Goal: Information Seeking & Learning: Find specific fact

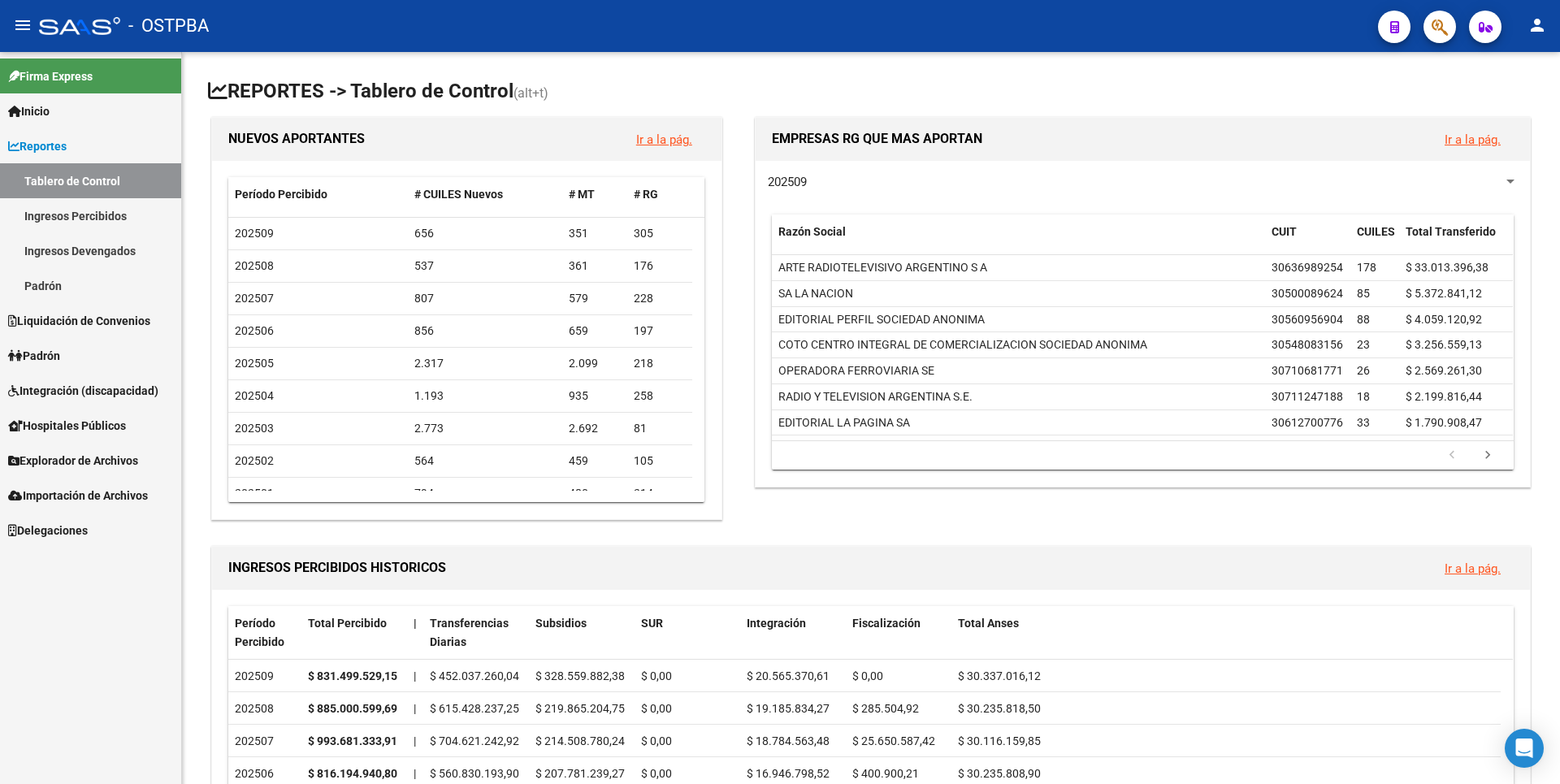
click at [35, 638] on div "Firma Express Inicio Calendario SSS Instructivos Contacto OS Reportes Tablero d…" at bounding box center [90, 418] width 181 height 732
click at [101, 226] on link "Ingresos Percibidos" at bounding box center [90, 216] width 181 height 35
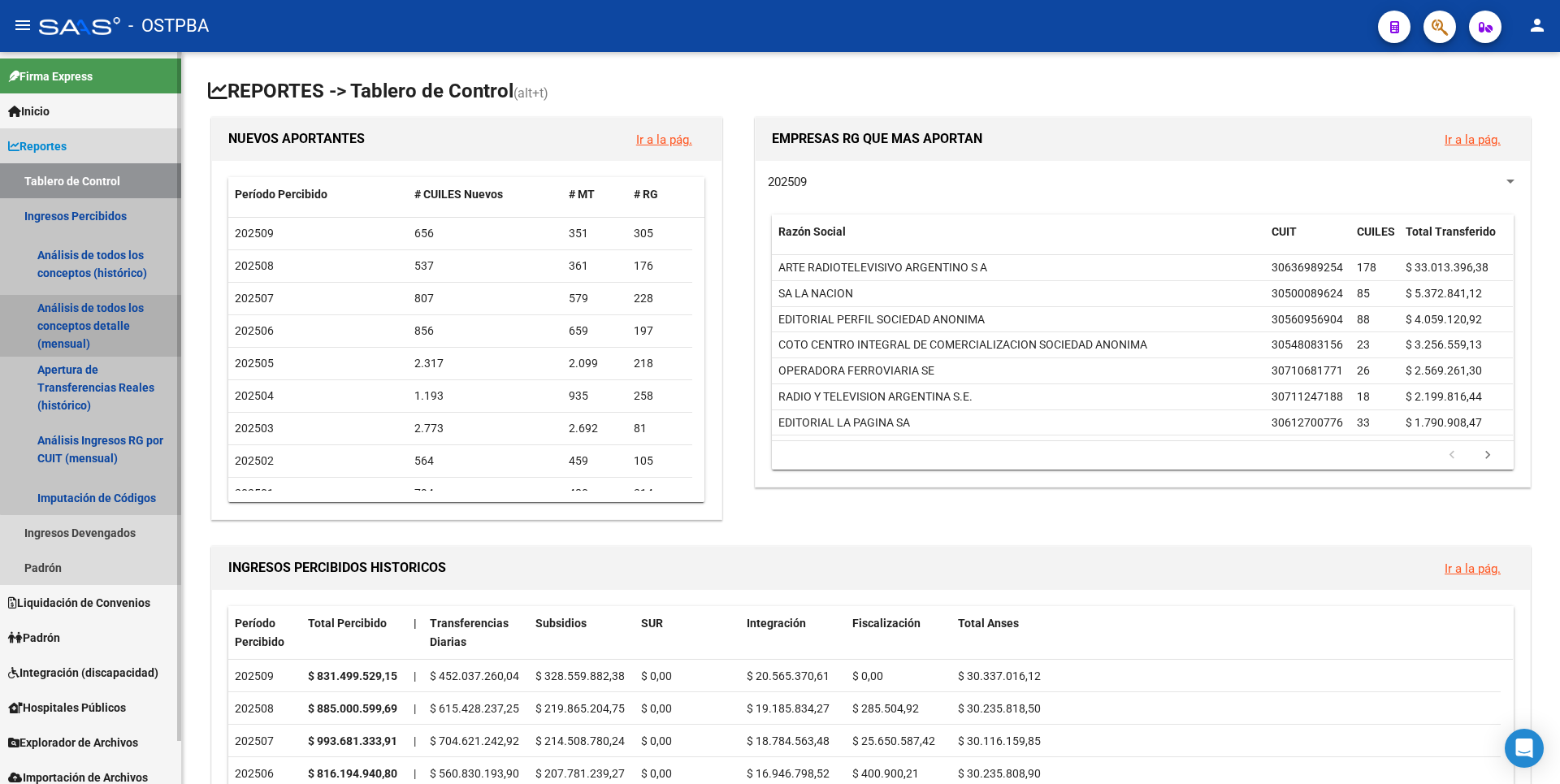
click at [100, 326] on link "Análisis de todos los conceptos detalle (mensual)" at bounding box center [90, 326] width 181 height 62
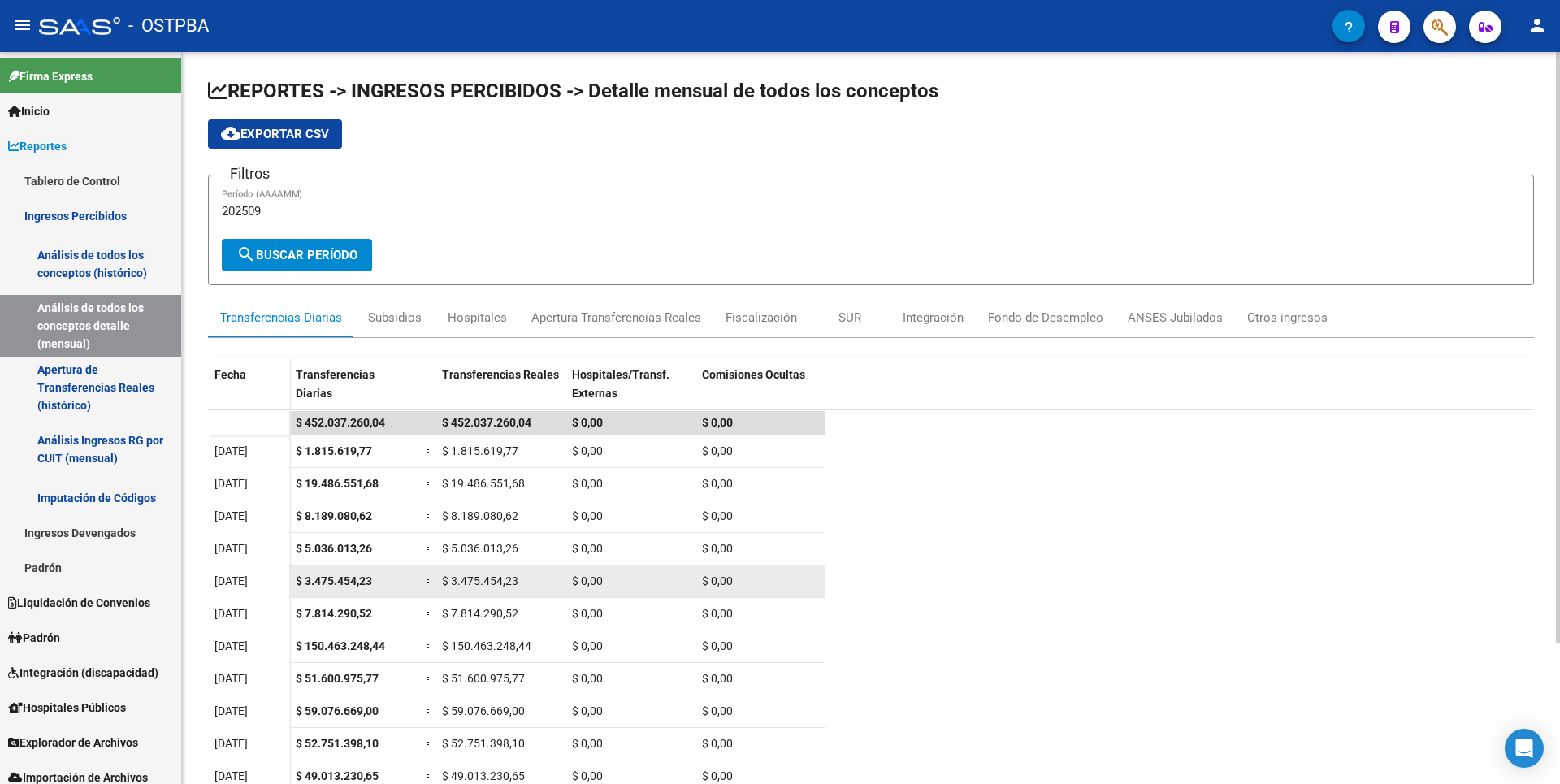
scroll to position [174, 0]
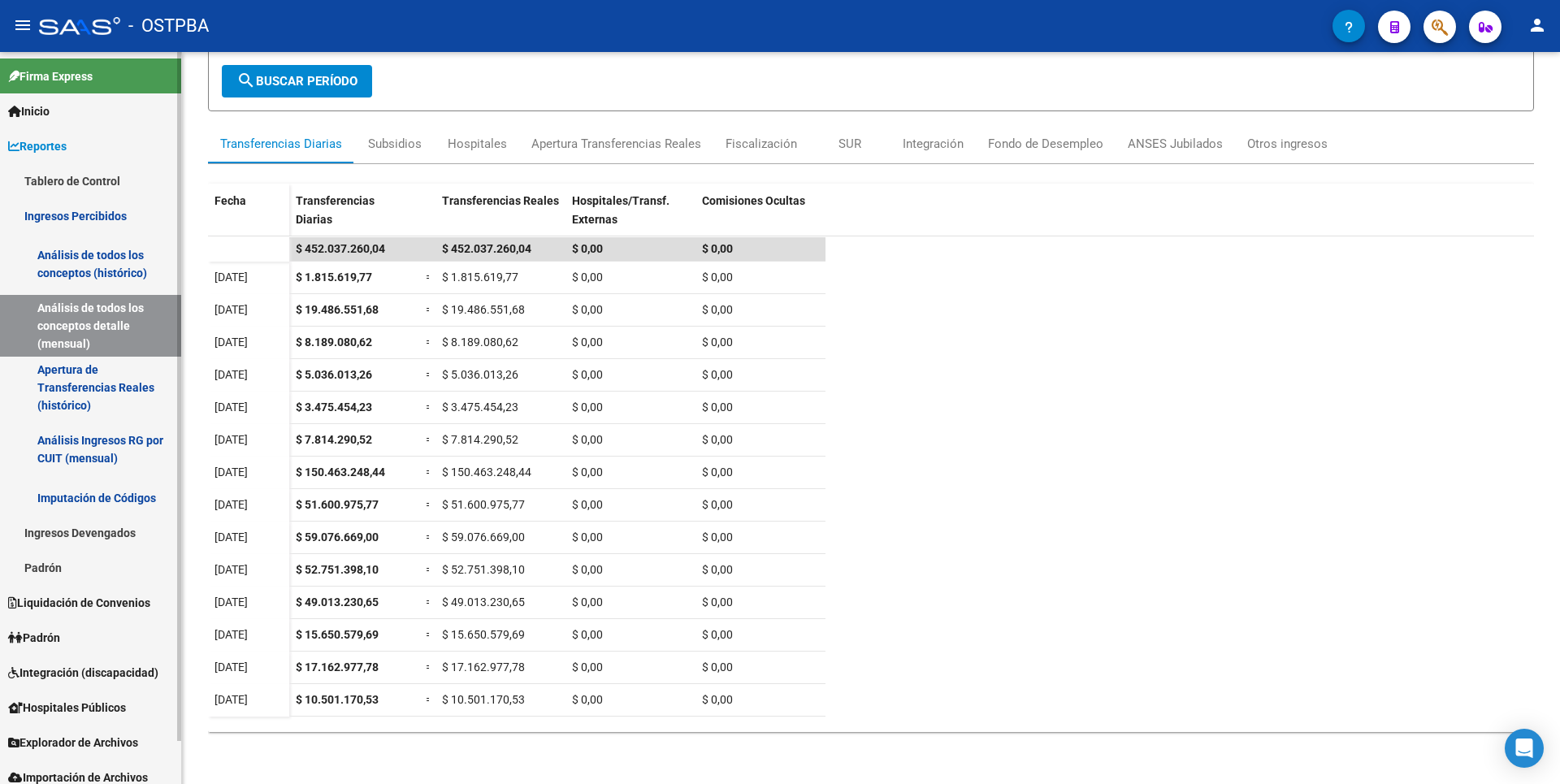
drag, startPoint x: 83, startPoint y: 572, endPoint x: 83, endPoint y: 553, distance: 19.0
click at [83, 572] on link "Padrón" at bounding box center [90, 567] width 181 height 35
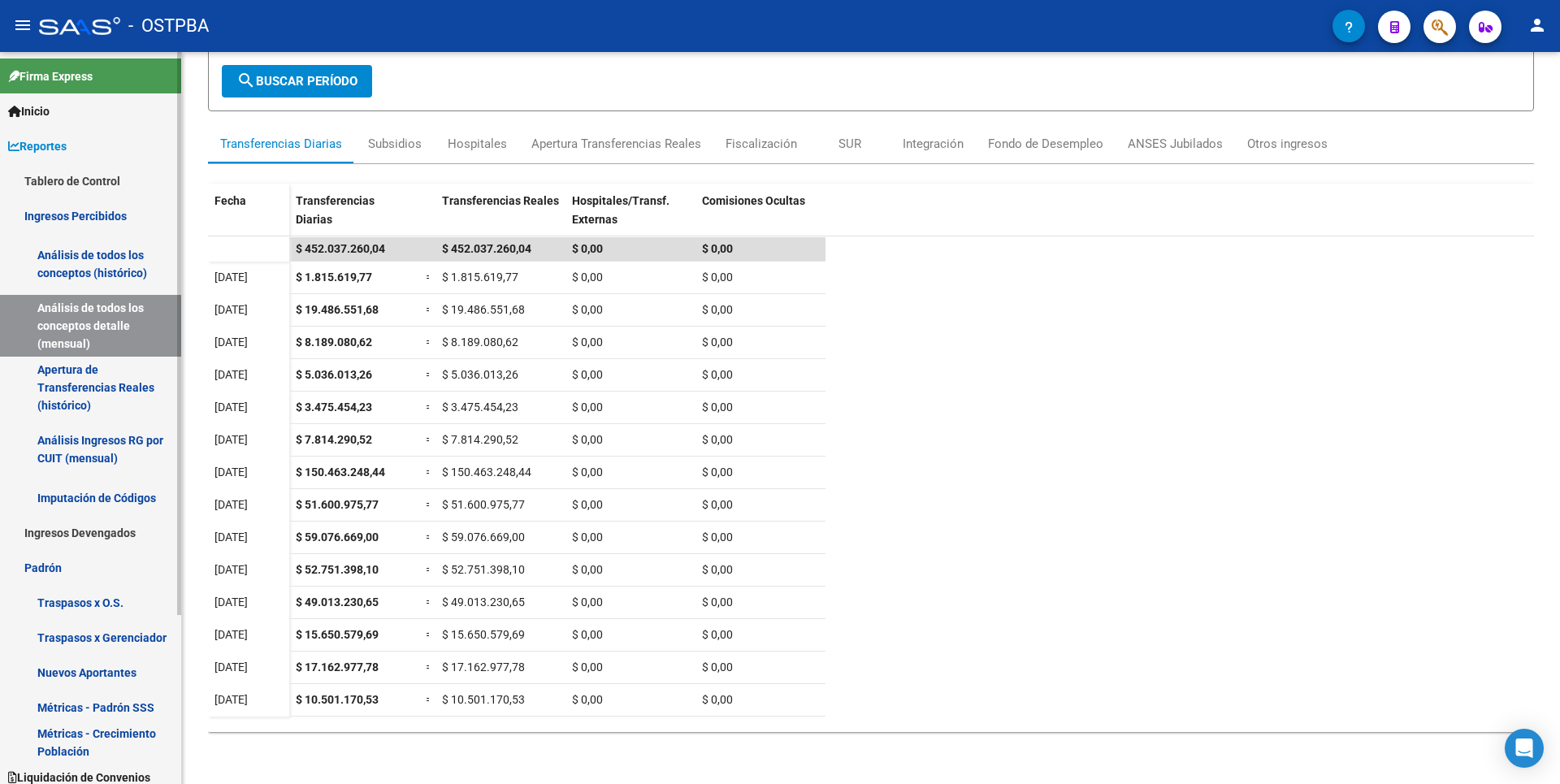
scroll to position [220, 0]
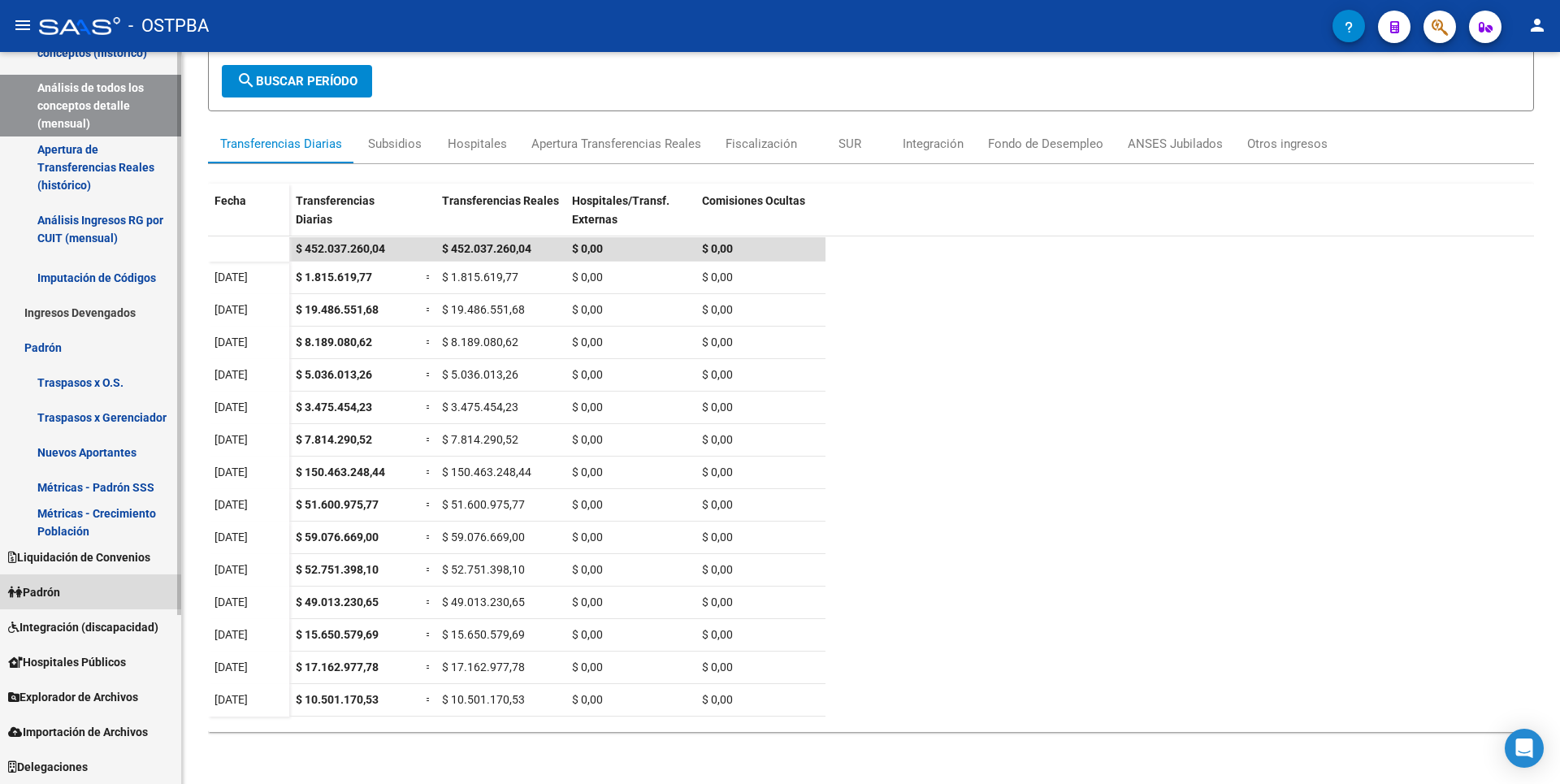
click at [75, 602] on link "Padrón" at bounding box center [90, 592] width 181 height 35
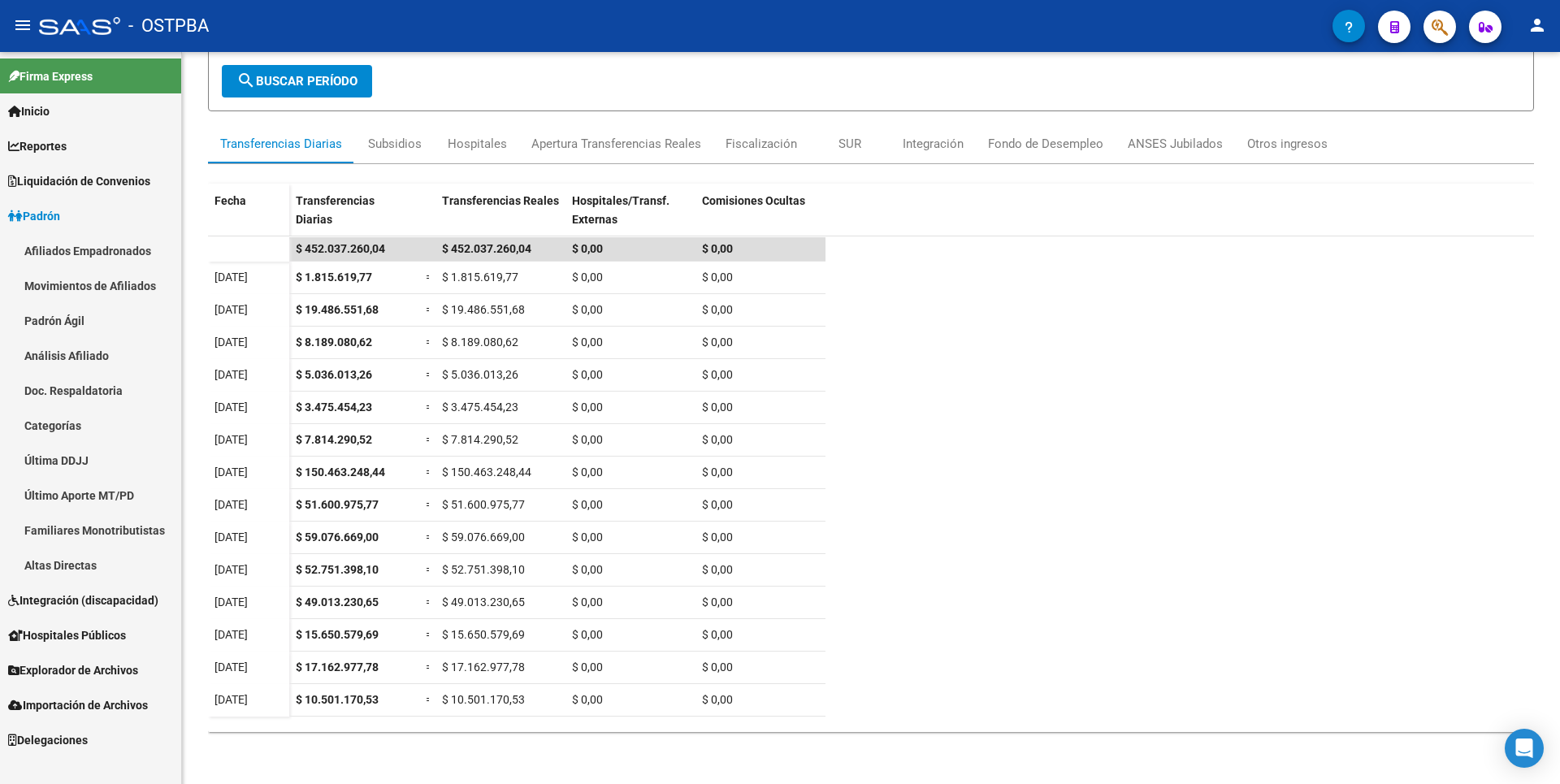
scroll to position [0, 0]
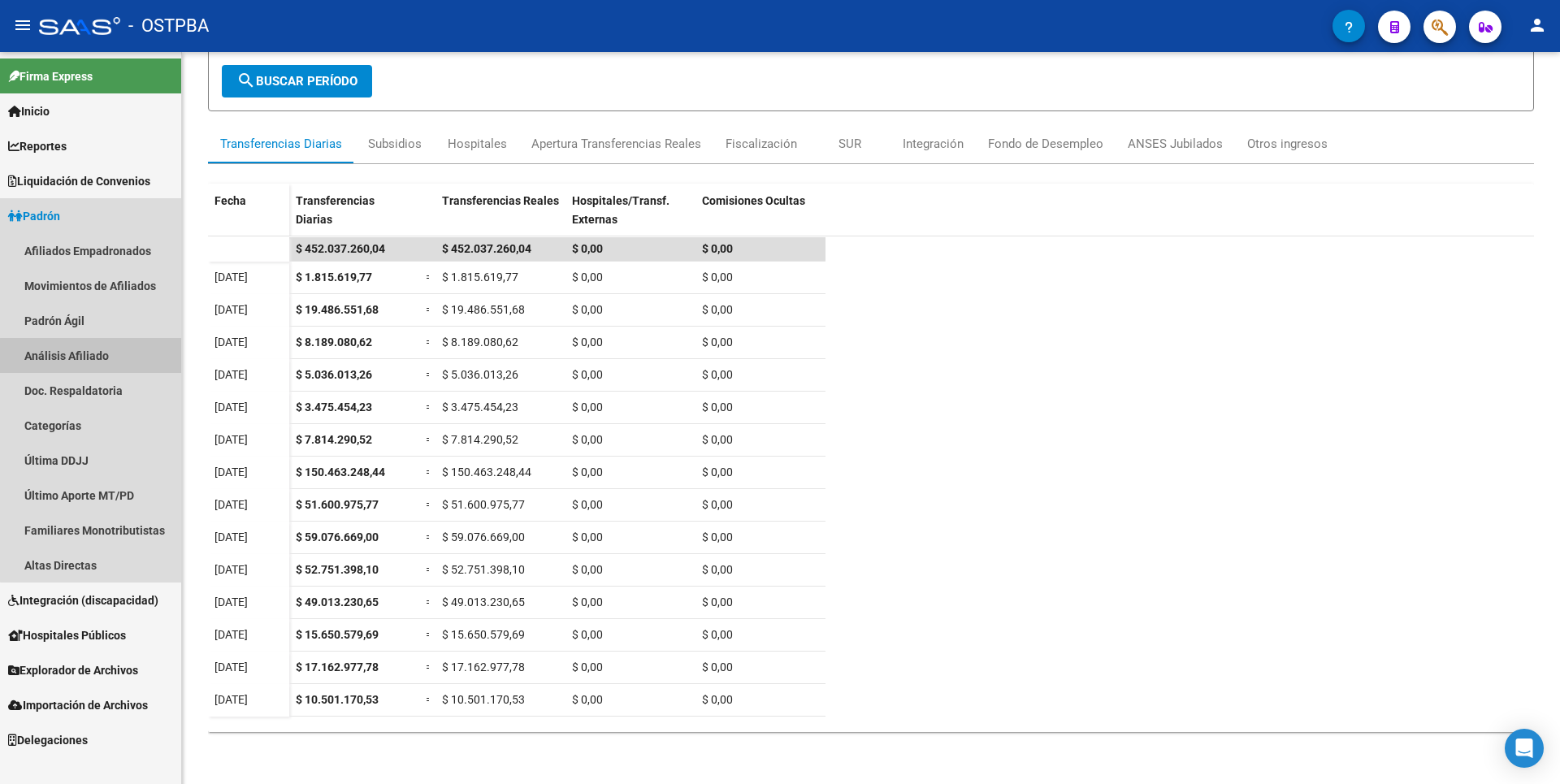
click at [110, 371] on link "Análisis Afiliado" at bounding box center [90, 355] width 181 height 35
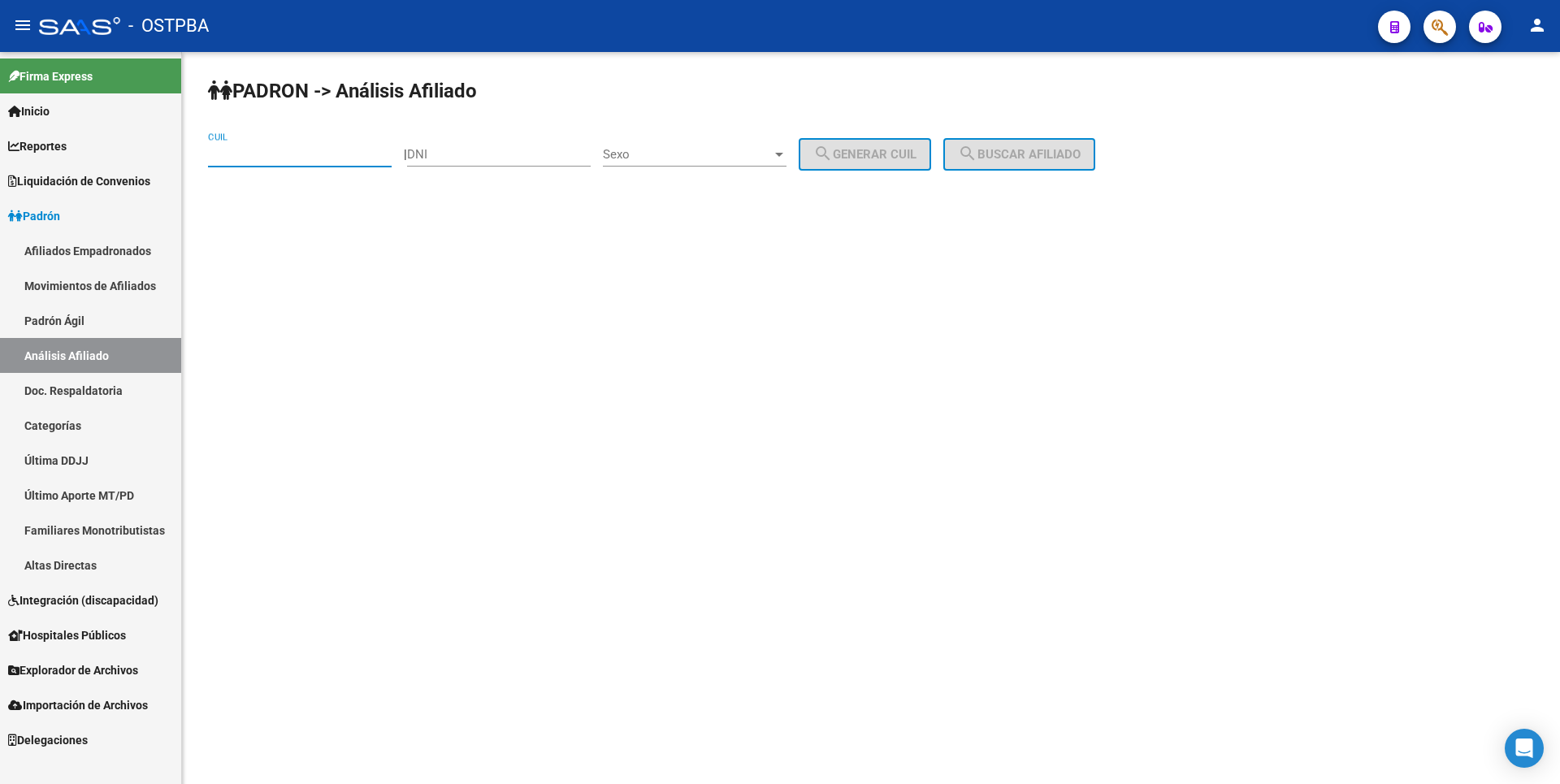
click at [215, 149] on input "CUIL" at bounding box center [300, 154] width 184 height 15
type input "20-30183799-3"
click at [1041, 140] on button "search Buscar afiliado" at bounding box center [1018, 155] width 152 height 33
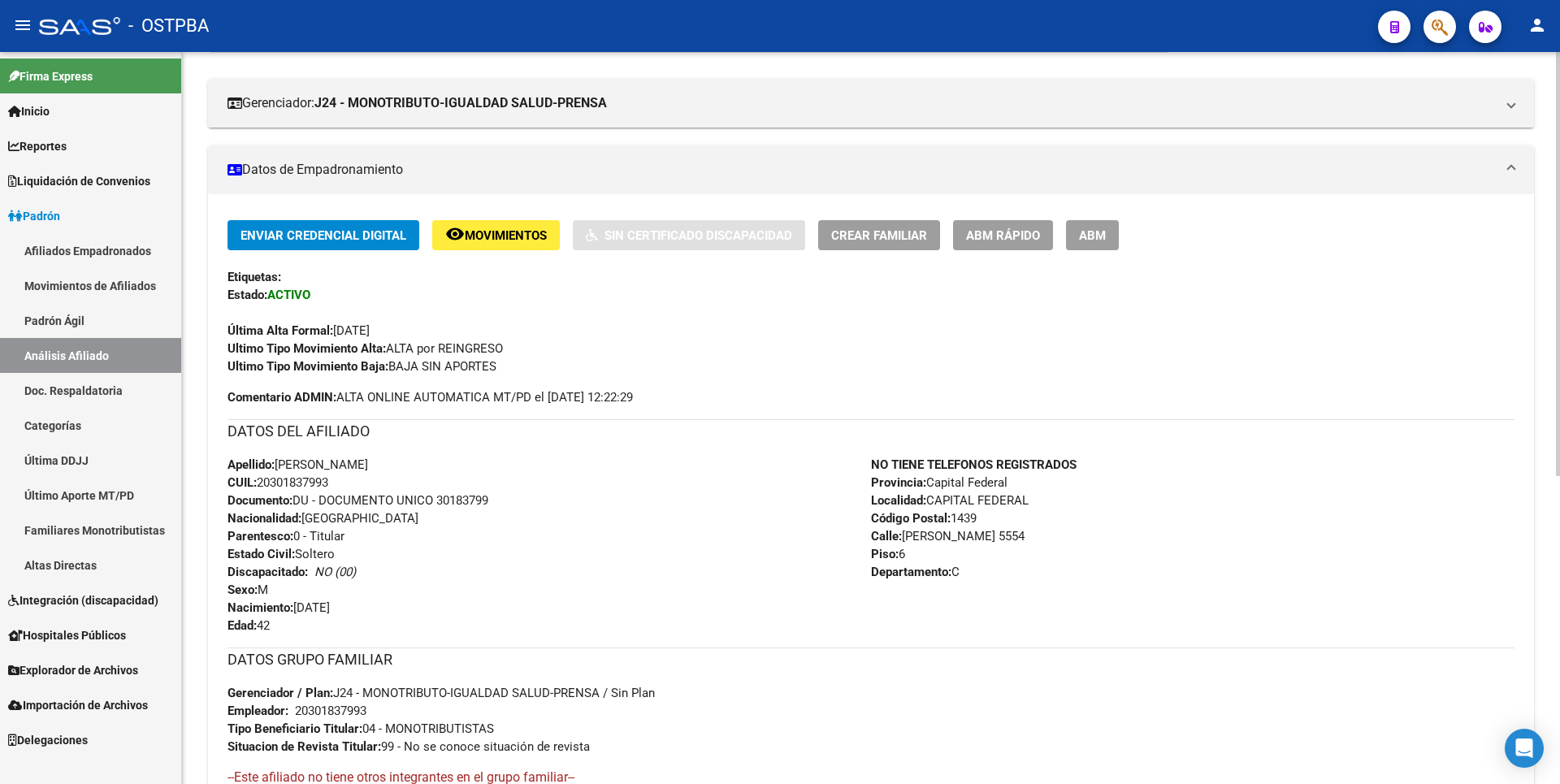
scroll to position [487, 0]
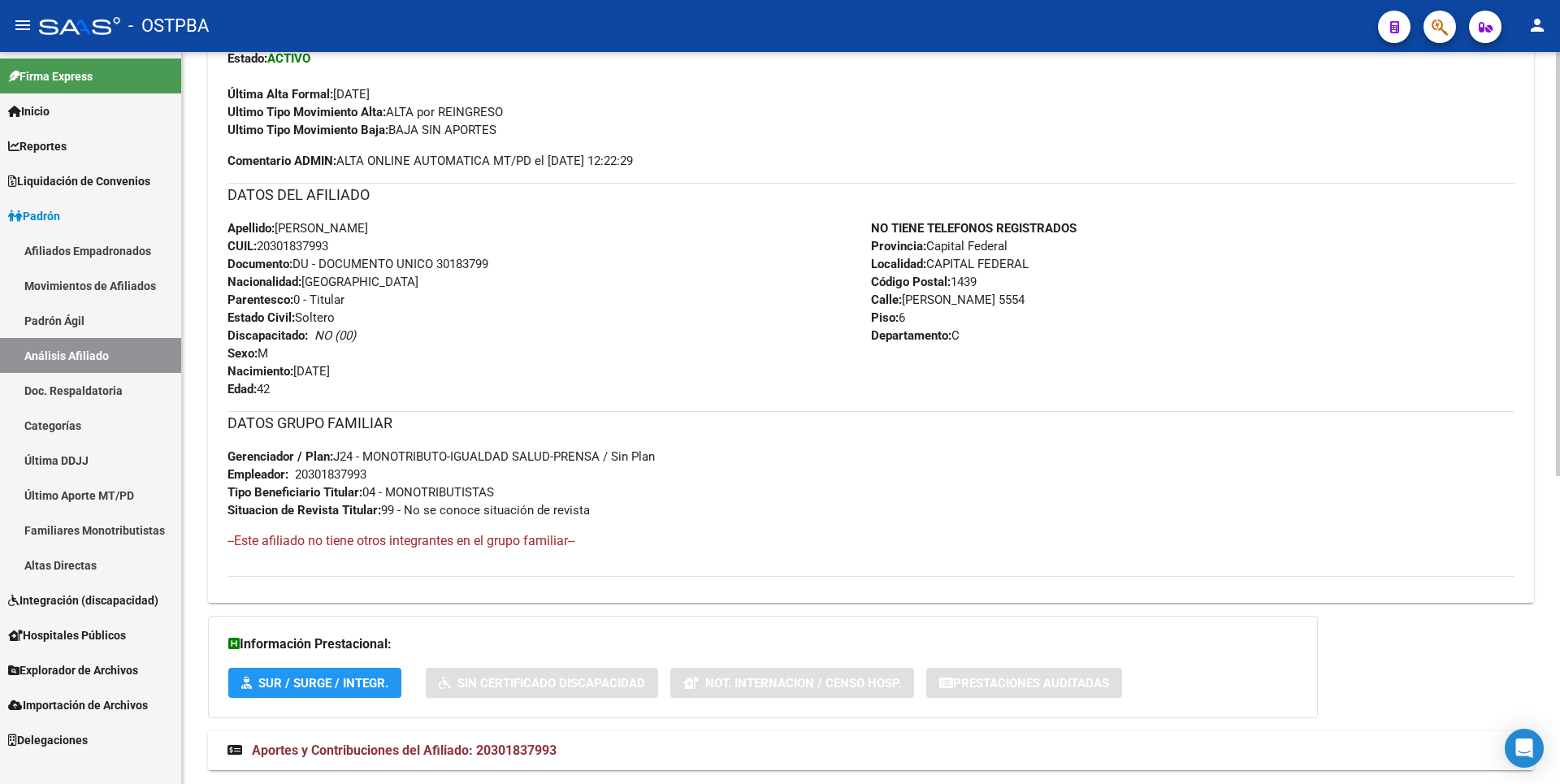
click at [542, 756] on span "Aportes y Contribuciones del Afiliado: 20301837993" at bounding box center [403, 750] width 305 height 15
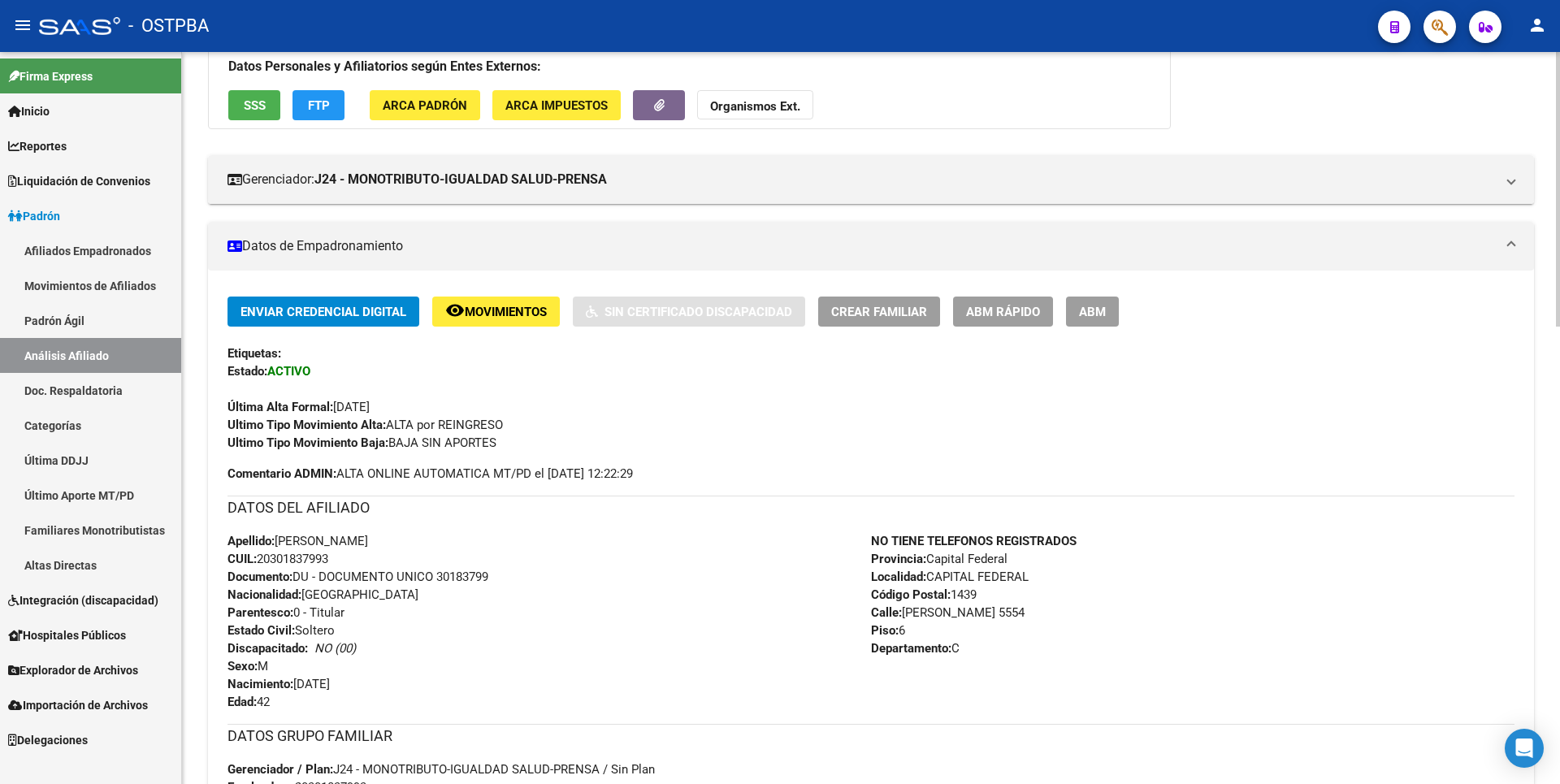
scroll to position [148, 0]
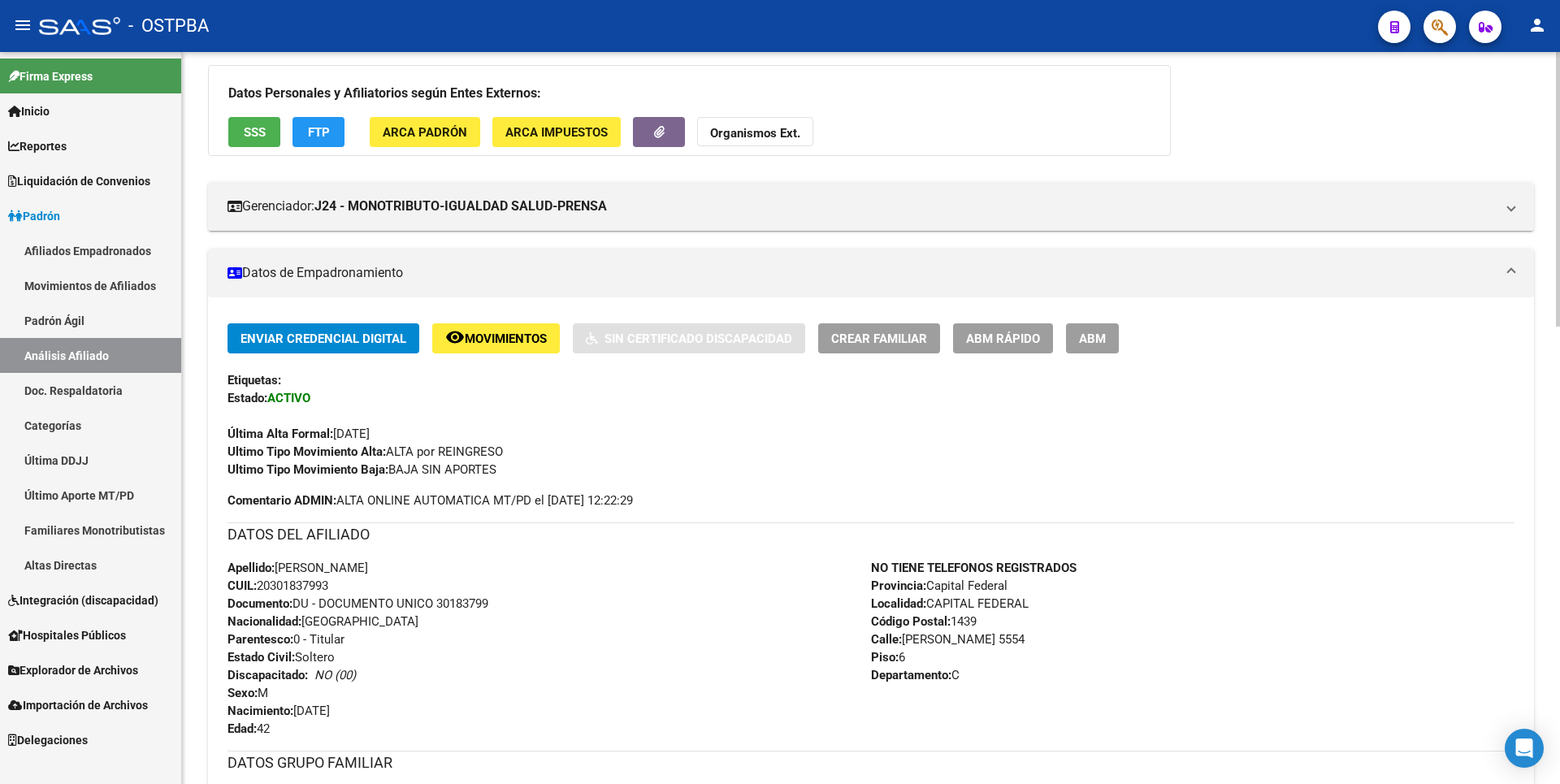
click at [530, 341] on span "Movimientos" at bounding box center [505, 338] width 82 height 15
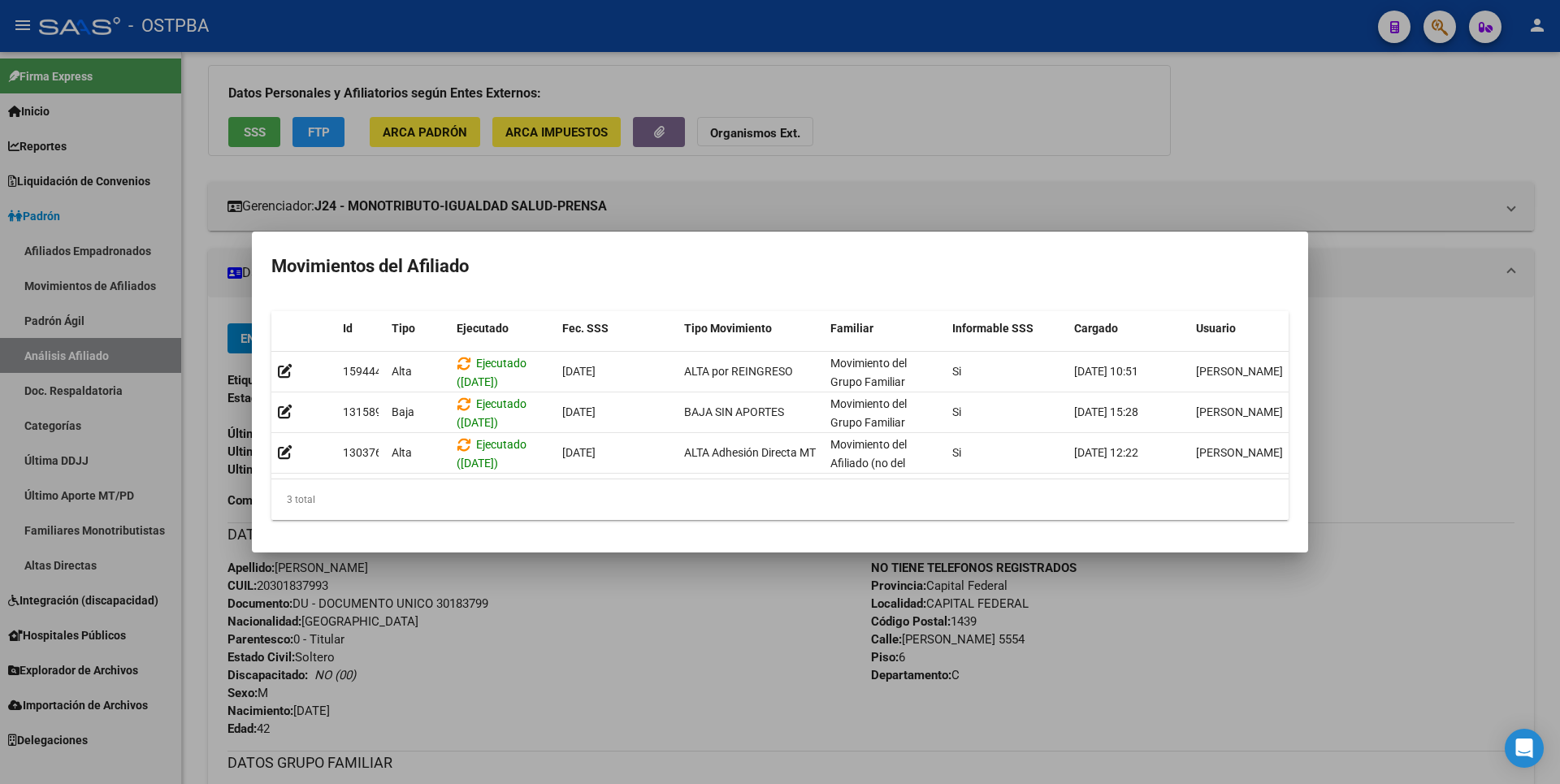
click at [911, 200] on div at bounding box center [780, 392] width 1560 height 784
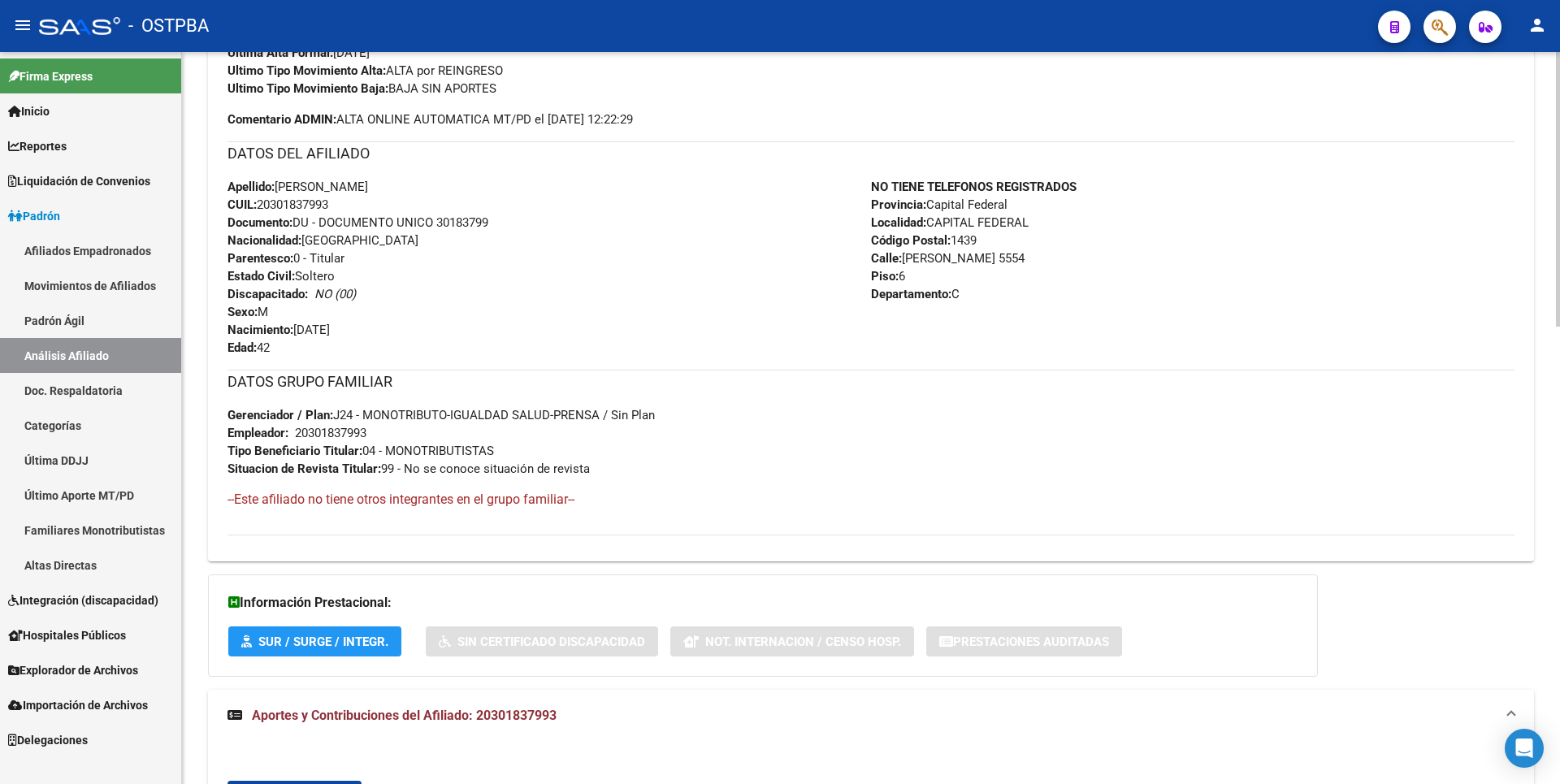
scroll to position [392, 0]
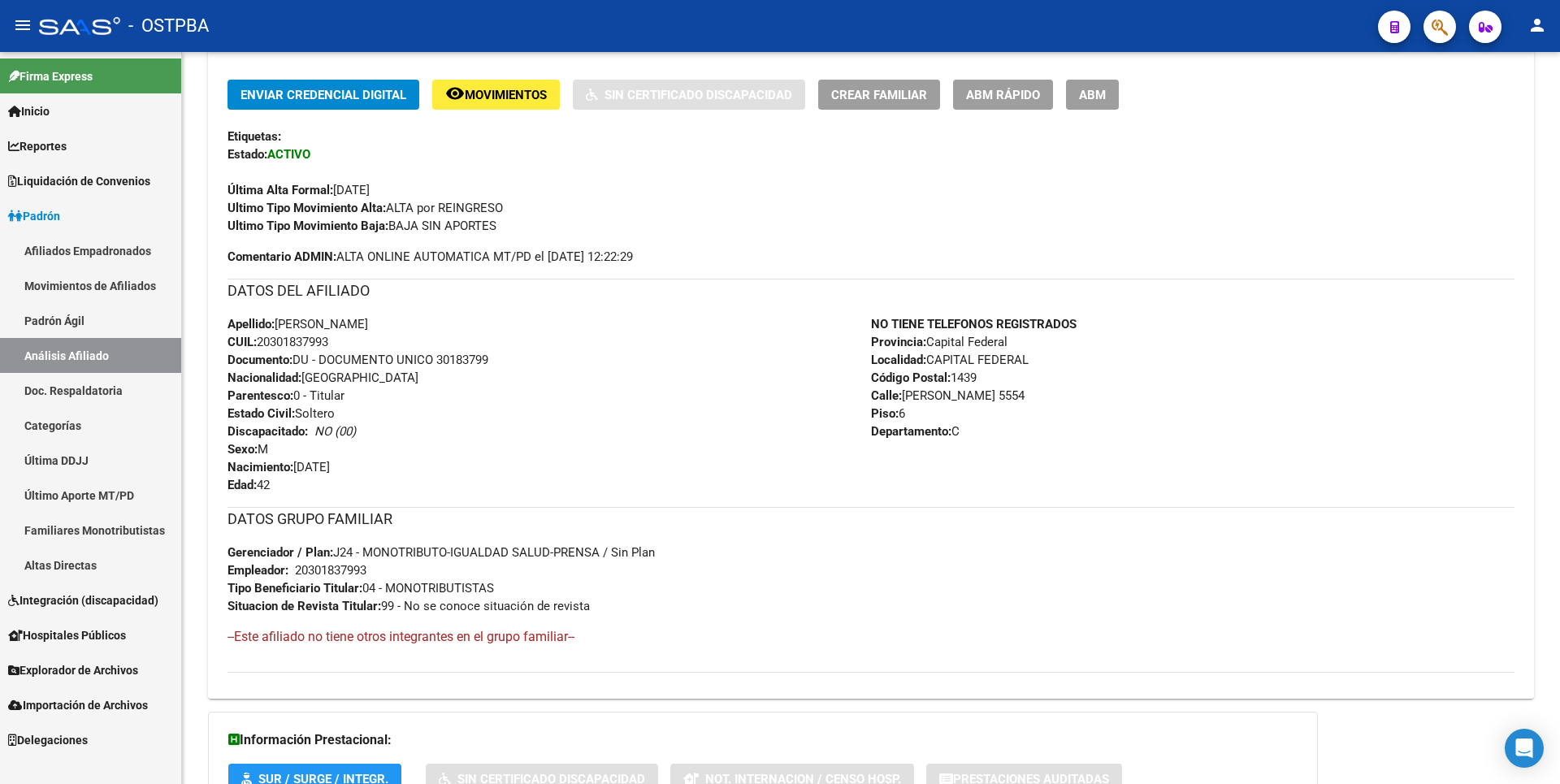
click at [78, 558] on link "Altas Directas" at bounding box center [90, 565] width 181 height 35
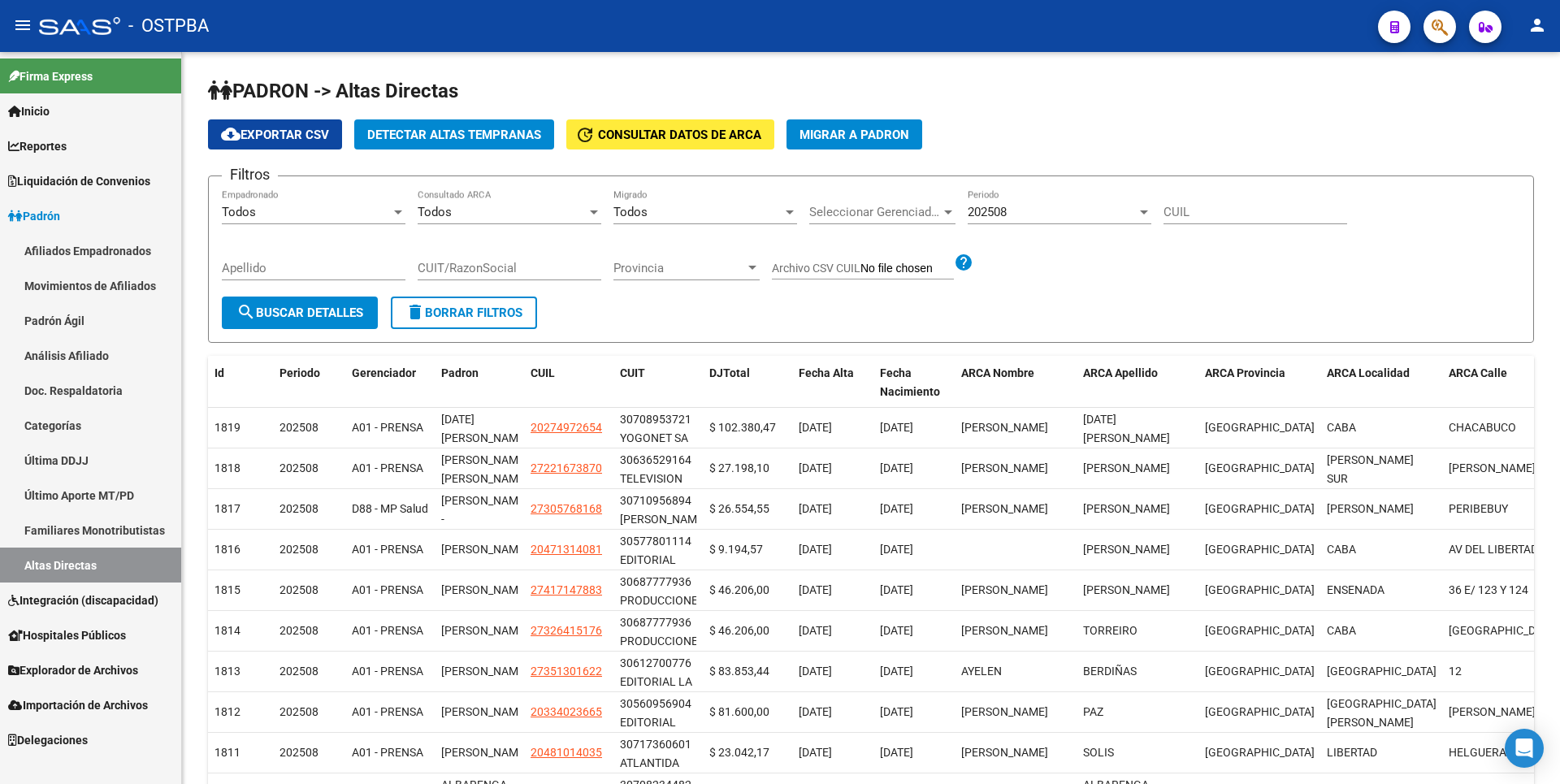
click at [99, 358] on link "Análisis Afiliado" at bounding box center [90, 355] width 181 height 35
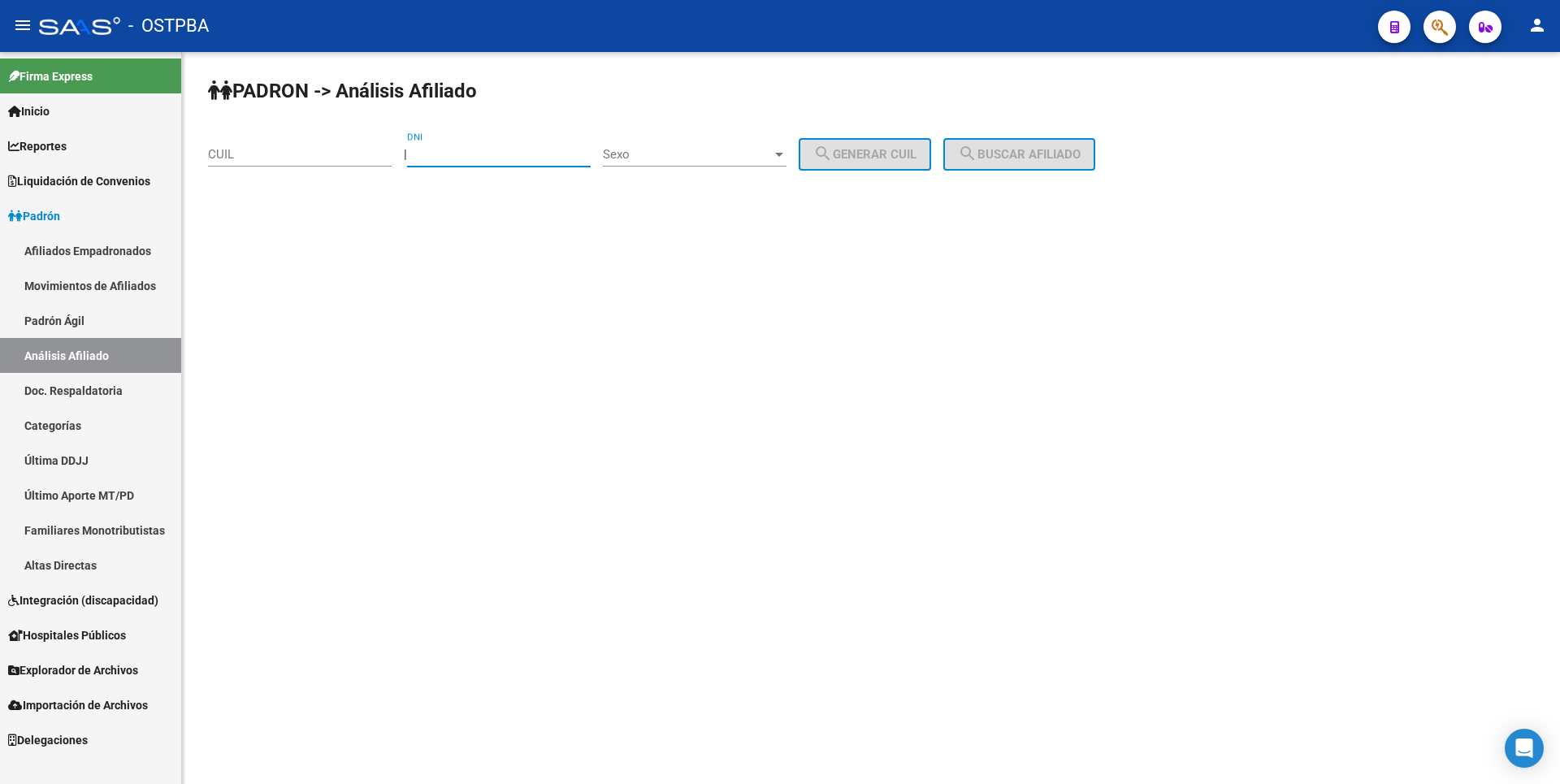
click at [442, 156] on input "DNI" at bounding box center [499, 154] width 184 height 15
paste input "26243437"
type input "26243437"
click at [772, 152] on span "Sexo" at bounding box center [687, 154] width 169 height 15
click at [712, 164] on span "Masculino" at bounding box center [713, 155] width 184 height 37
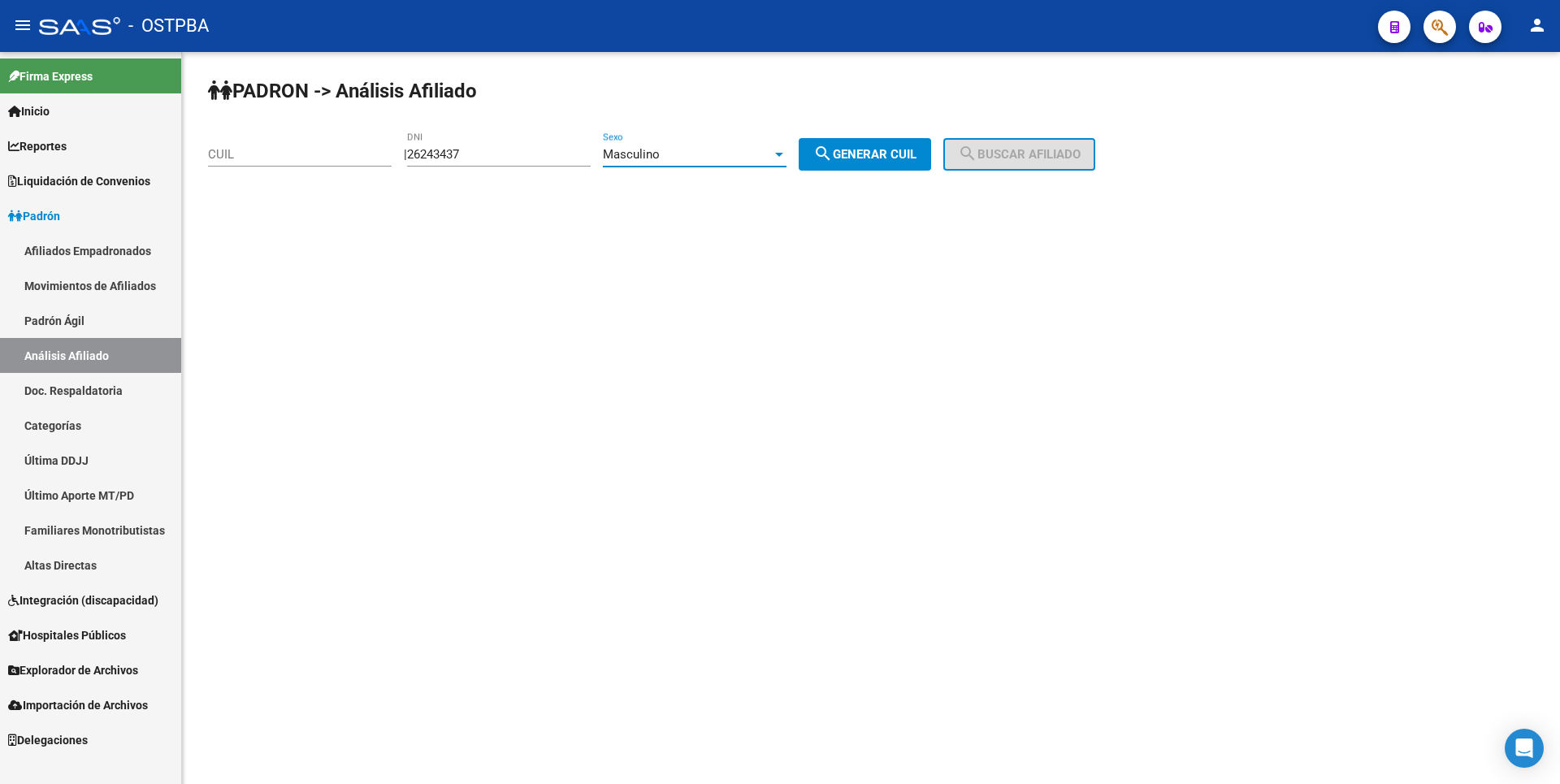
click at [825, 155] on button "search Generar CUIL" at bounding box center [865, 155] width 132 height 33
type input "20-26243437-1"
click at [1014, 160] on span "search Buscar afiliado" at bounding box center [1018, 154] width 123 height 15
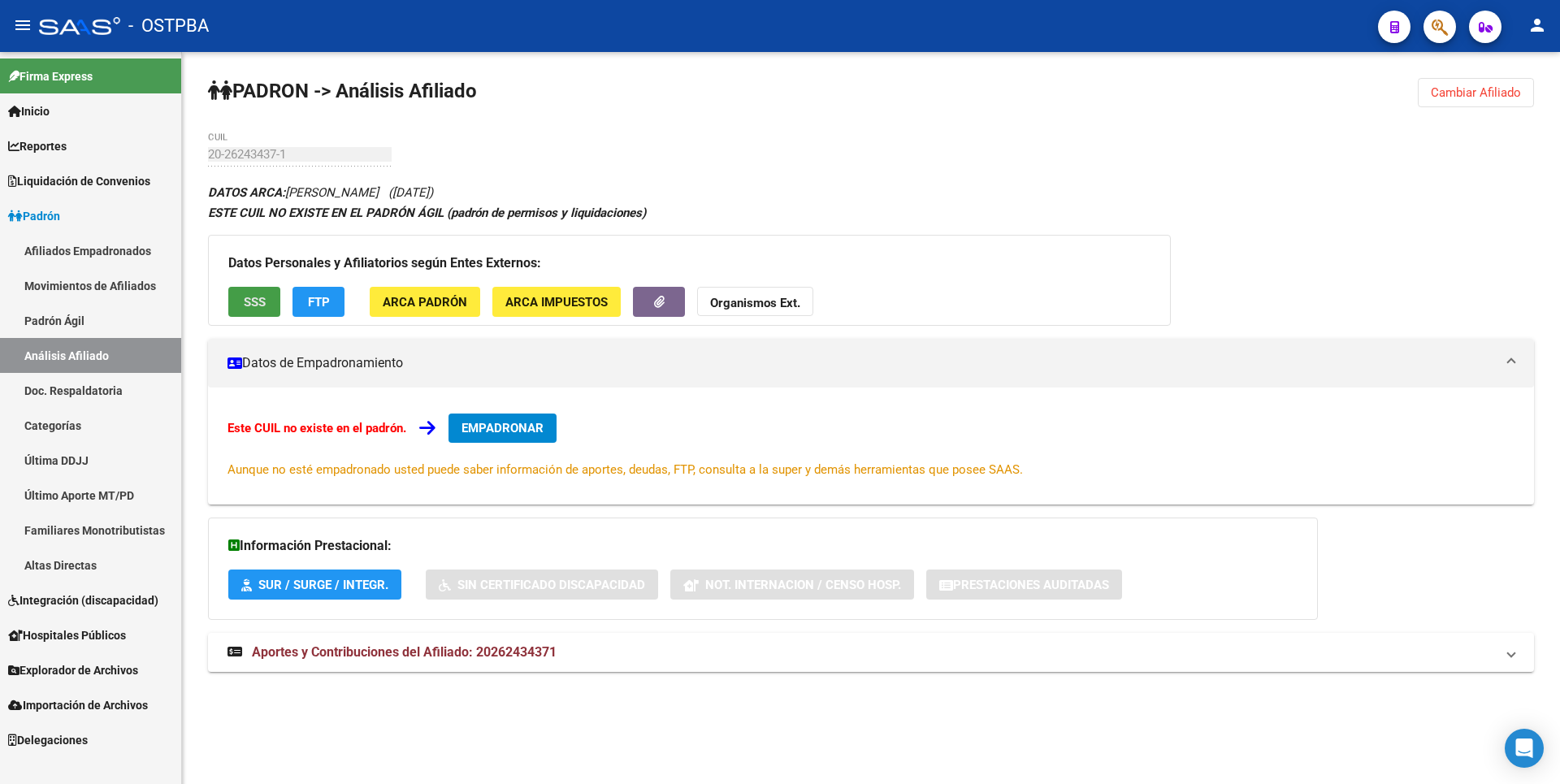
click at [255, 312] on button "SSS" at bounding box center [254, 302] width 52 height 30
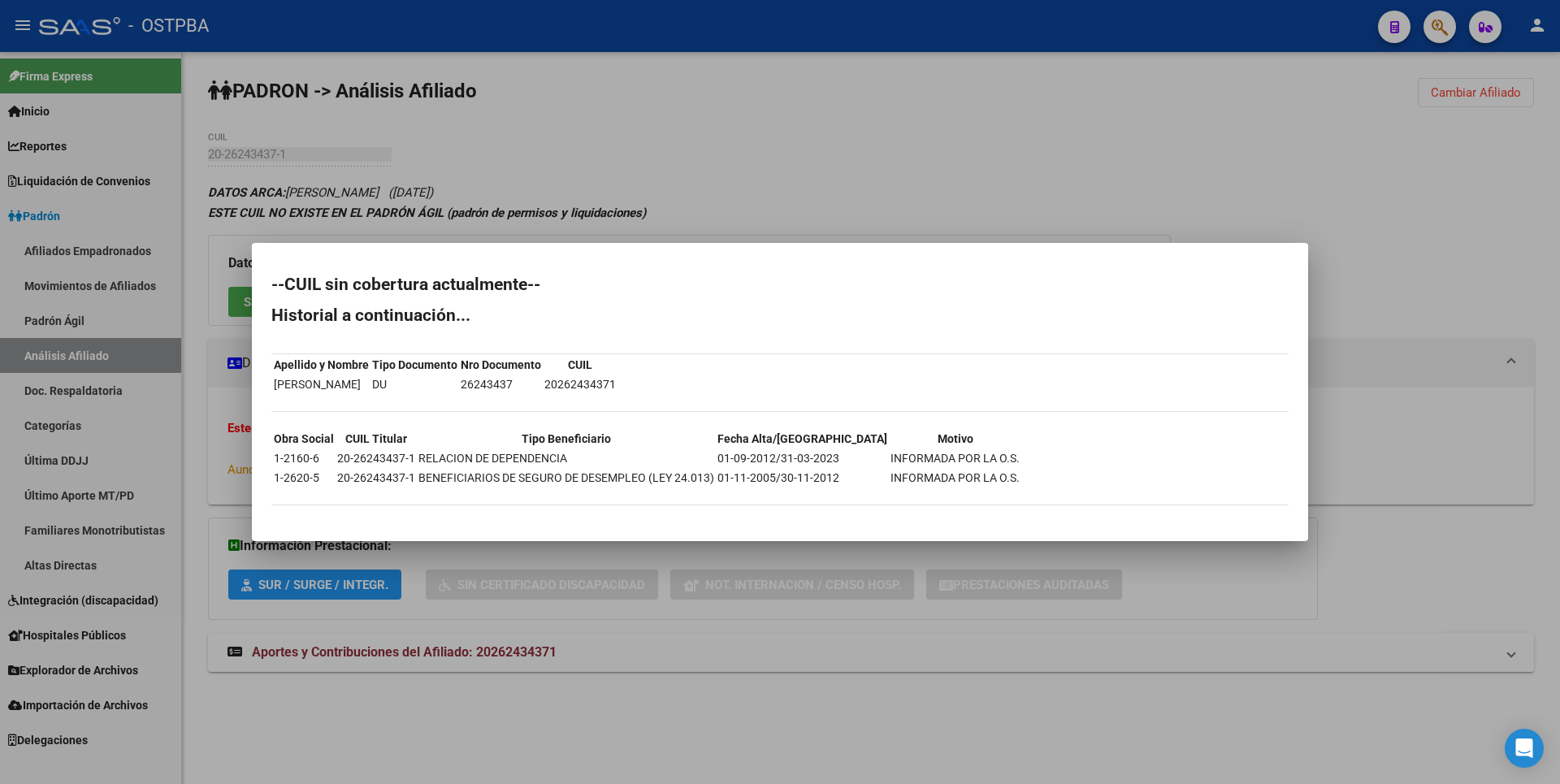
click at [677, 145] on div at bounding box center [780, 392] width 1560 height 784
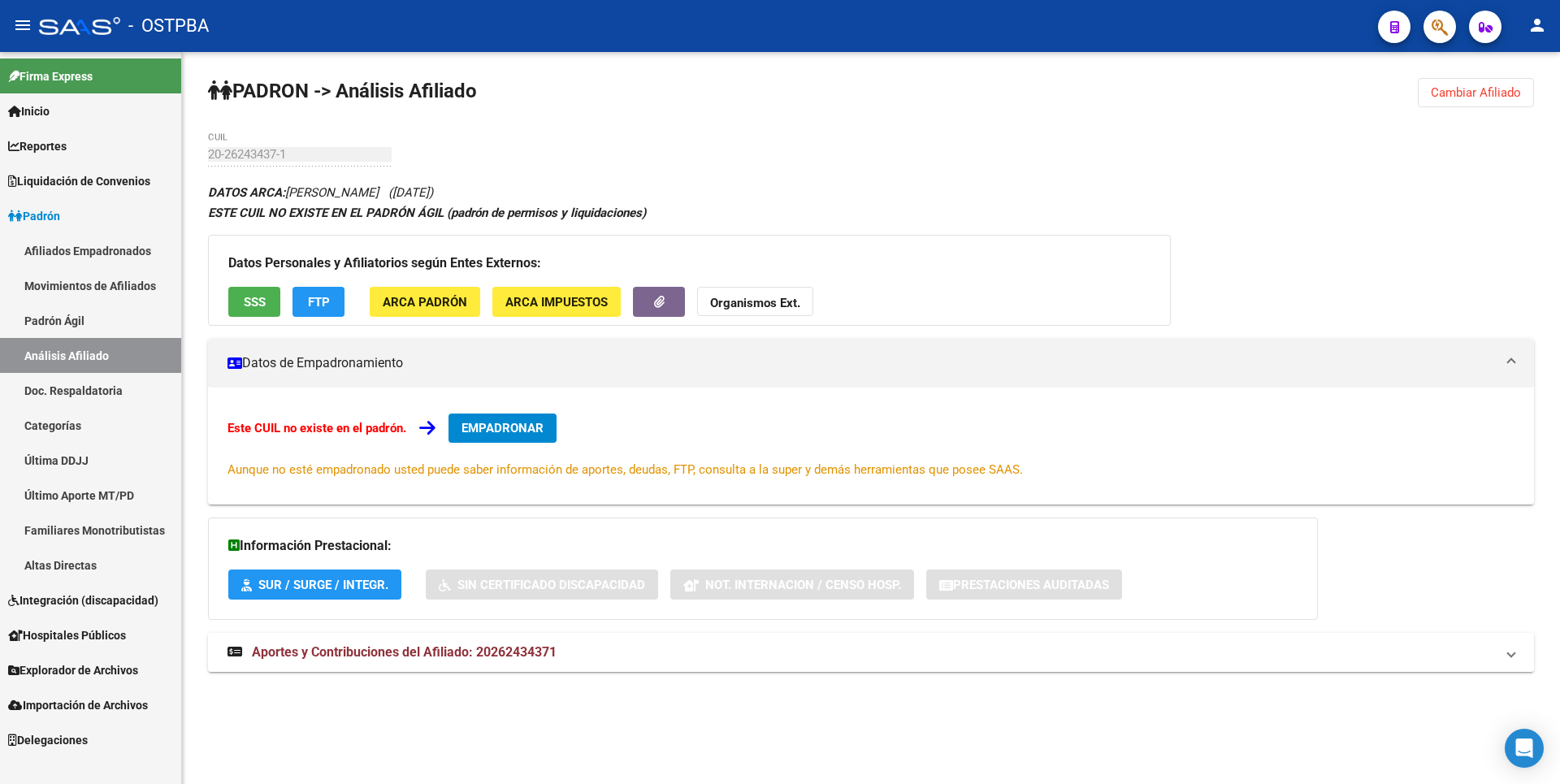
click at [438, 655] on span "Aportes y Contribuciones del Afiliado: 20262434371" at bounding box center [403, 652] width 305 height 15
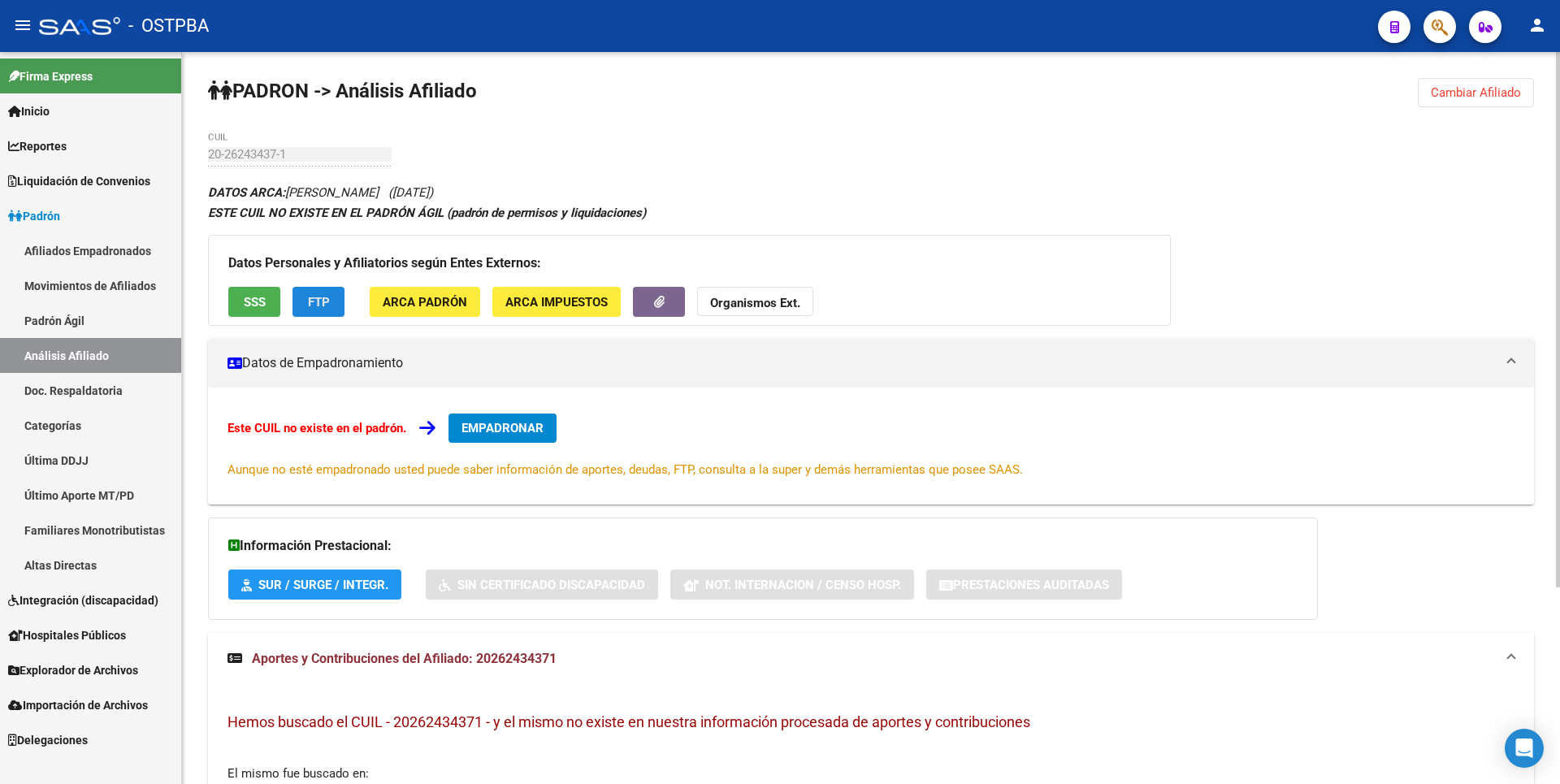
click at [337, 304] on button "FTP" at bounding box center [318, 302] width 52 height 30
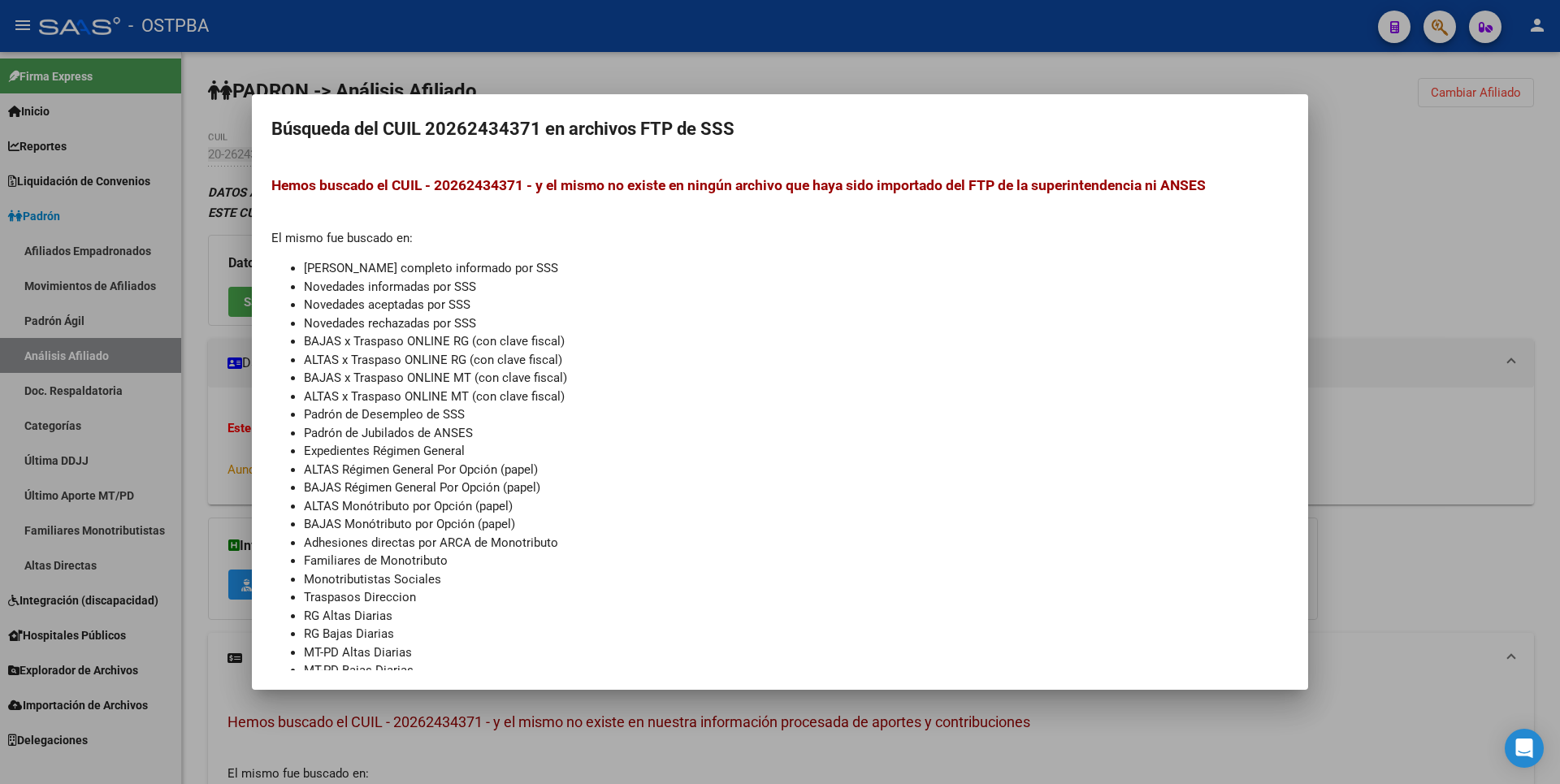
click at [1412, 218] on div at bounding box center [780, 392] width 1560 height 784
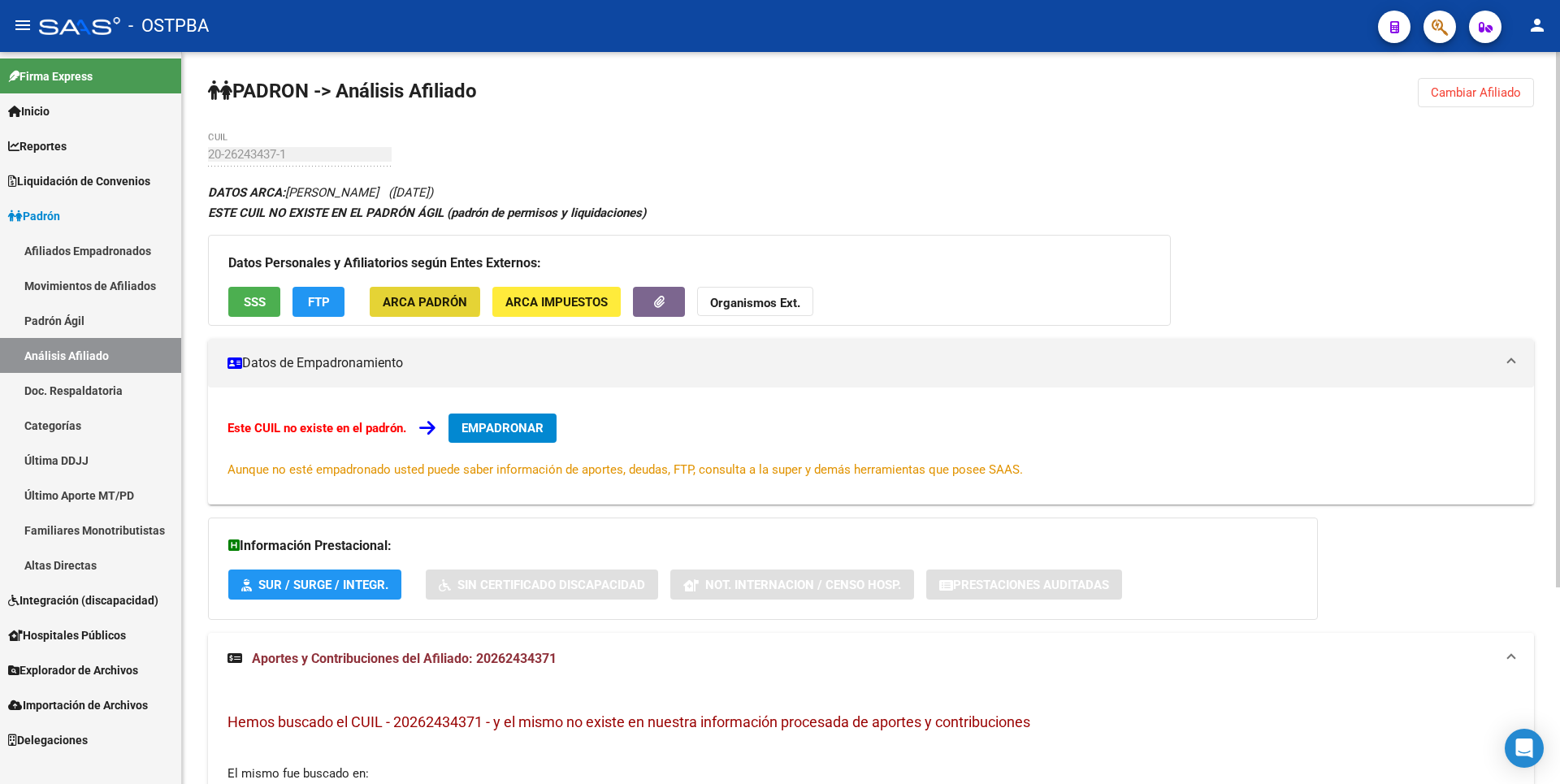
click at [424, 301] on span "ARCA Padrón" at bounding box center [425, 302] width 84 height 15
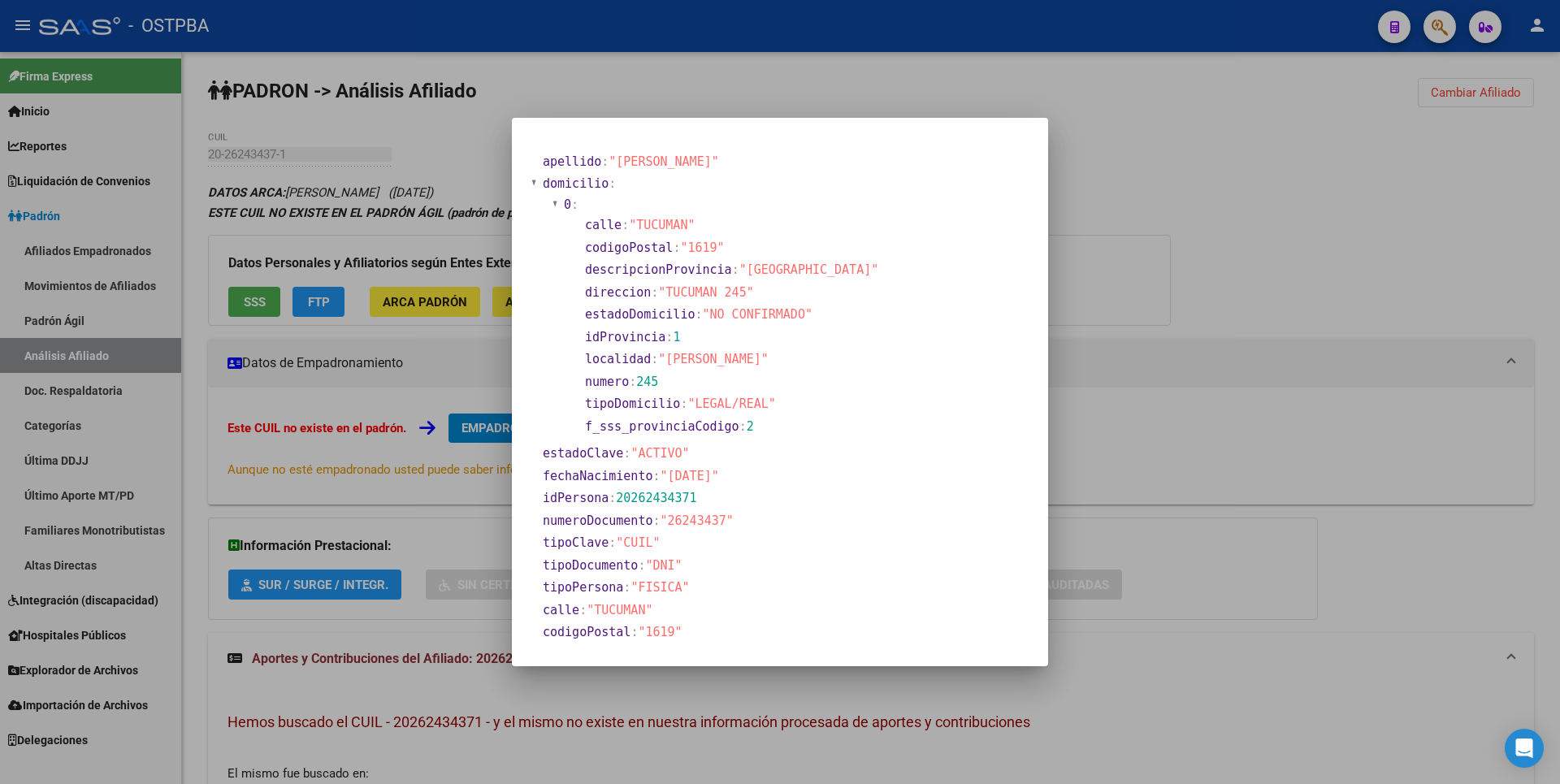
scroll to position [198, 0]
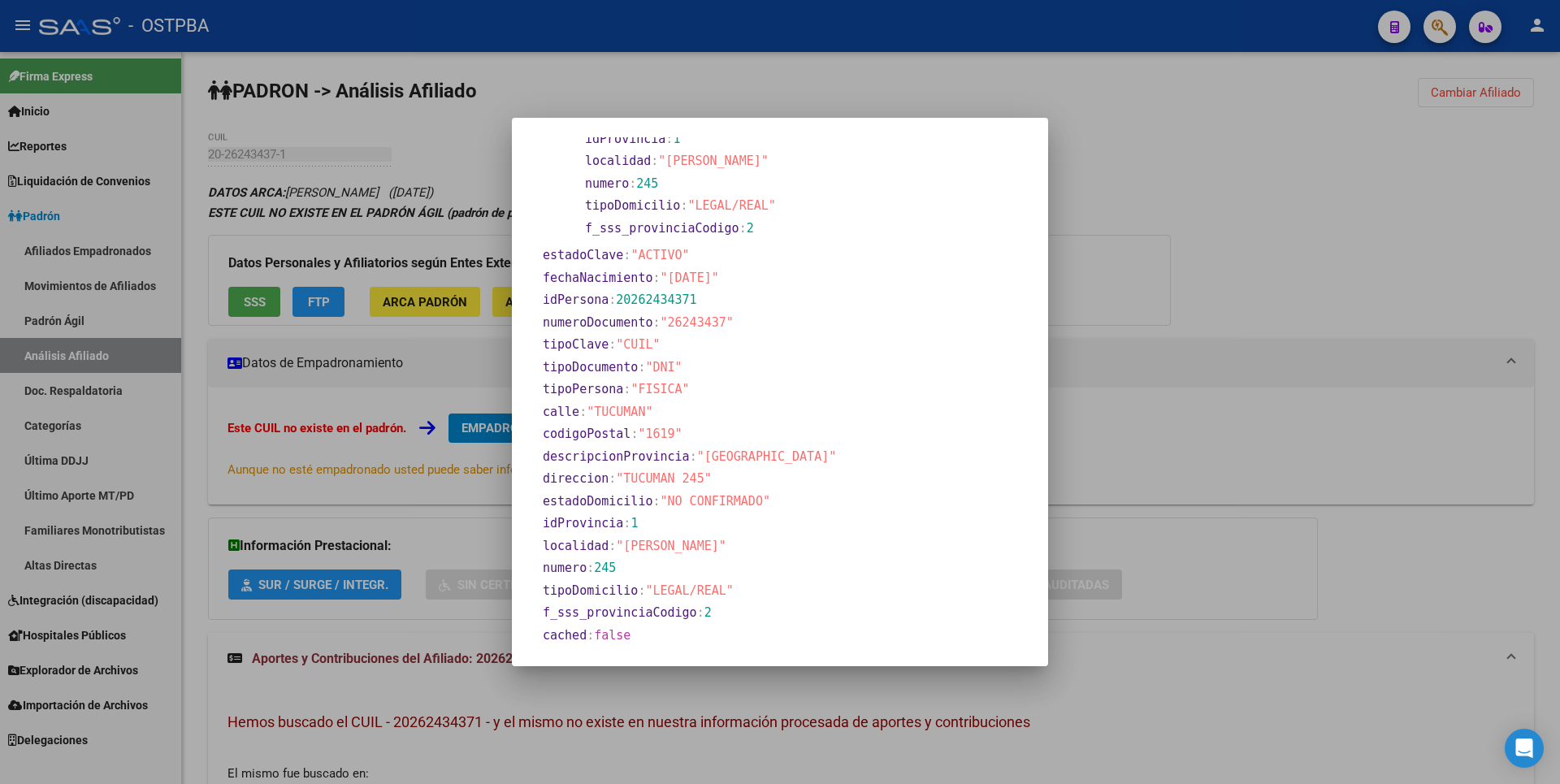
click at [1366, 219] on div at bounding box center [780, 392] width 1560 height 784
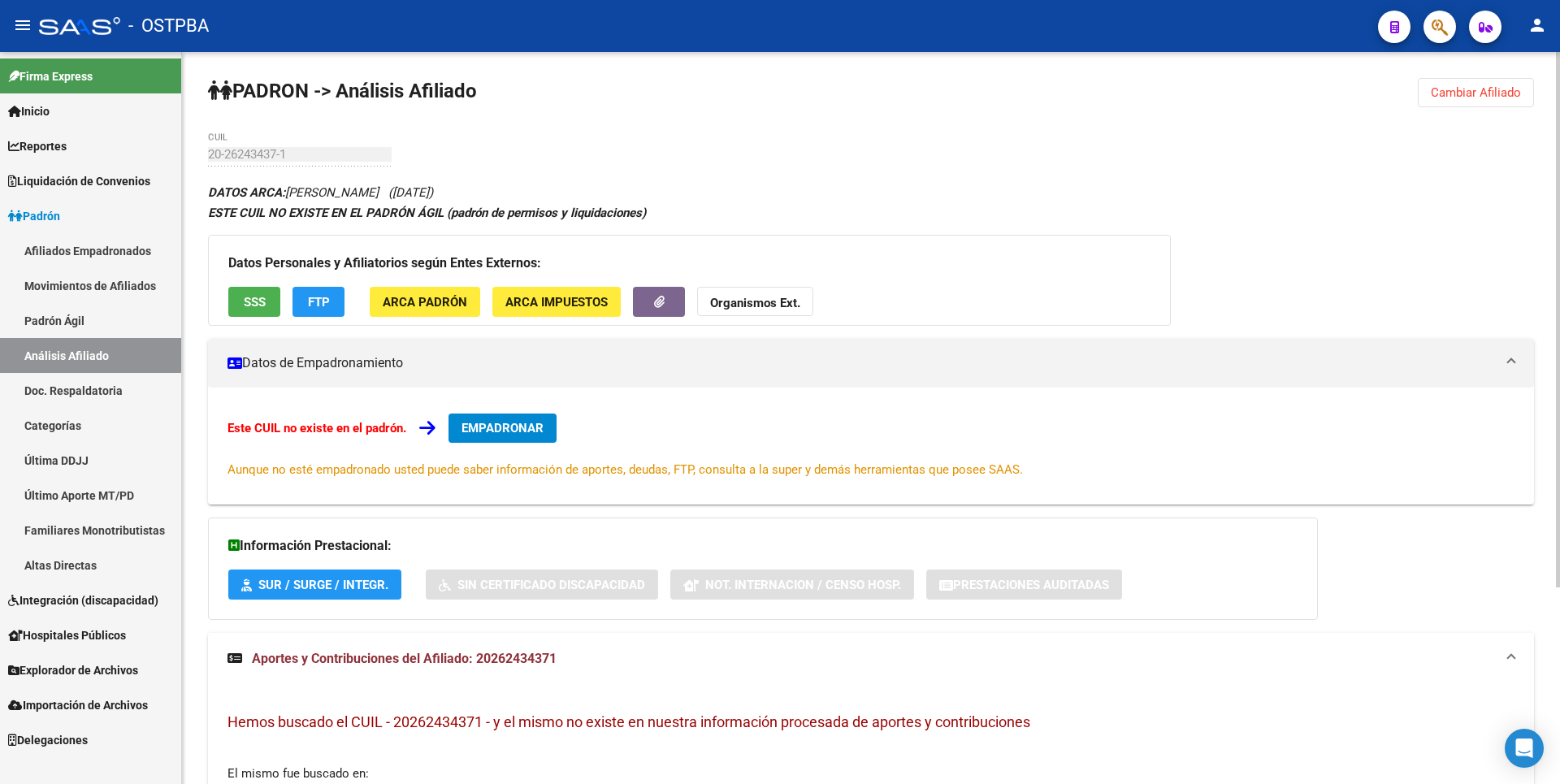
click at [567, 292] on button "ARCA Impuestos" at bounding box center [556, 302] width 129 height 30
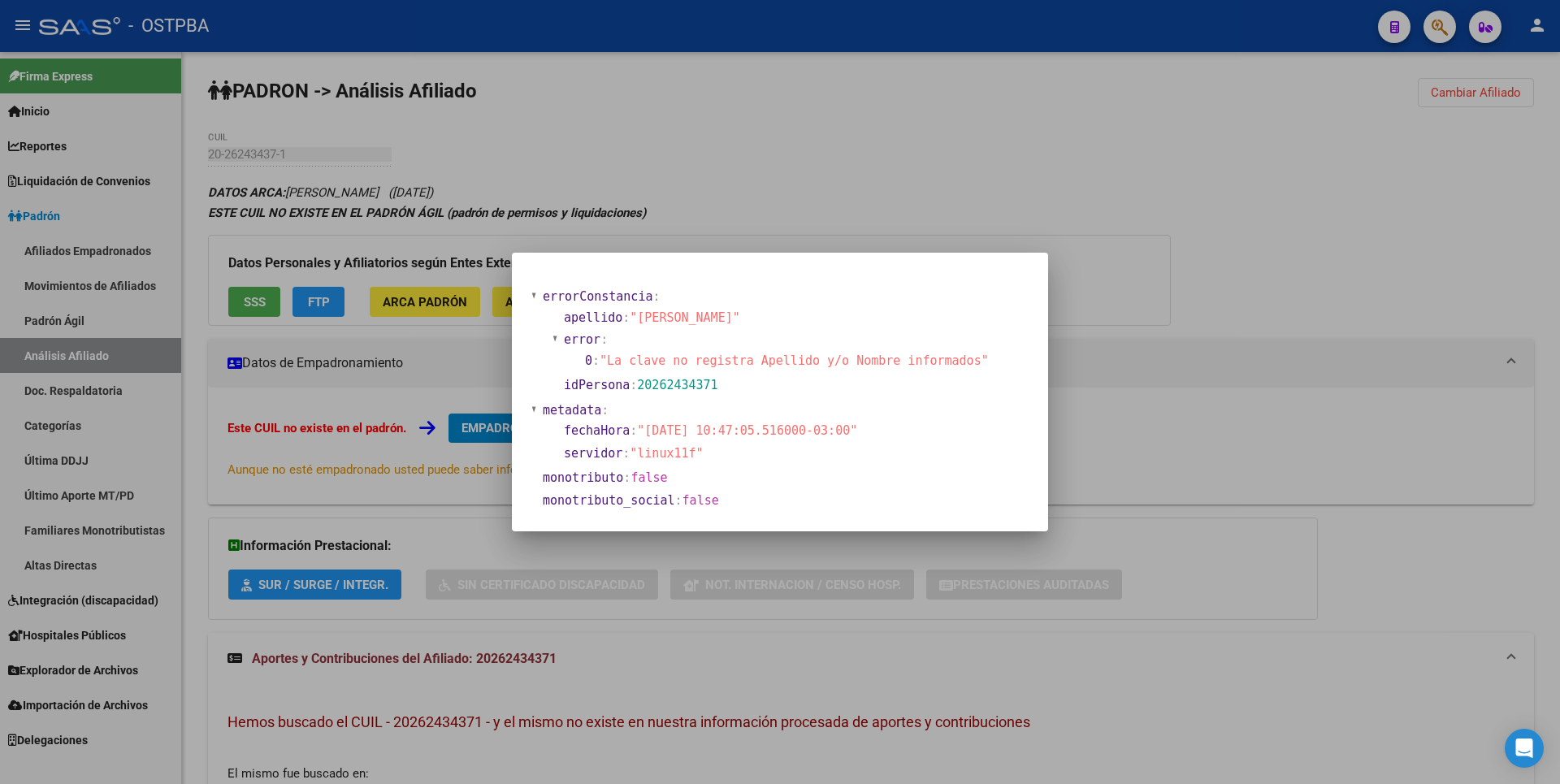
click at [902, 202] on div at bounding box center [780, 392] width 1560 height 784
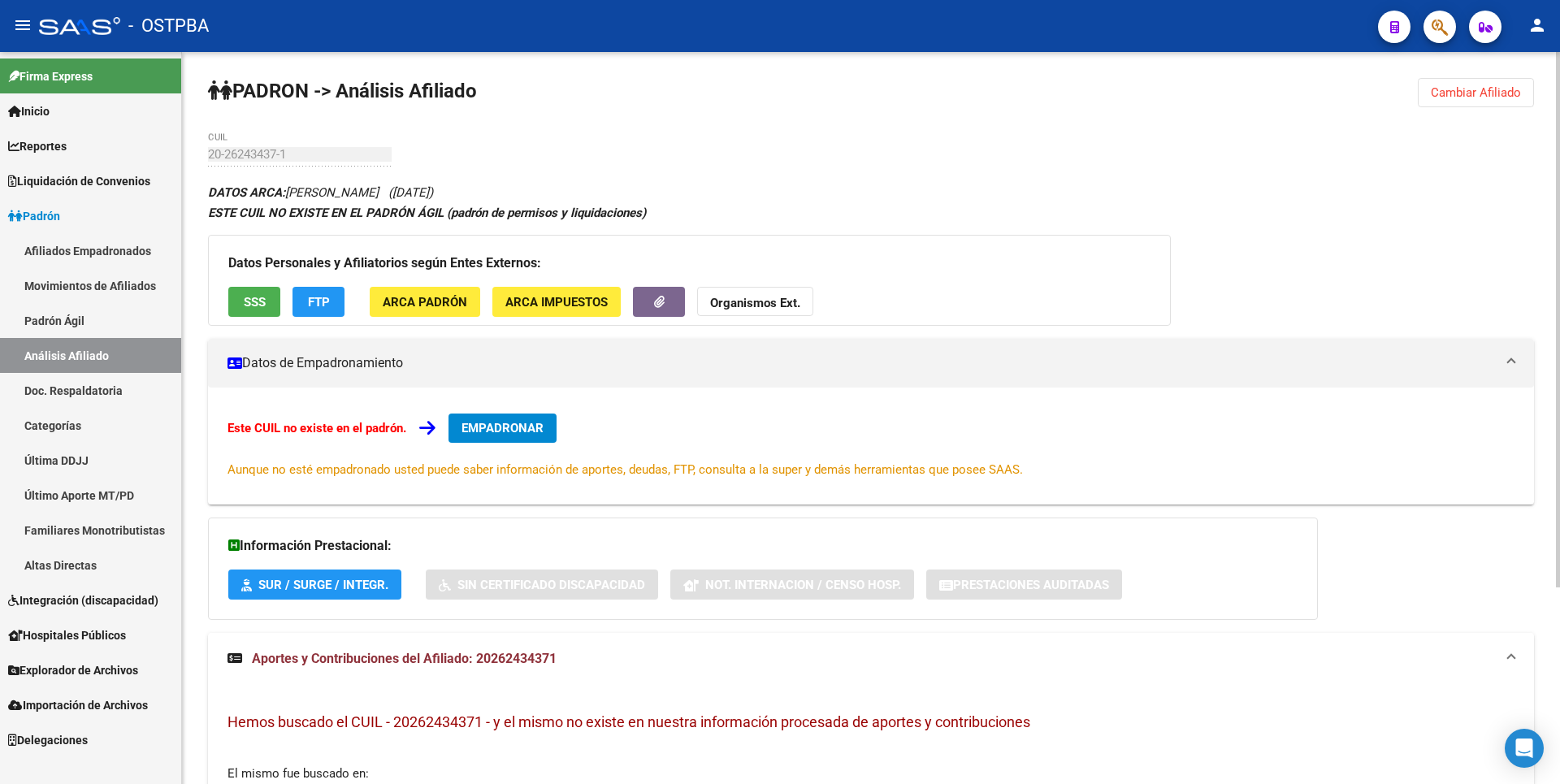
click at [243, 292] on button "SSS" at bounding box center [254, 302] width 52 height 30
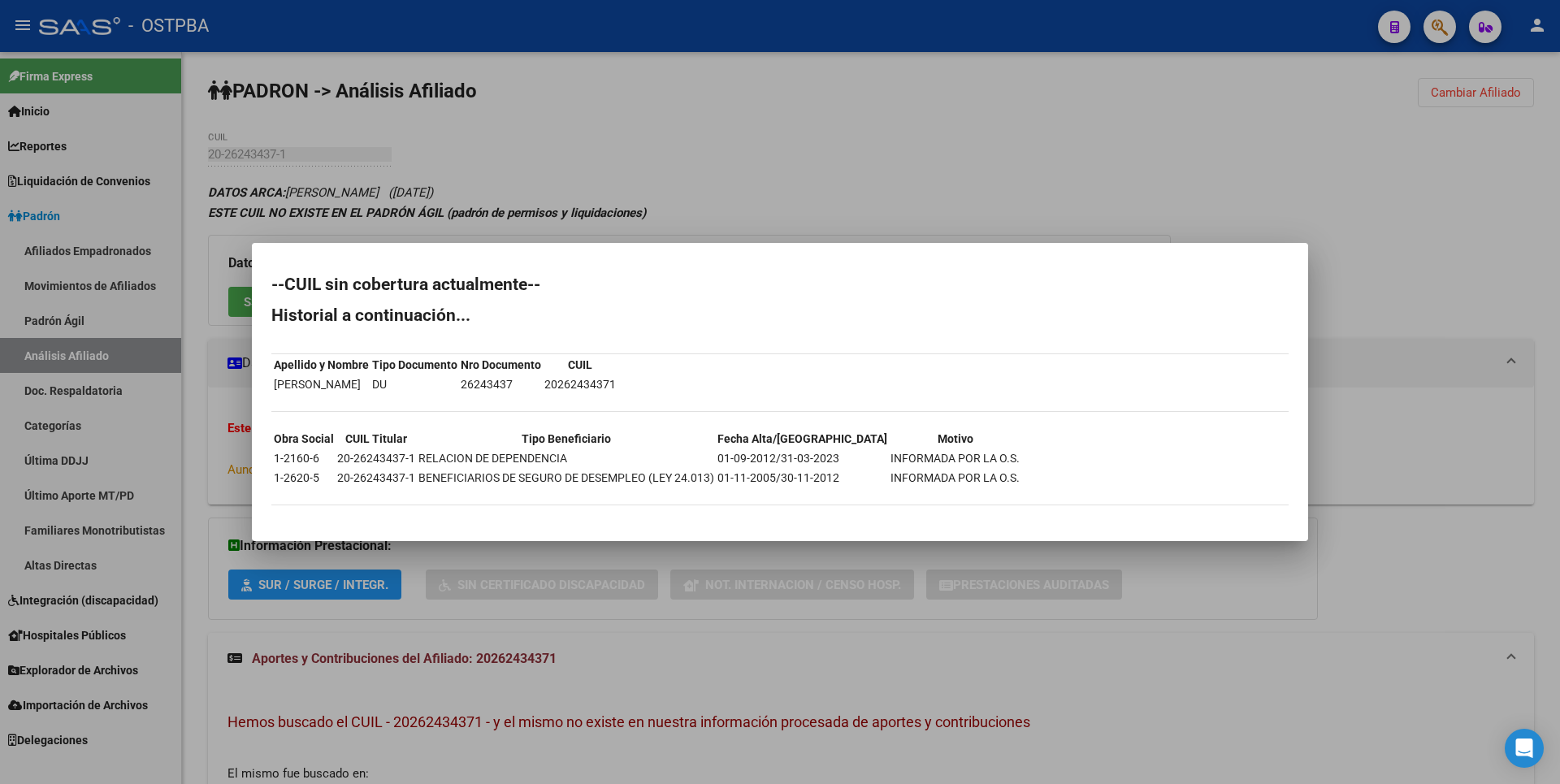
click at [700, 170] on div at bounding box center [780, 392] width 1560 height 784
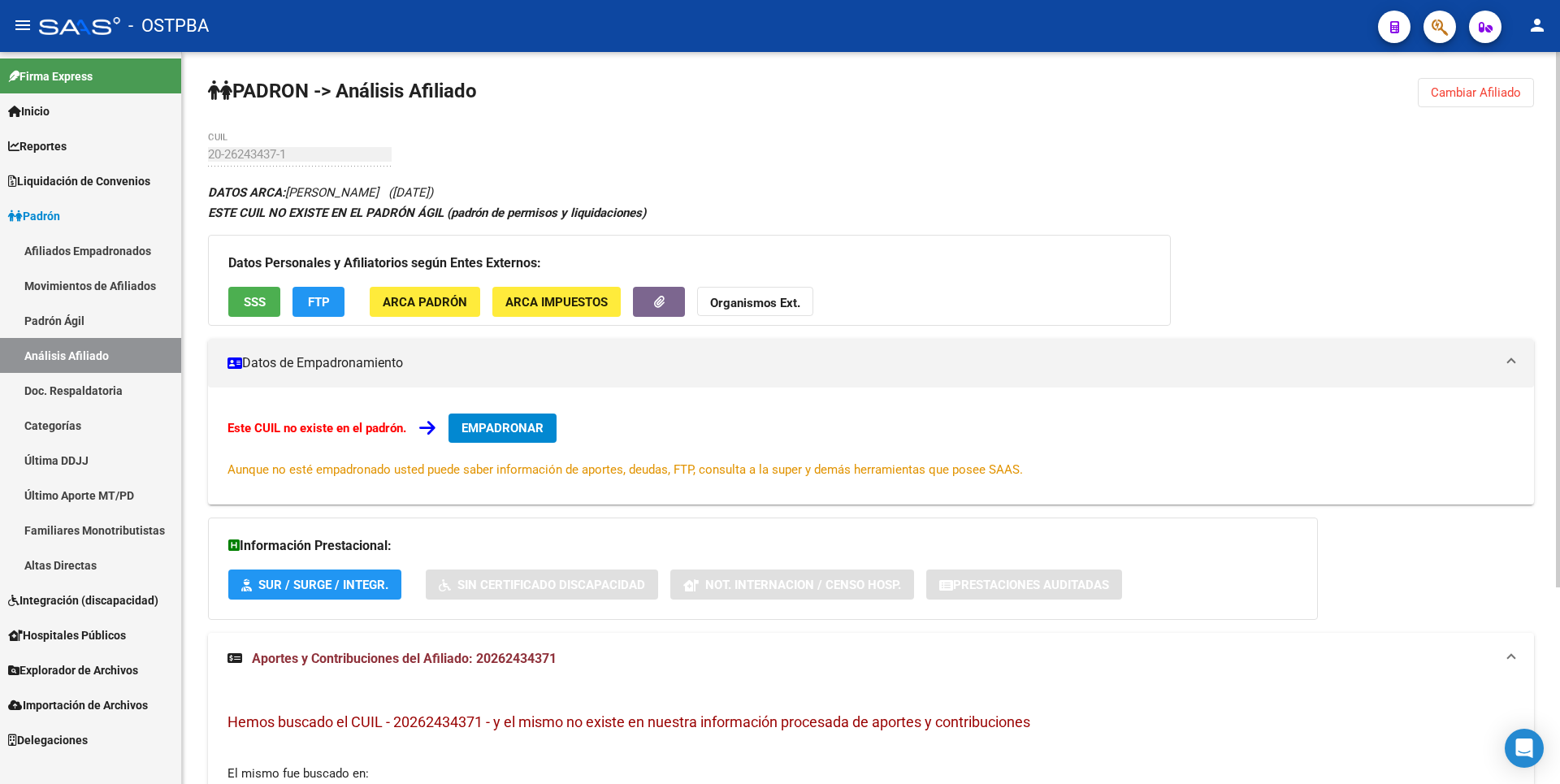
click at [452, 302] on span "ARCA Padrón" at bounding box center [425, 302] width 84 height 15
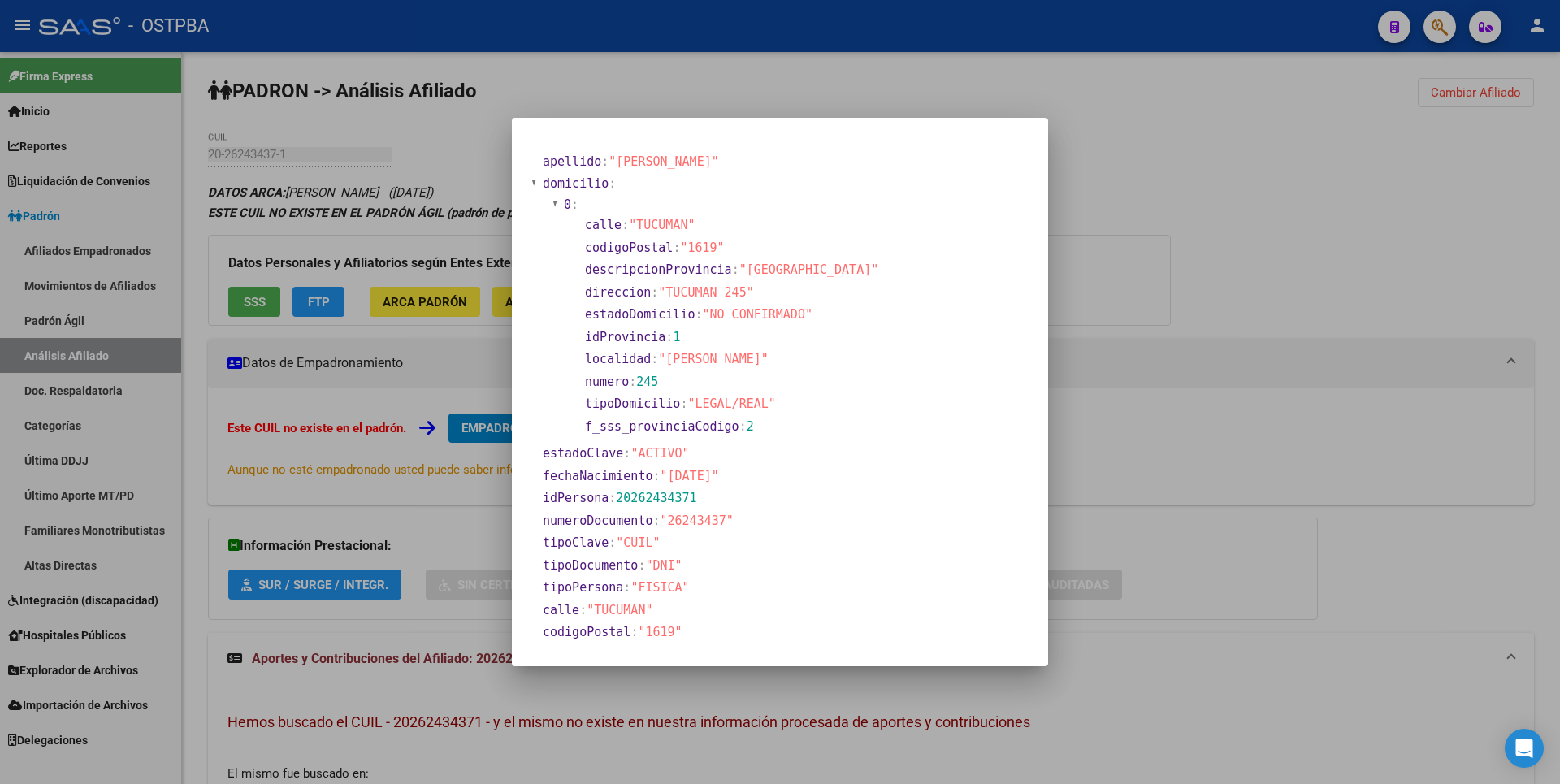
click at [1129, 236] on div at bounding box center [780, 392] width 1560 height 784
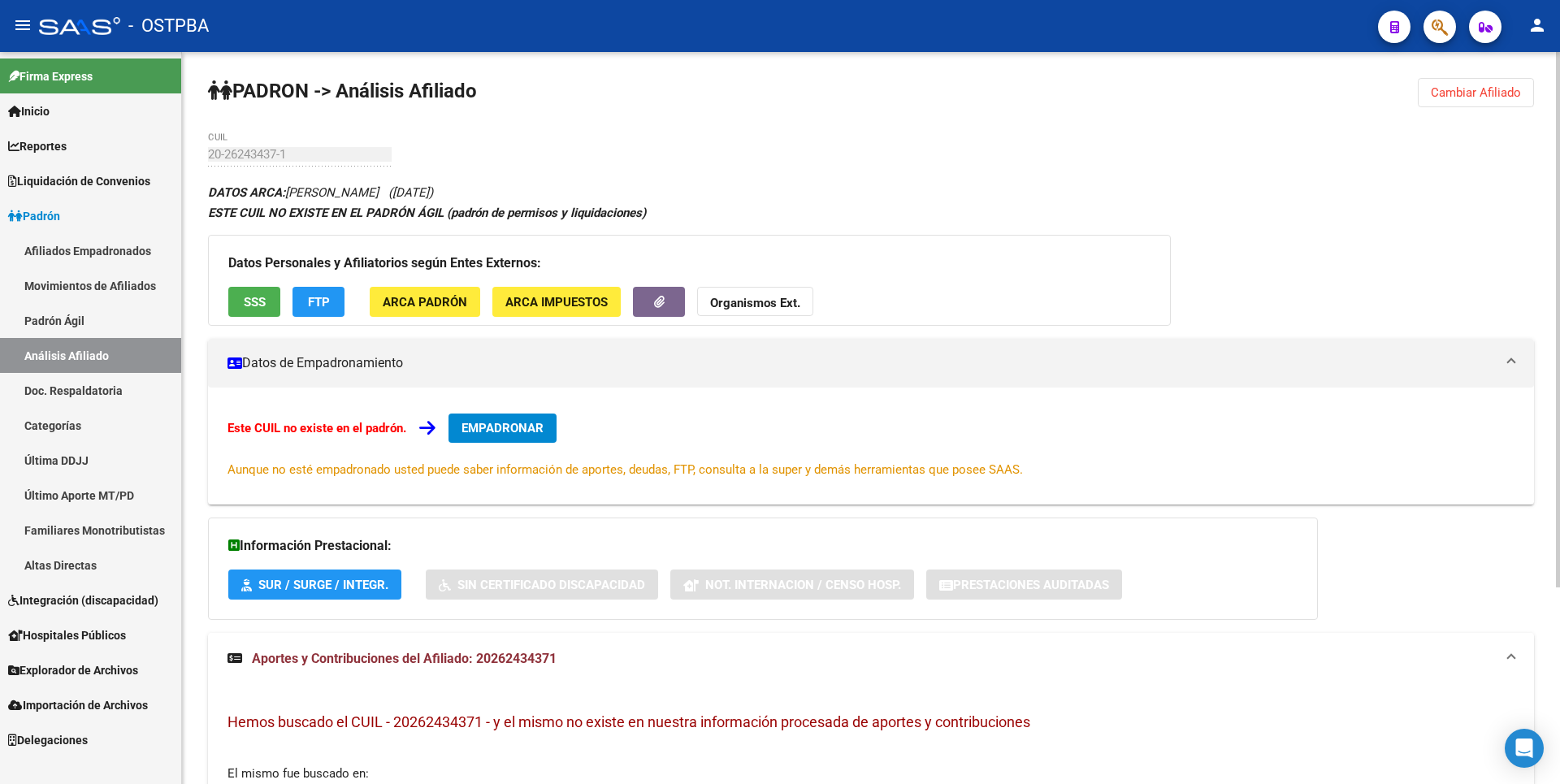
click at [556, 291] on button "ARCA Impuestos" at bounding box center [556, 302] width 129 height 30
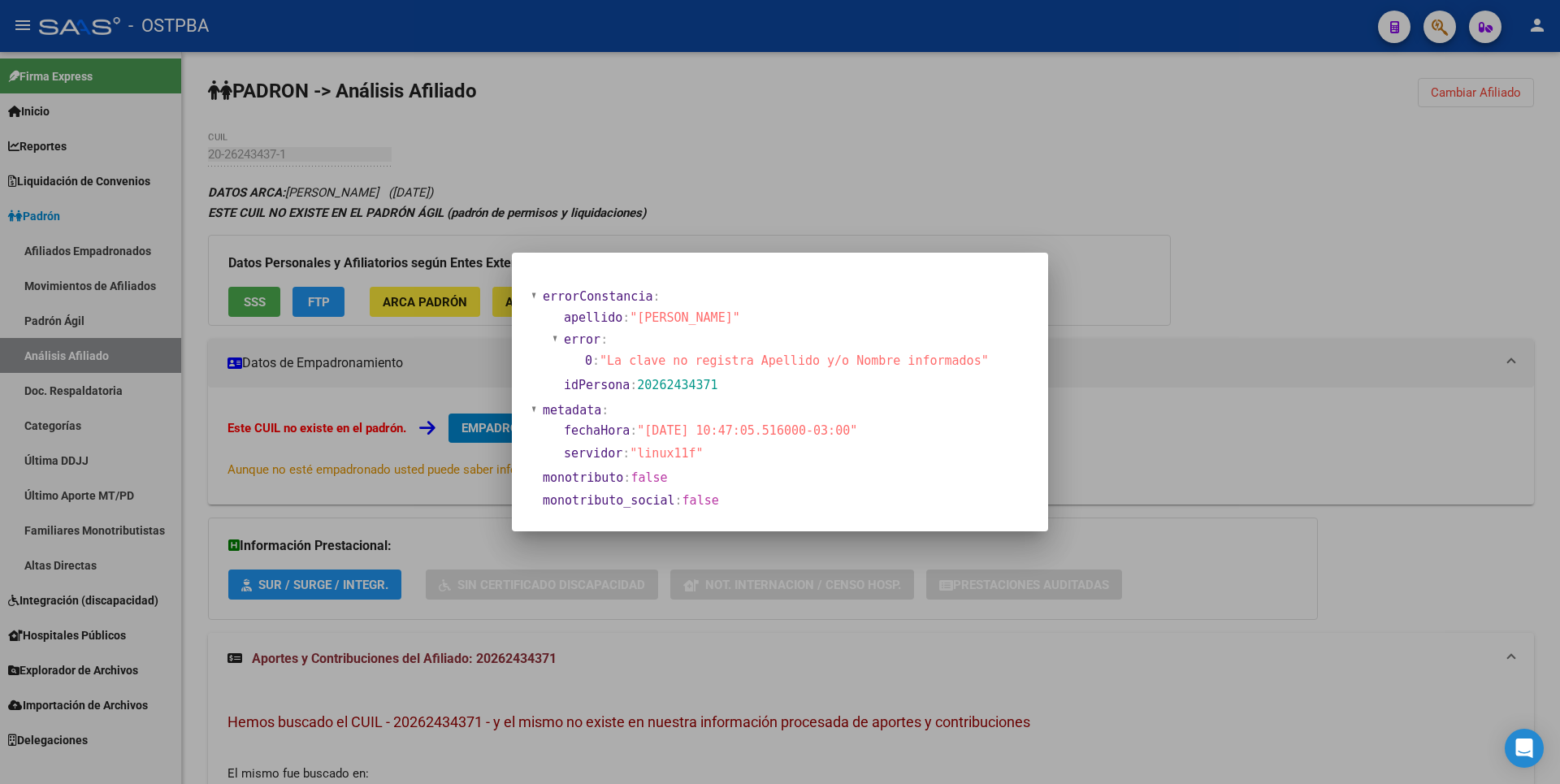
click at [315, 291] on div at bounding box center [780, 392] width 1560 height 784
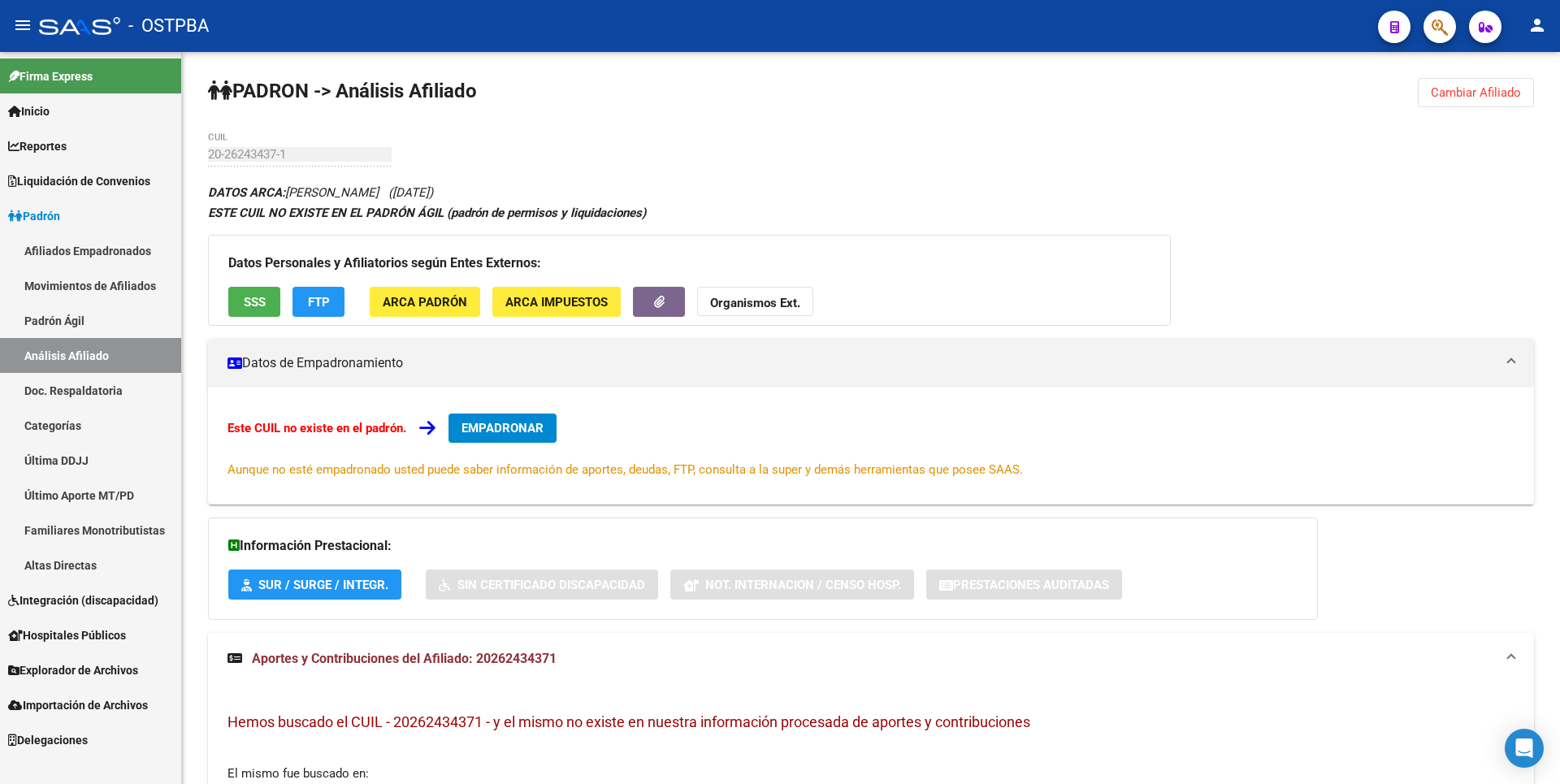
click at [315, 291] on button "FTP" at bounding box center [318, 302] width 52 height 30
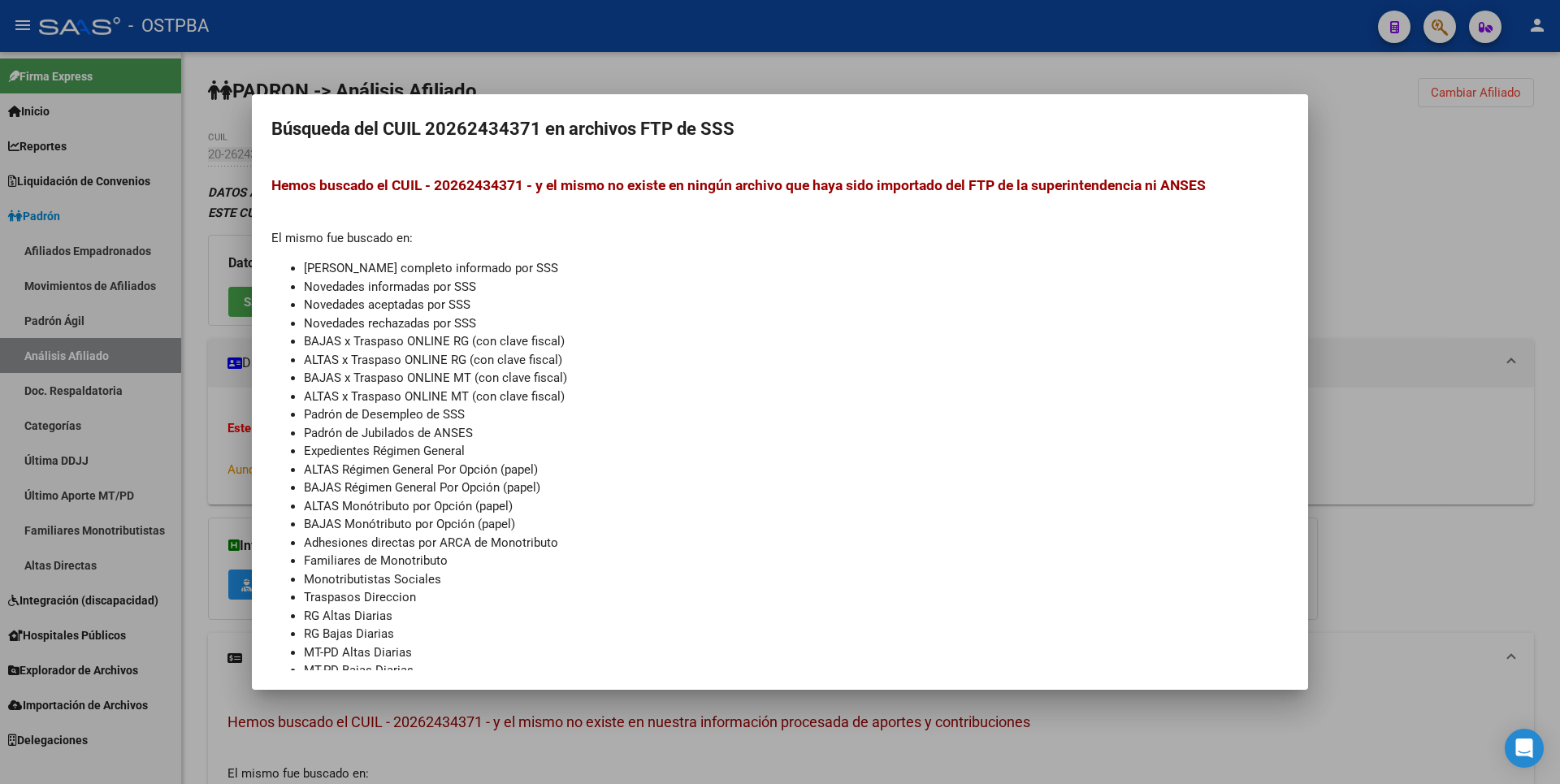
click at [1471, 229] on div at bounding box center [780, 392] width 1560 height 784
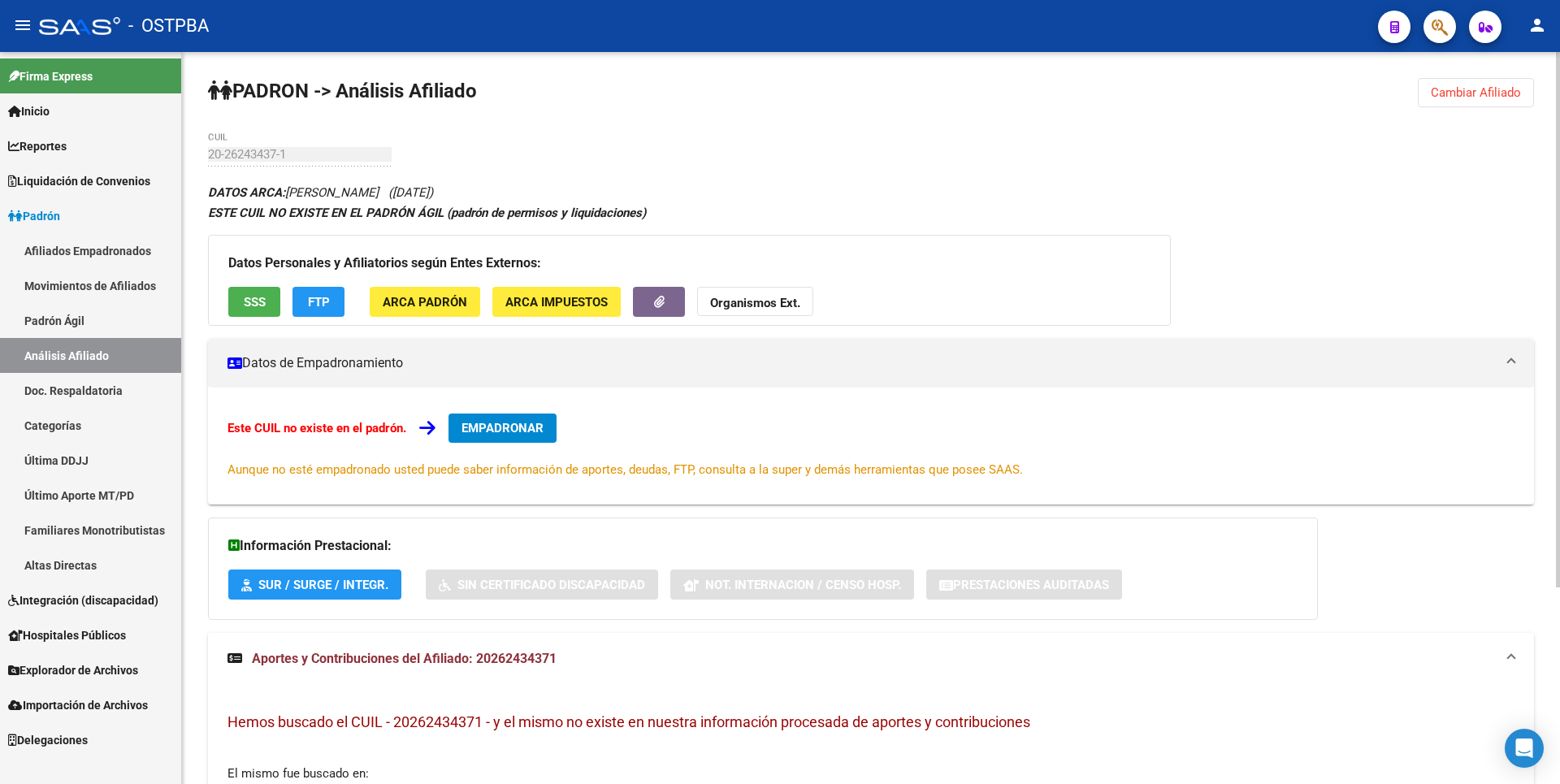
click at [766, 305] on strong "Organismos Ext." at bounding box center [754, 303] width 90 height 15
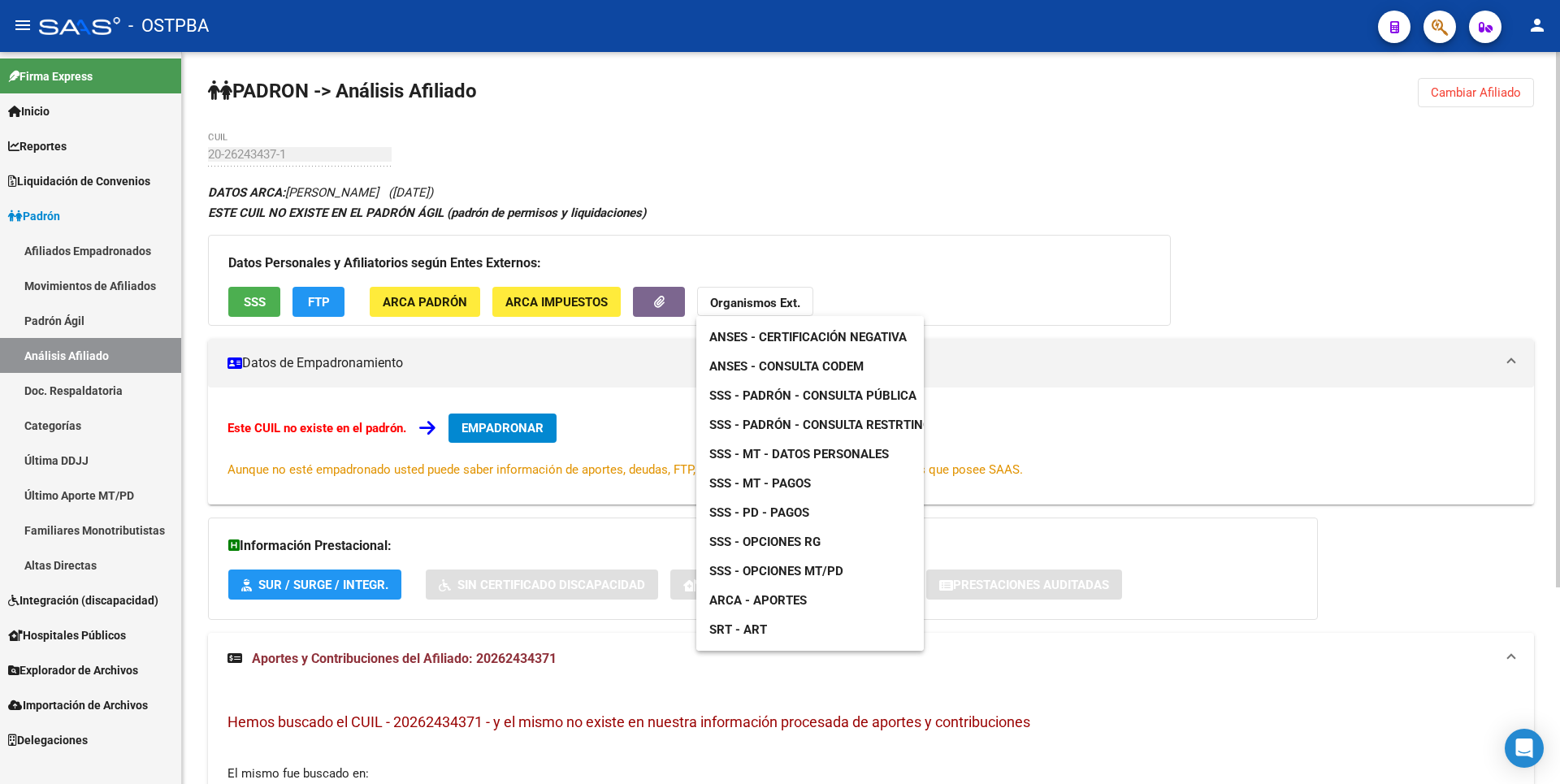
drag, startPoint x: 645, startPoint y: 728, endPoint x: 598, endPoint y: 742, distance: 49.0
click at [645, 728] on div at bounding box center [780, 392] width 1560 height 784
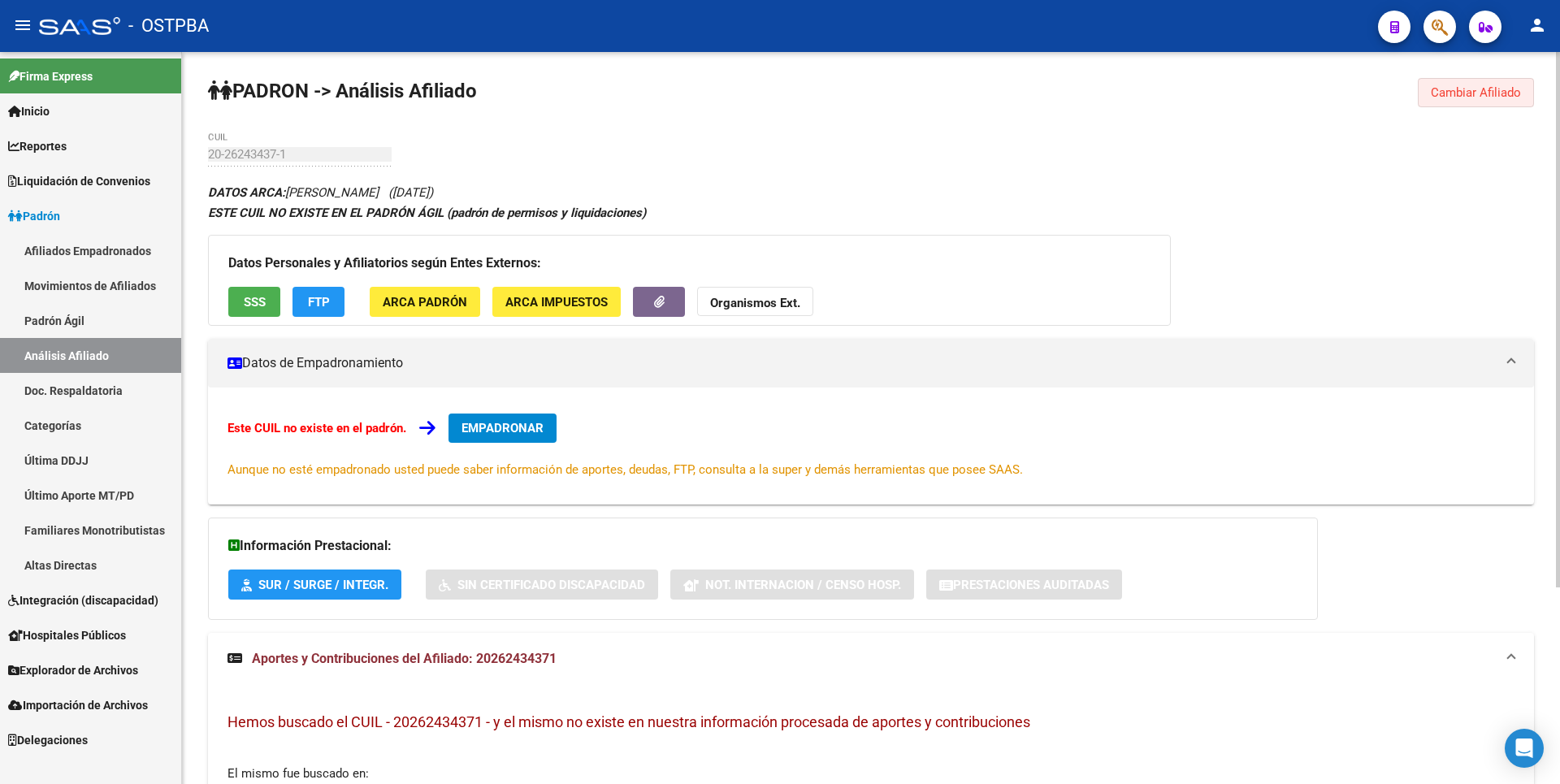
click at [1481, 93] on span "Cambiar Afiliado" at bounding box center [1475, 92] width 90 height 15
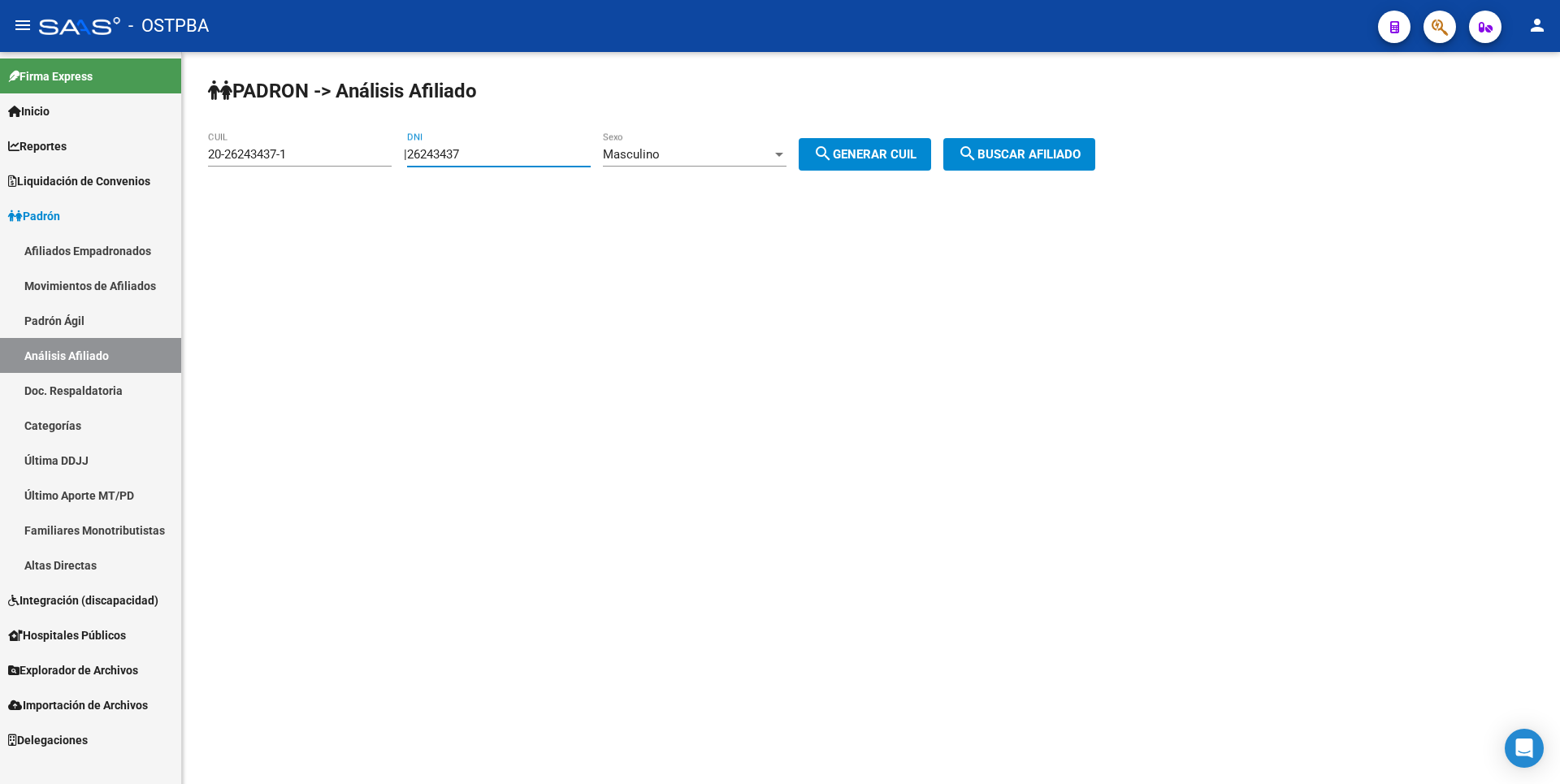
drag, startPoint x: 490, startPoint y: 155, endPoint x: 364, endPoint y: 160, distance: 126.1
click at [364, 160] on app-analisis-afiliado "PADRON -> Análisis Afiliado 20-26243437-1 CUIL | 26243437 DNI Masculino Sexo se…" at bounding box center [658, 154] width 899 height 15
type input "25400540"
drag, startPoint x: 299, startPoint y: 152, endPoint x: 64, endPoint y: 173, distance: 235.9
click at [64, 173] on mat-sidenav-container "Firma Express Inicio Calendario SSS Instructivos Contacto OS Reportes Tablero d…" at bounding box center [780, 418] width 1560 height 732
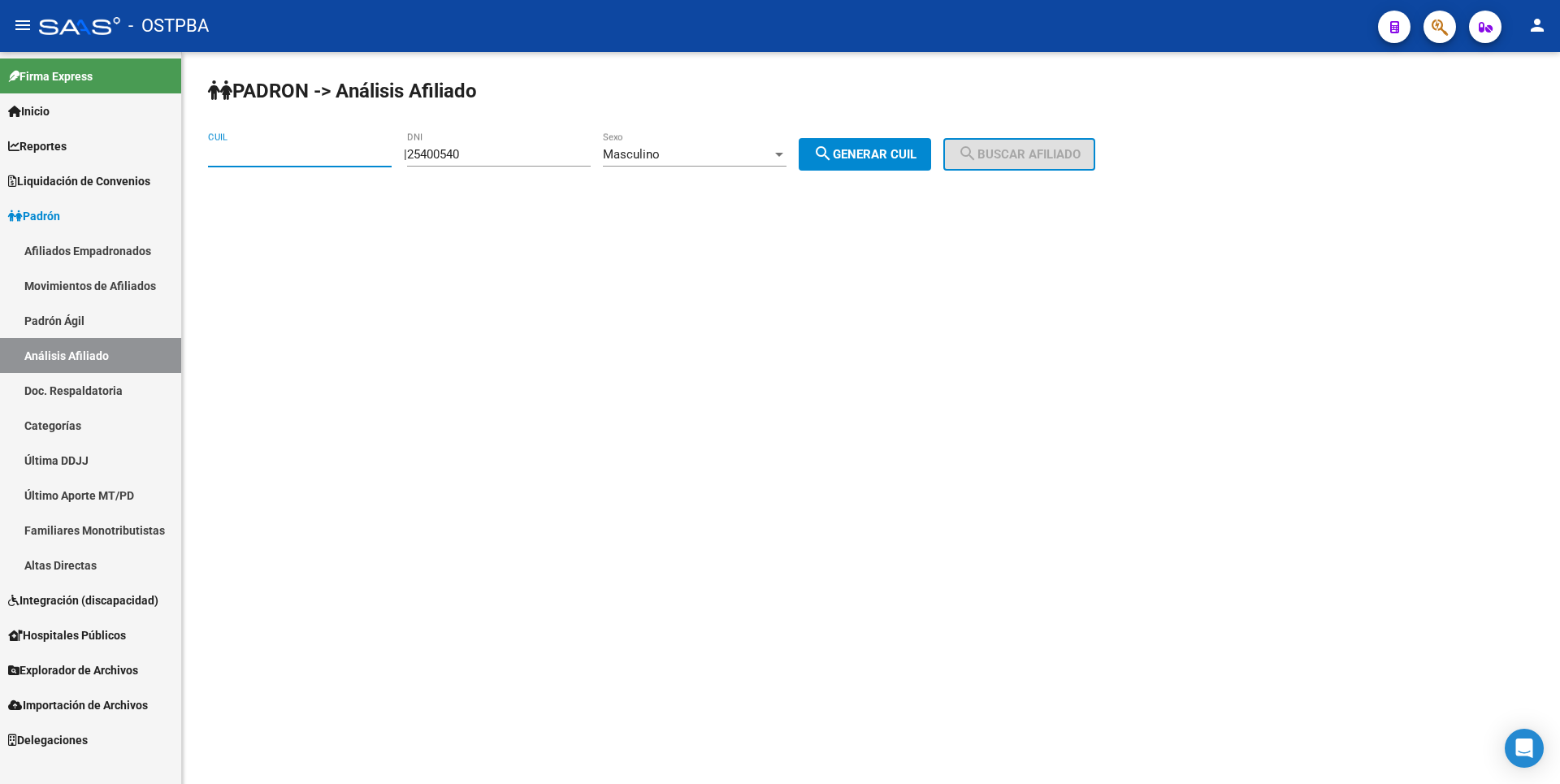
click at [772, 156] on div "Masculino" at bounding box center [687, 154] width 169 height 15
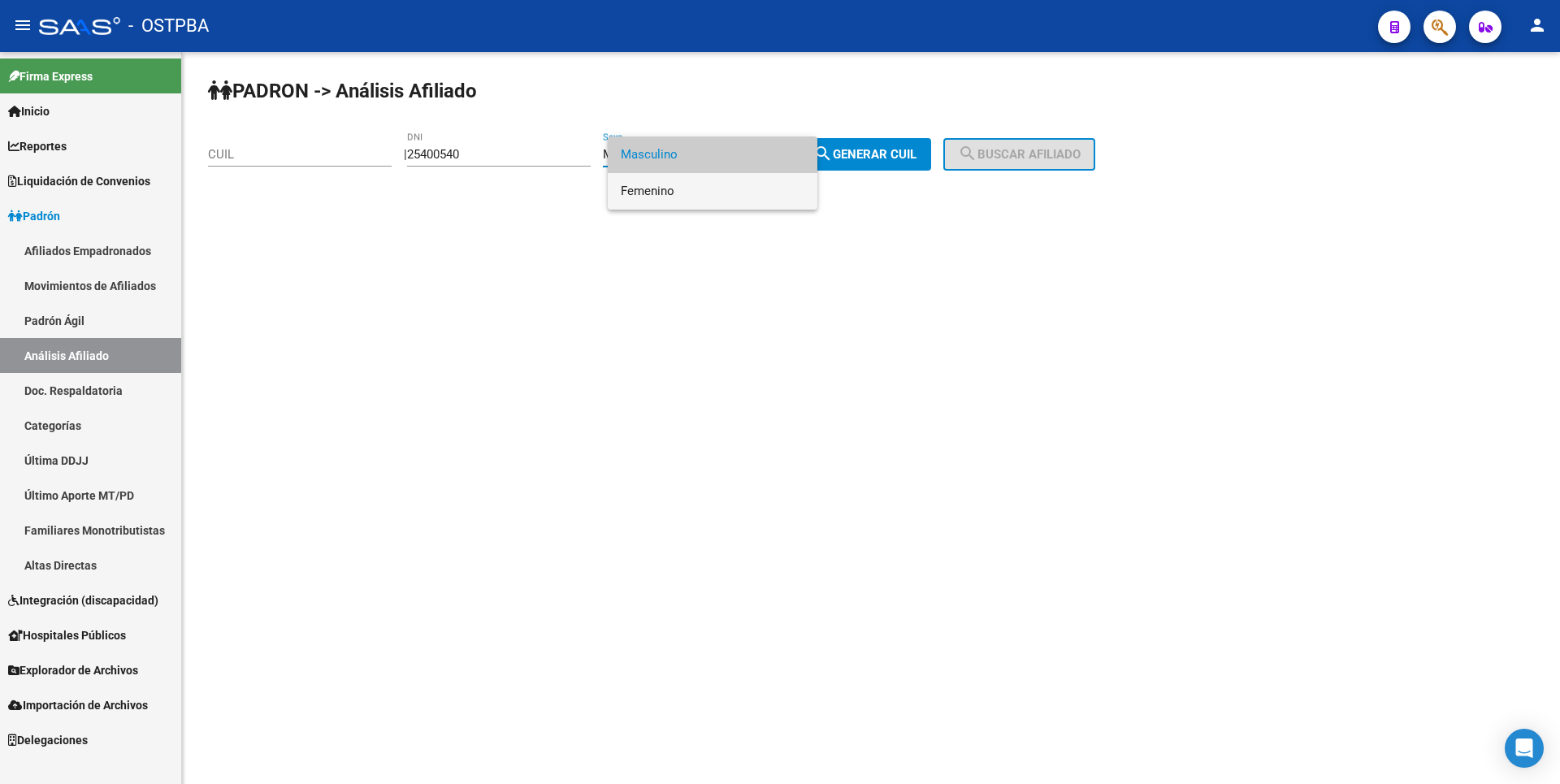
click at [719, 177] on span "Femenino" at bounding box center [713, 191] width 184 height 37
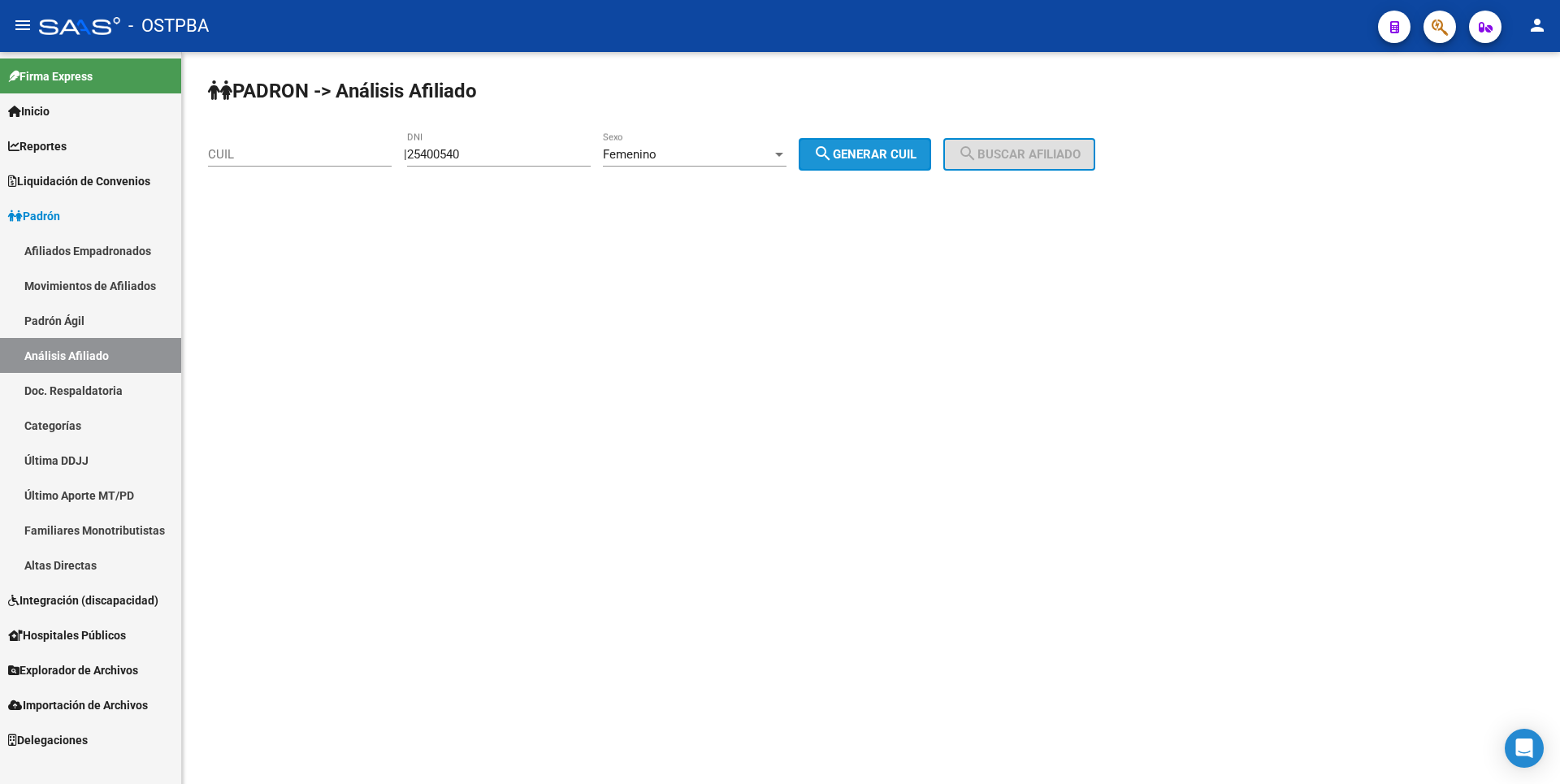
drag, startPoint x: 888, startPoint y: 150, endPoint x: 1085, endPoint y: 159, distance: 197.2
click at [887, 150] on span "search Generar CUIL" at bounding box center [865, 154] width 103 height 15
type input "27-25400540-7"
click at [1066, 139] on button "search Buscar afiliado" at bounding box center [1018, 155] width 152 height 33
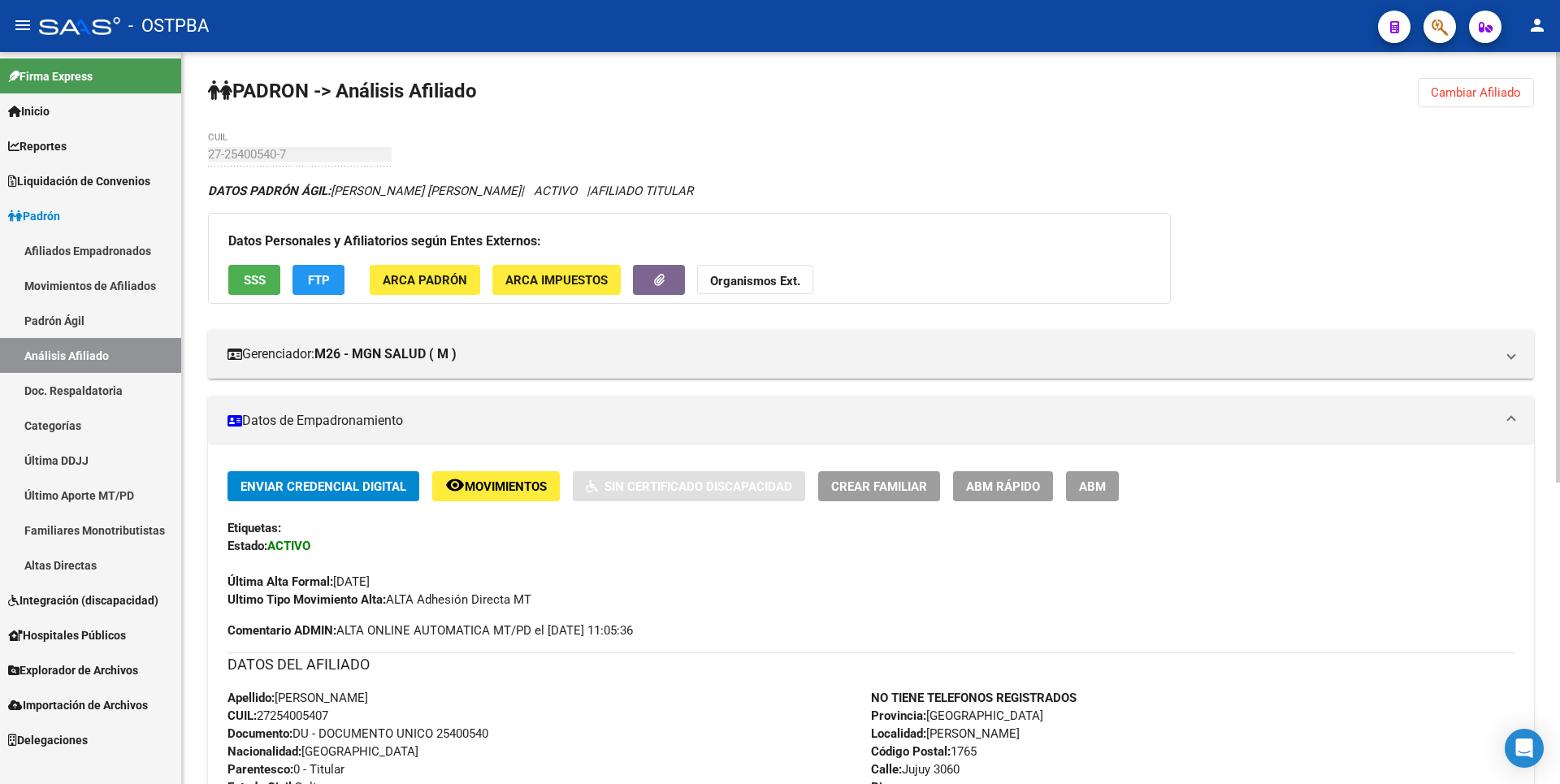
scroll to position [512, 0]
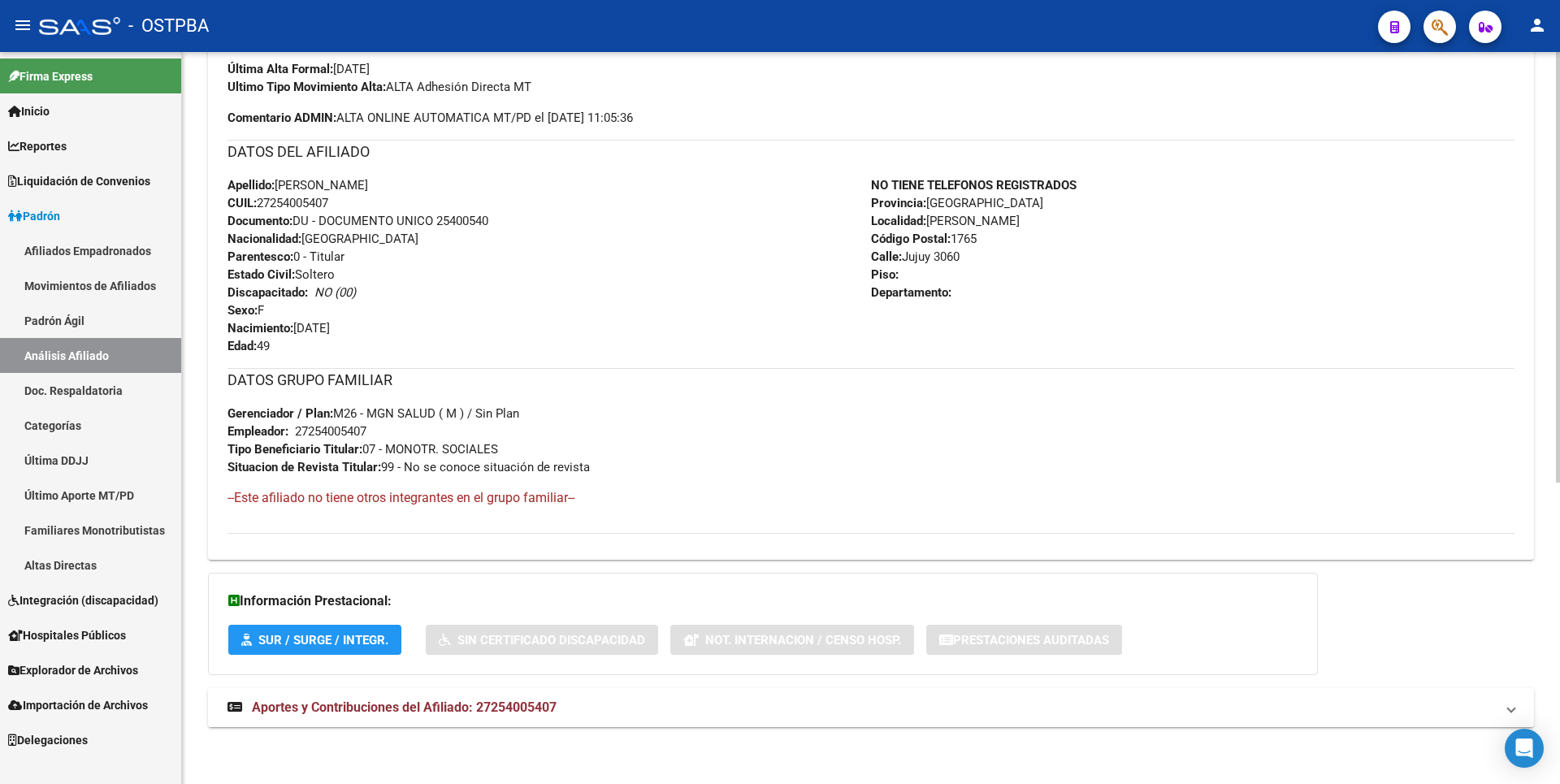
click at [503, 713] on span "Aportes y Contribuciones del Afiliado: 27254005407" at bounding box center [403, 707] width 305 height 15
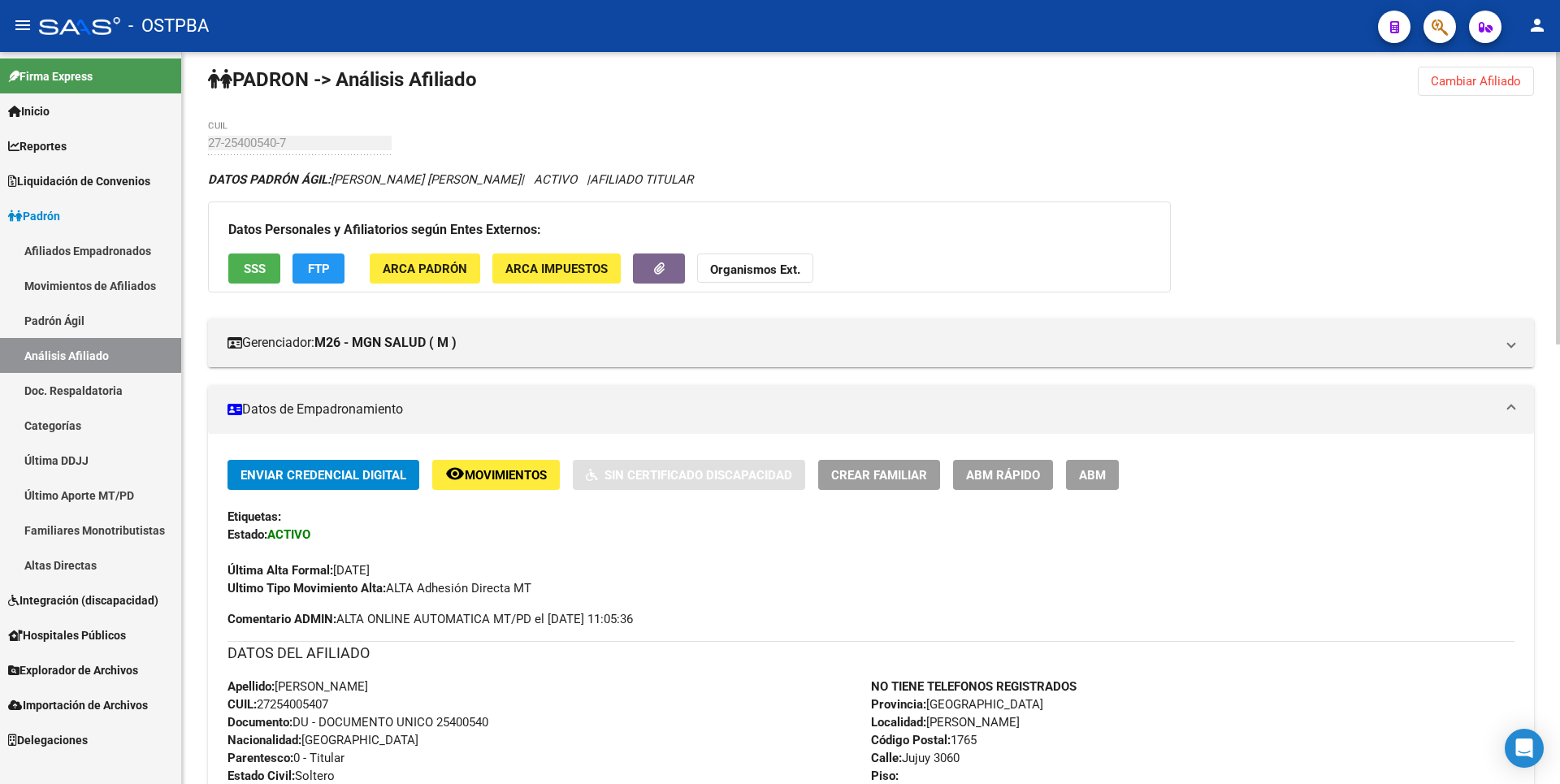
scroll to position [0, 0]
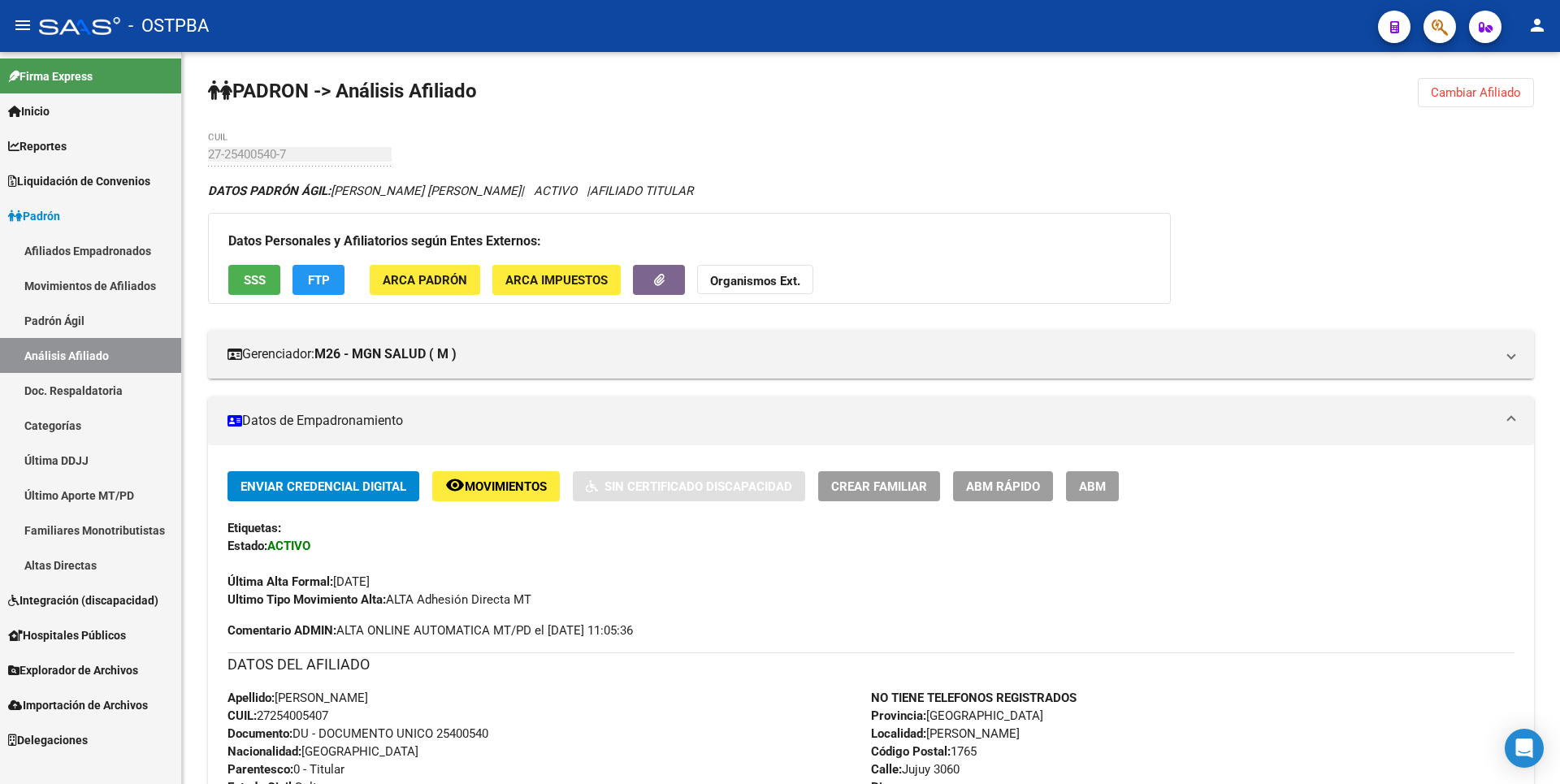
click at [84, 662] on span "Explorador de Archivos" at bounding box center [73, 670] width 130 height 17
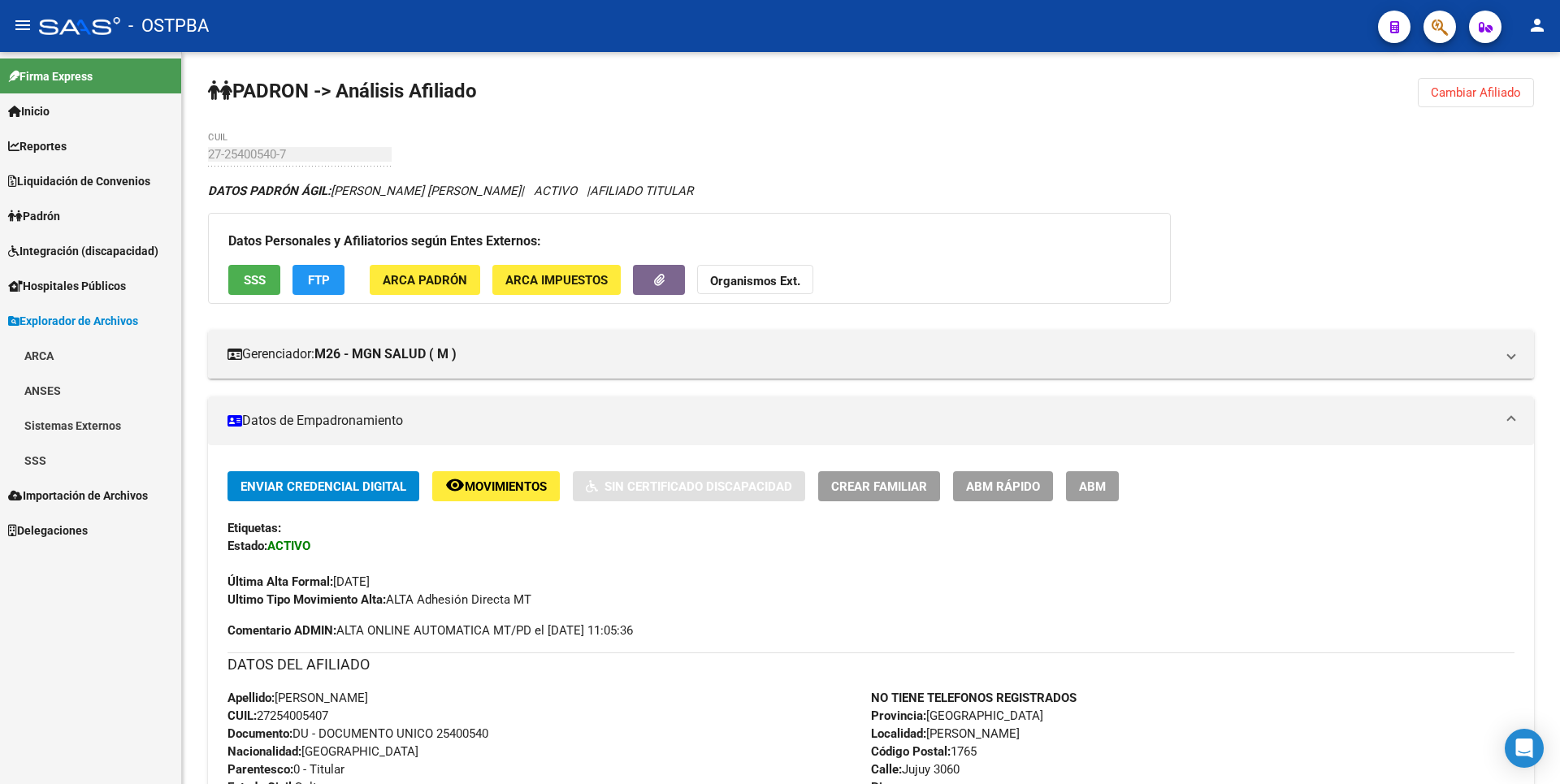
click at [44, 466] on link "SSS" at bounding box center [90, 460] width 181 height 35
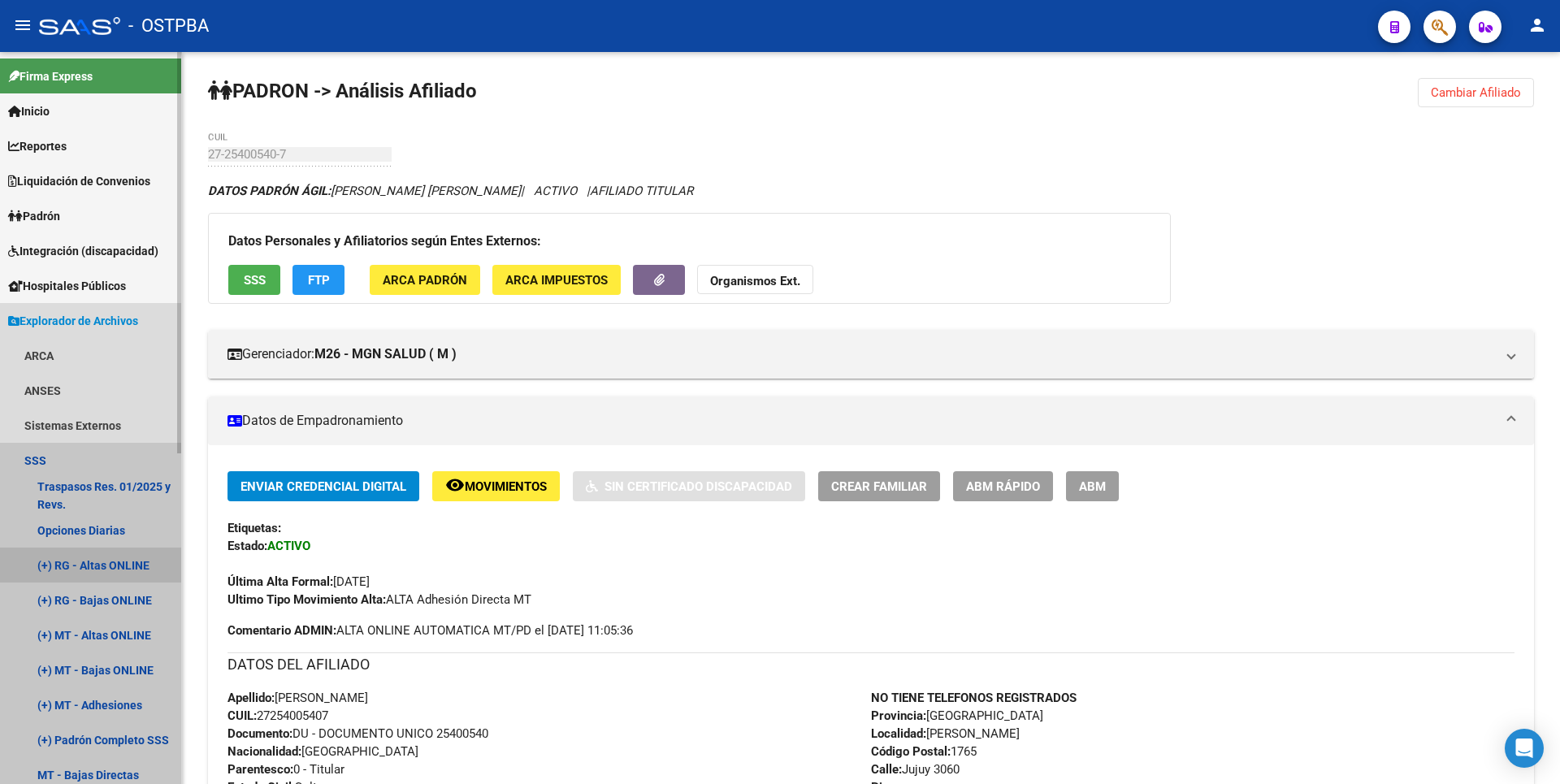
click at [105, 557] on link "(+) RG - Altas ONLINE" at bounding box center [90, 565] width 181 height 35
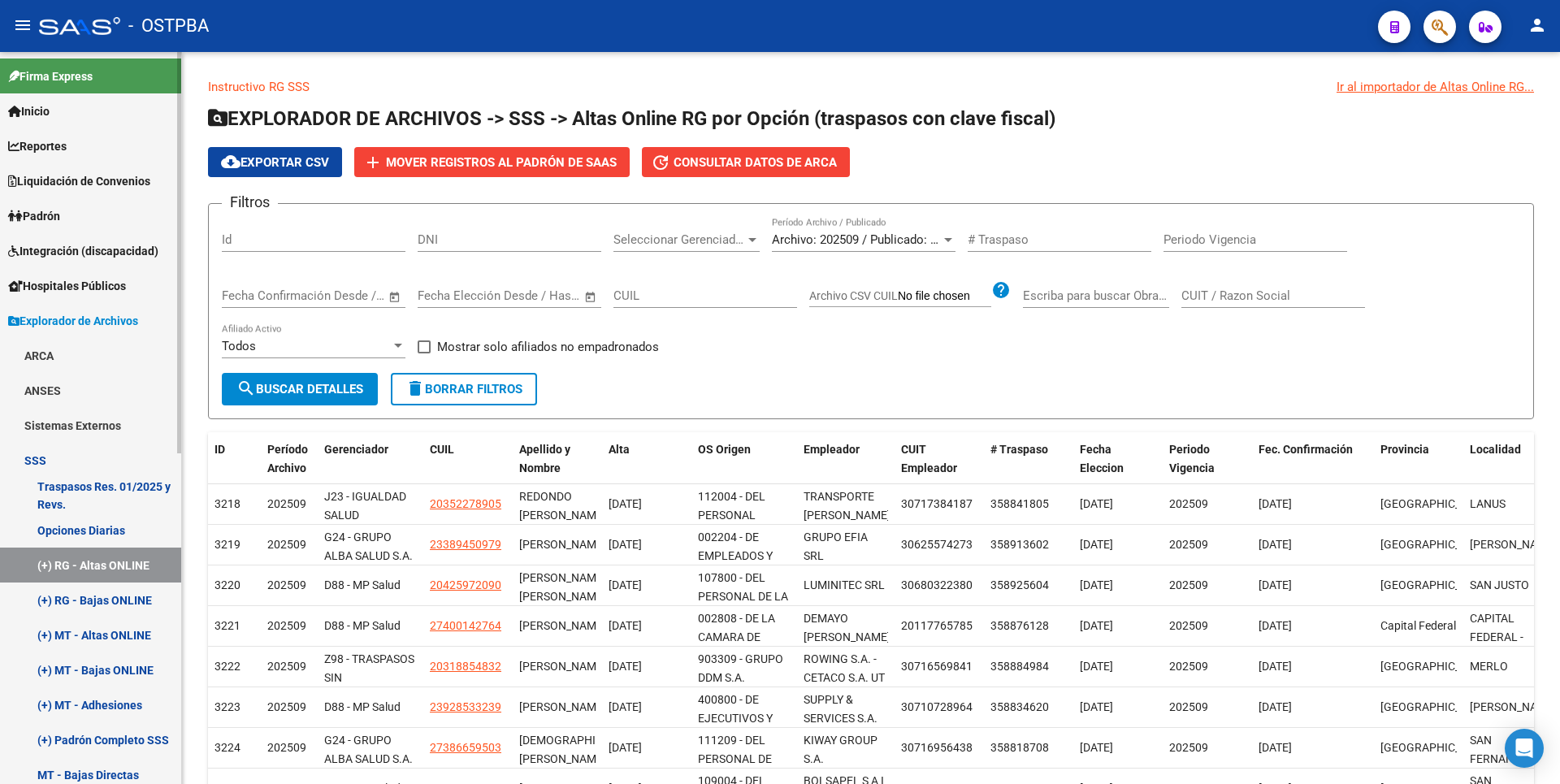
click at [116, 538] on link "Opciones Diarias" at bounding box center [90, 530] width 181 height 35
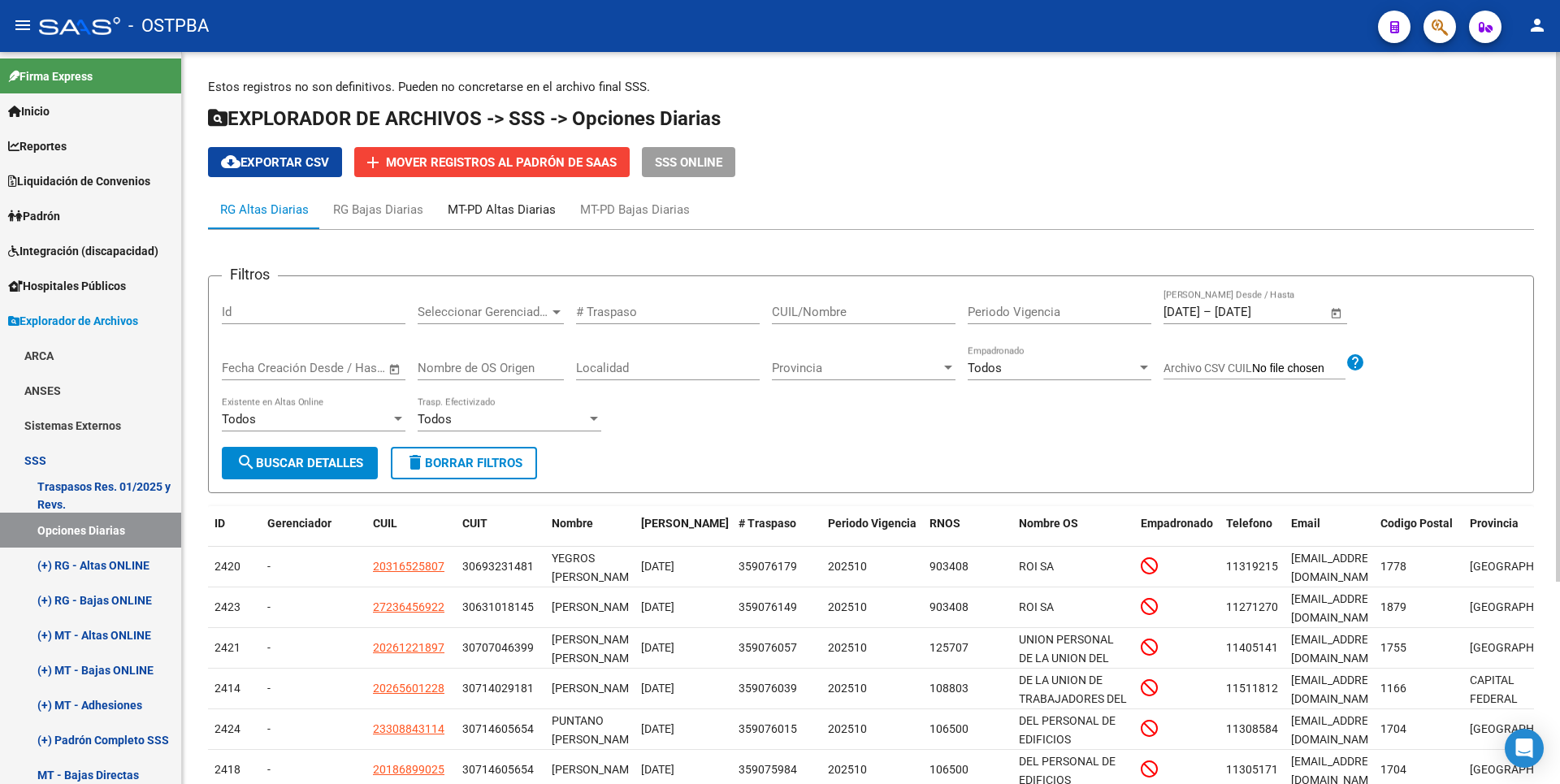
click at [520, 213] on div "MT-PD Altas Diarias" at bounding box center [502, 209] width 108 height 17
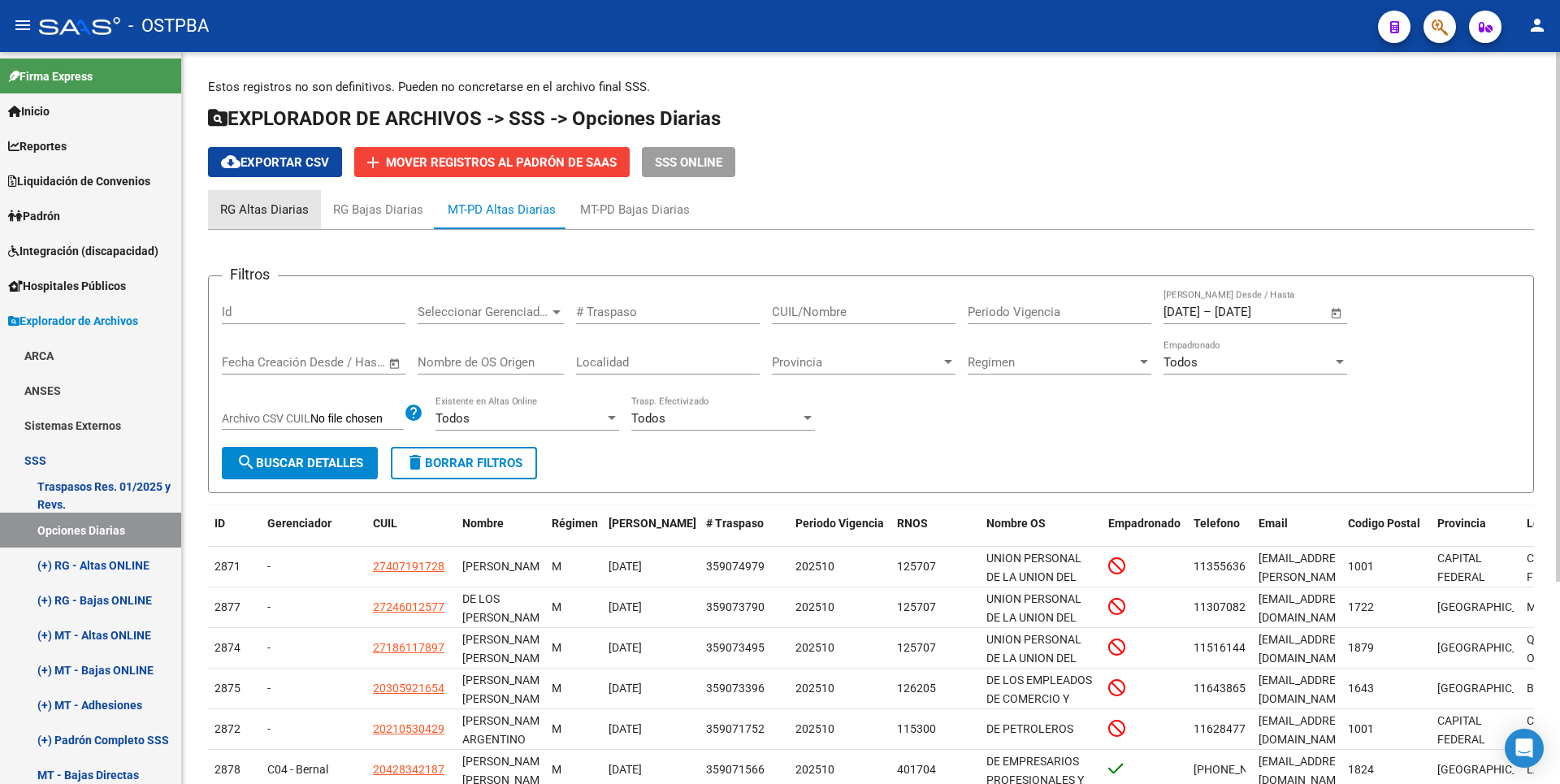
click at [287, 219] on div "RG Altas Diarias" at bounding box center [264, 210] width 113 height 39
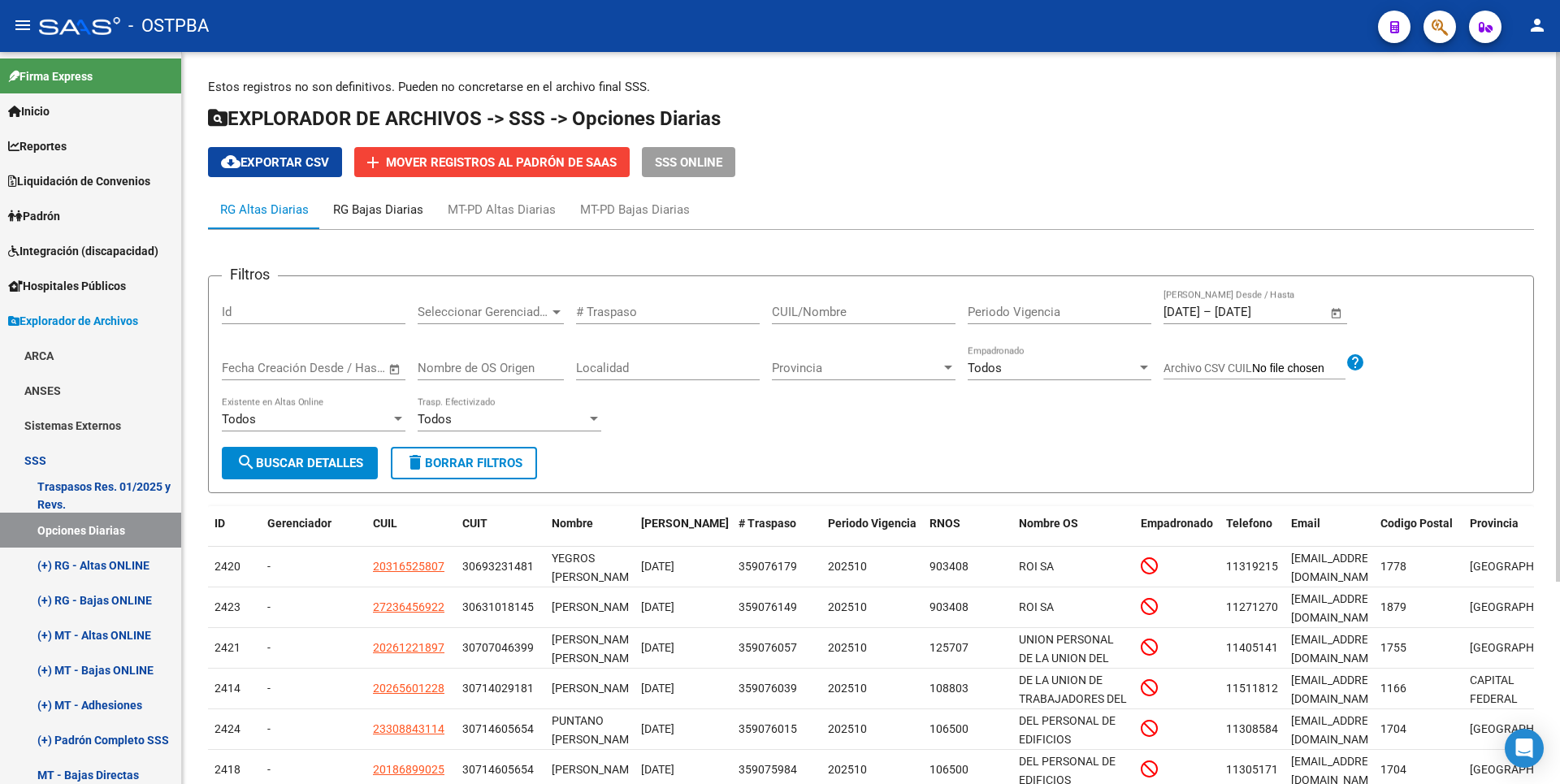
click at [368, 211] on div "RG Bajas Diarias" at bounding box center [377, 209] width 90 height 17
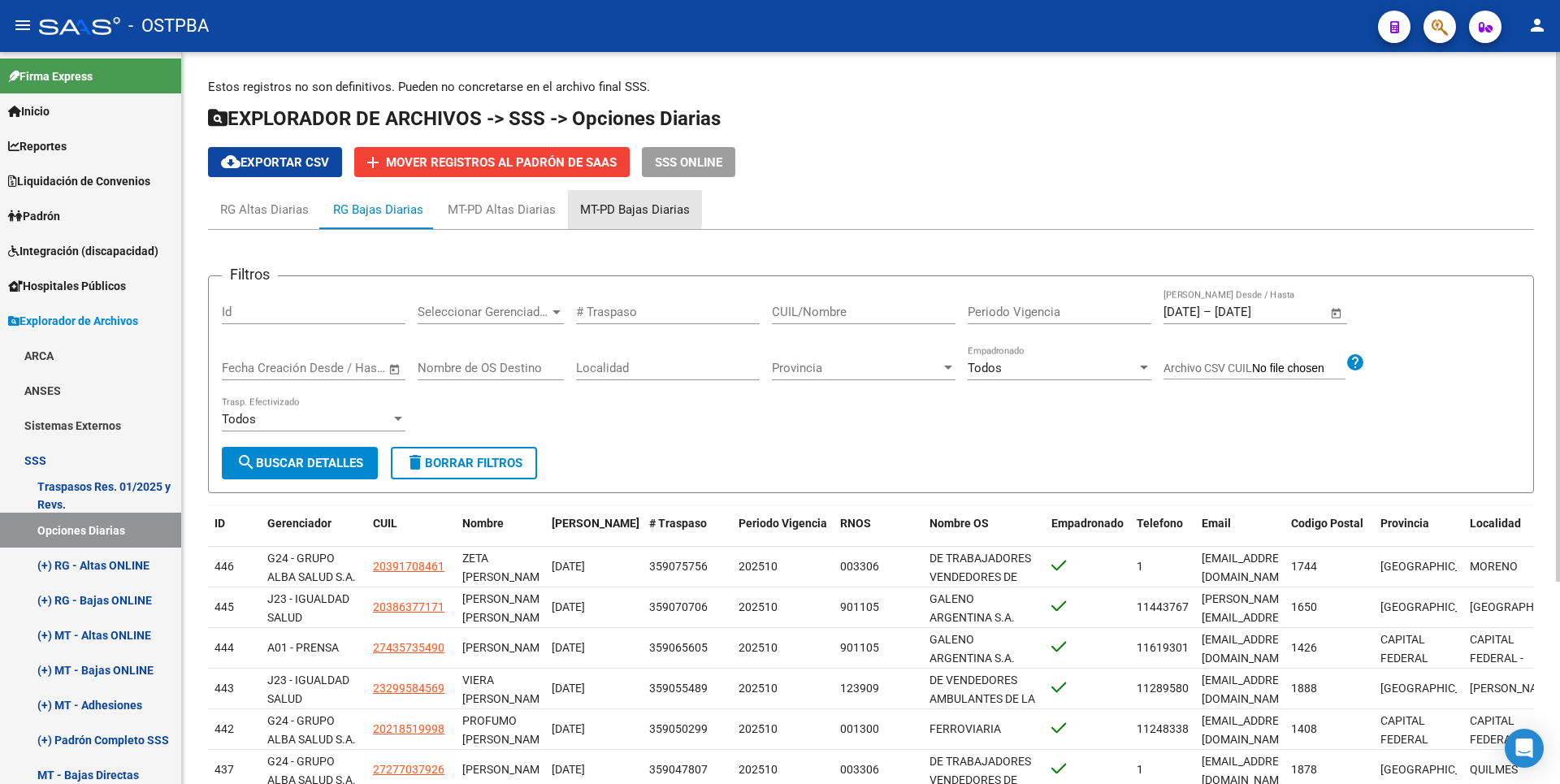
click at [596, 207] on div "MT-PD Bajas Diarias" at bounding box center [634, 209] width 109 height 17
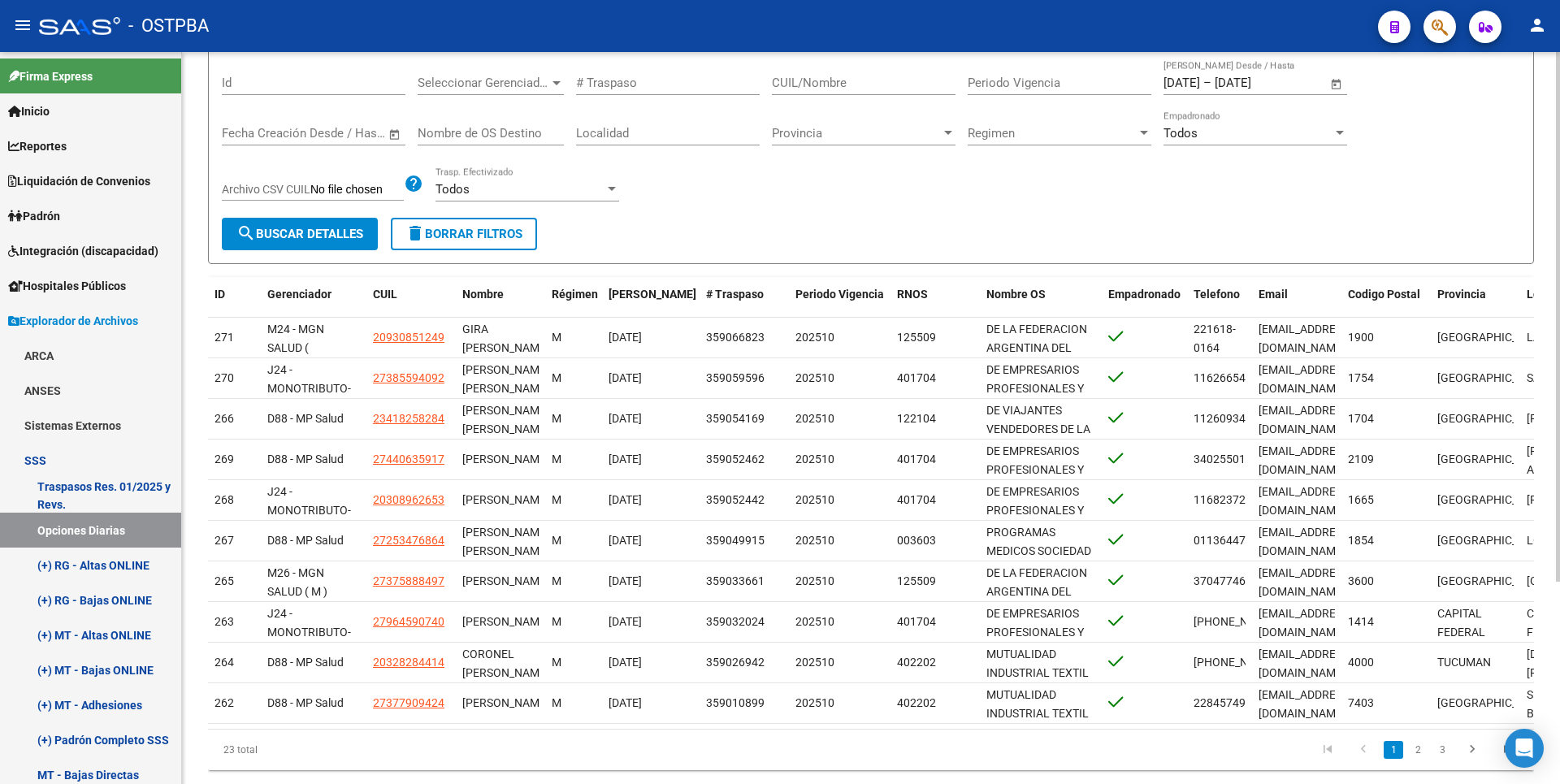
scroll to position [280, 0]
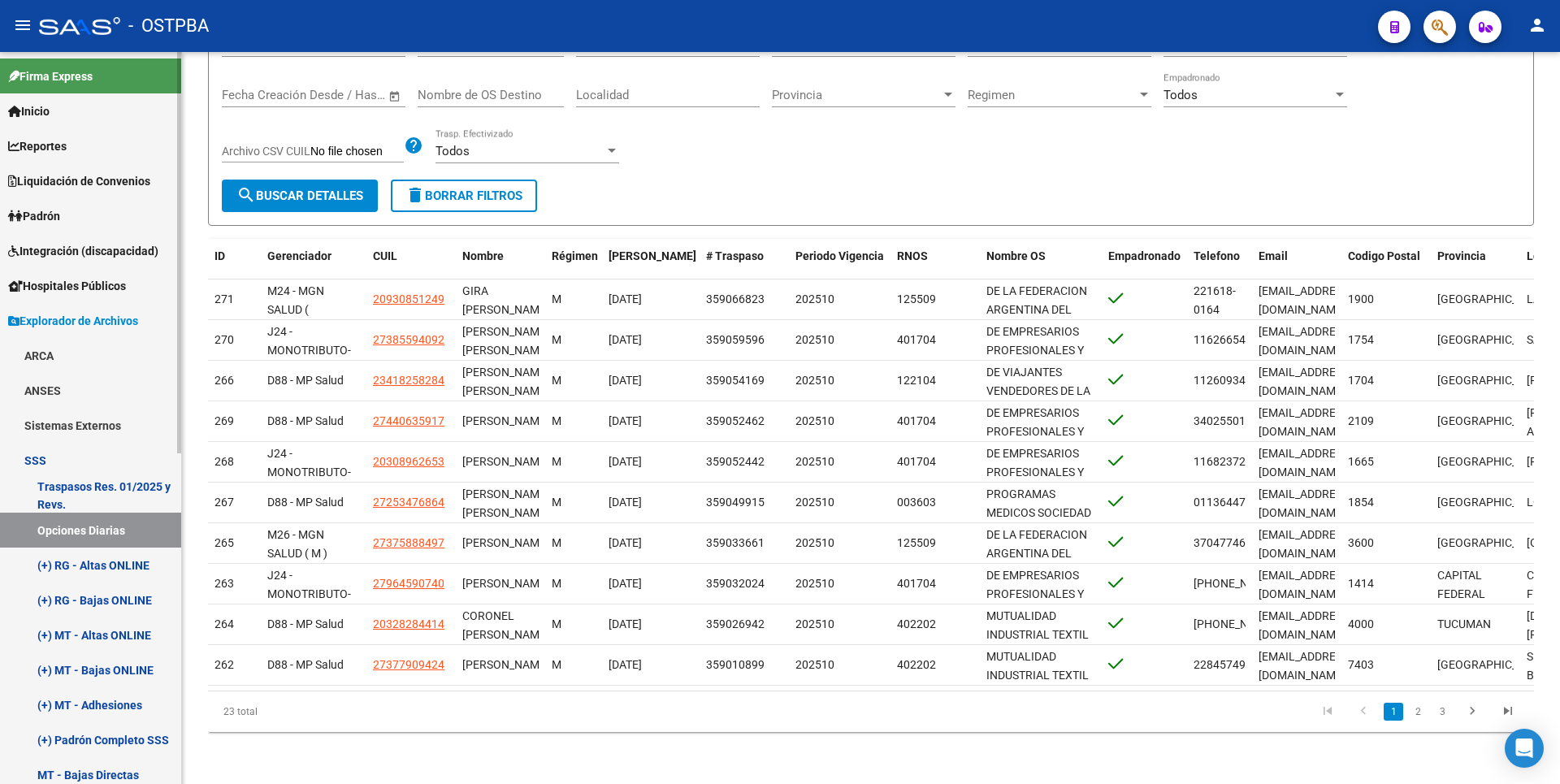
click at [127, 626] on link "(+) MT - Altas ONLINE" at bounding box center [90, 634] width 181 height 35
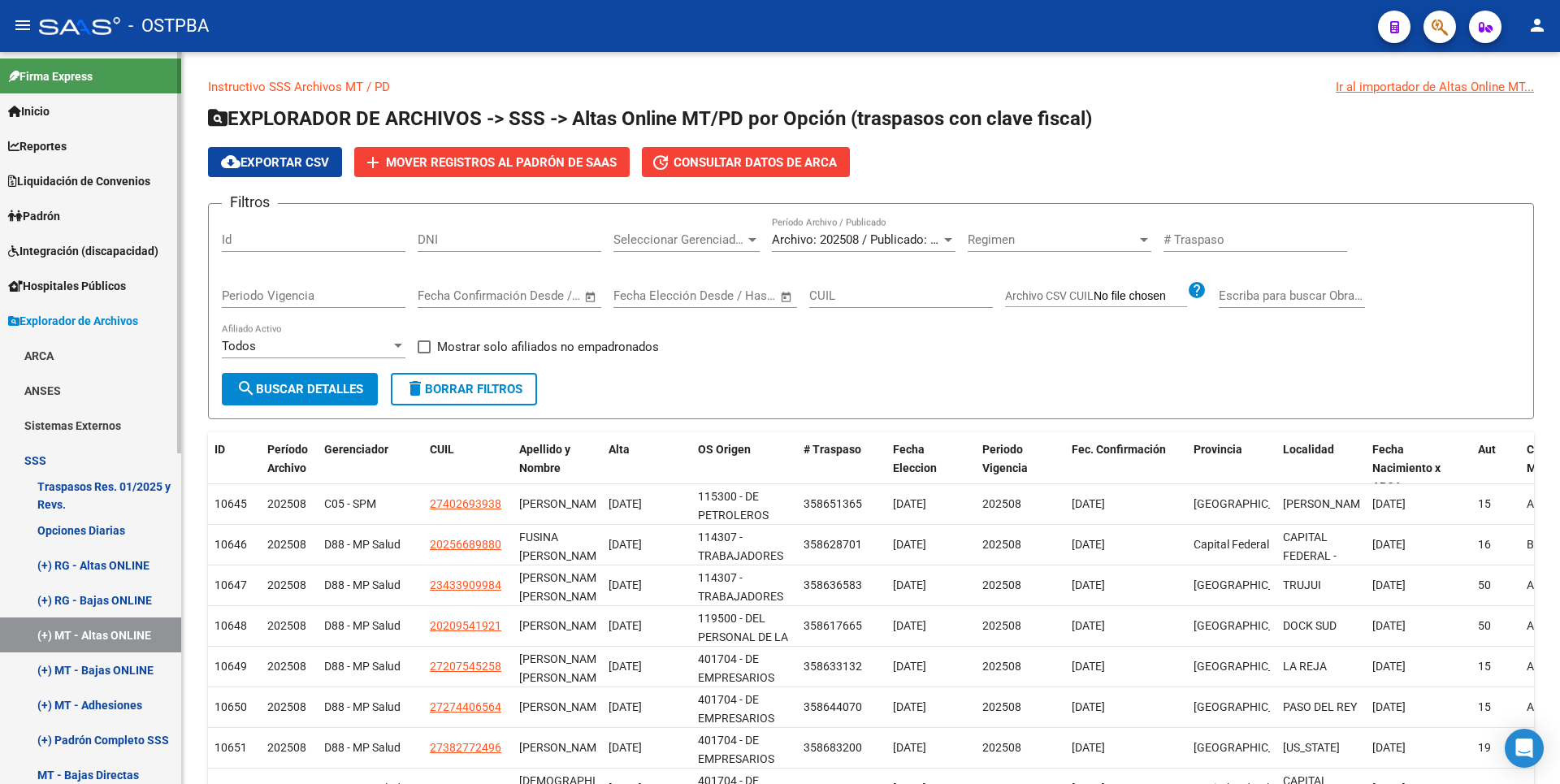
click at [52, 147] on span "Reportes" at bounding box center [37, 146] width 58 height 17
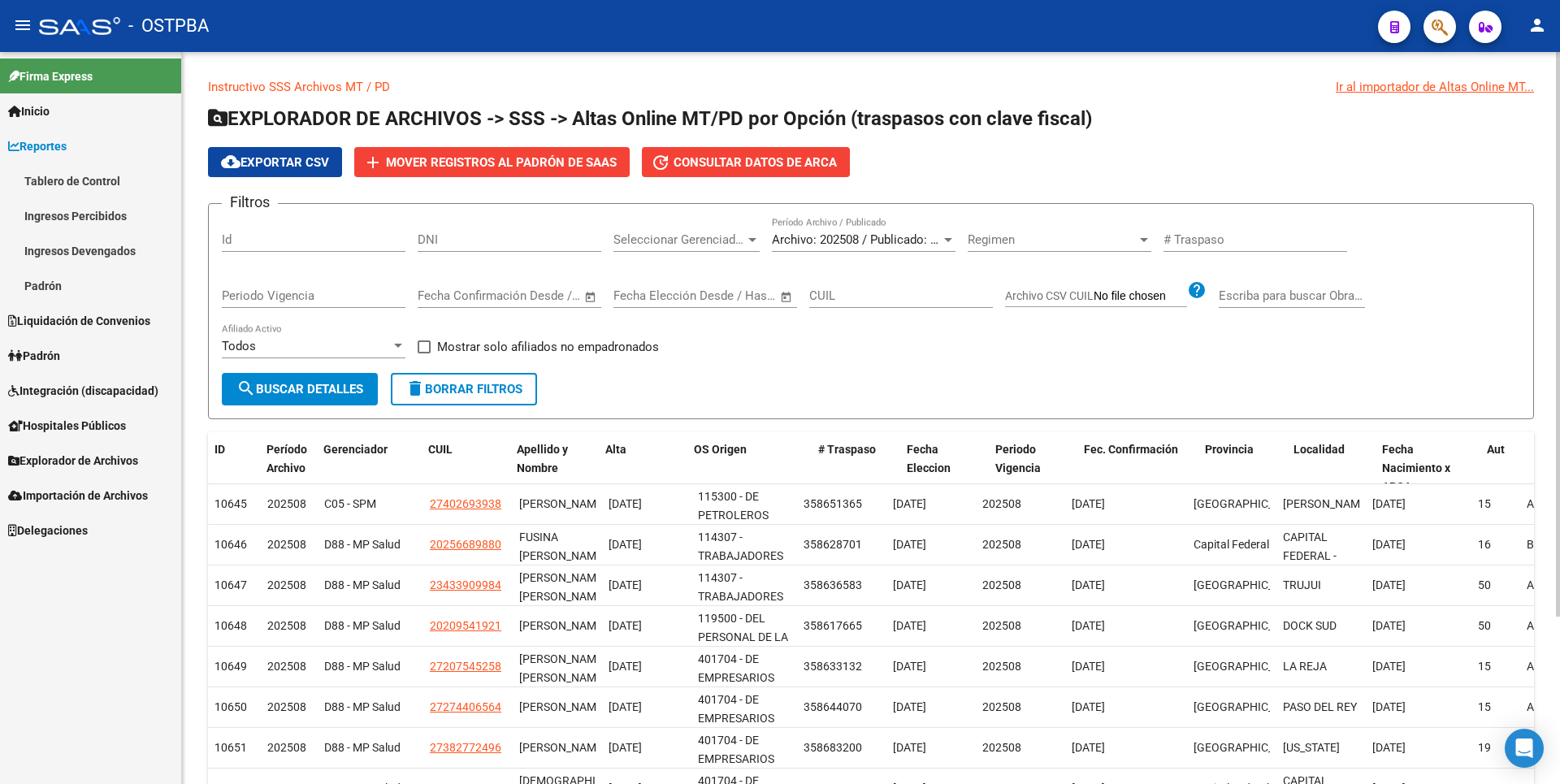
drag, startPoint x: 794, startPoint y: 447, endPoint x: 902, endPoint y: 425, distance: 110.2
click at [902, 425] on div "Instructivo SSS Archivos MT / PD Ir al importador de Altas Online MT... EXPLORA…" at bounding box center [870, 508] width 1326 height 858
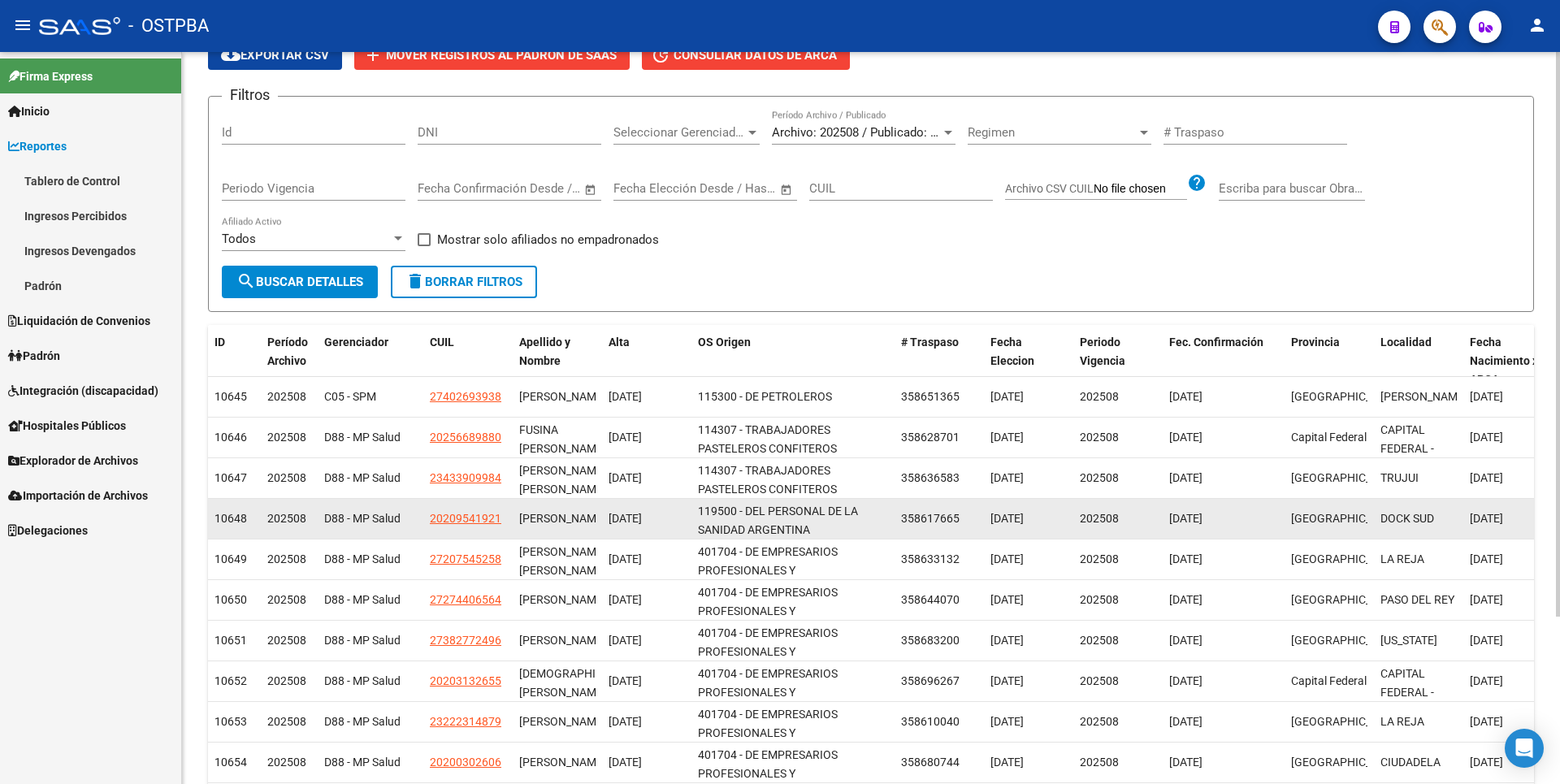
scroll to position [217, 0]
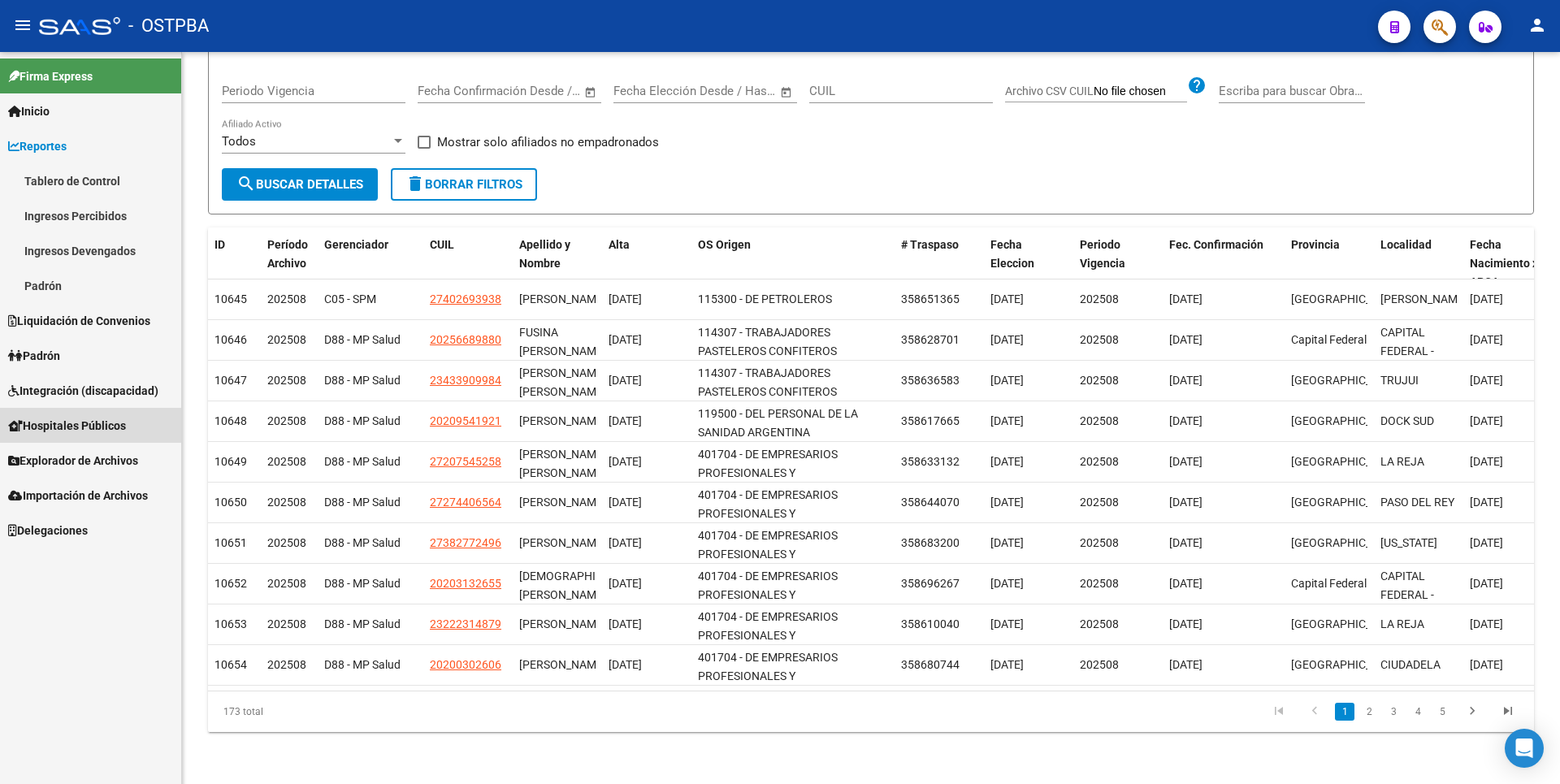
click at [94, 422] on span "Hospitales Públicos" at bounding box center [67, 425] width 118 height 17
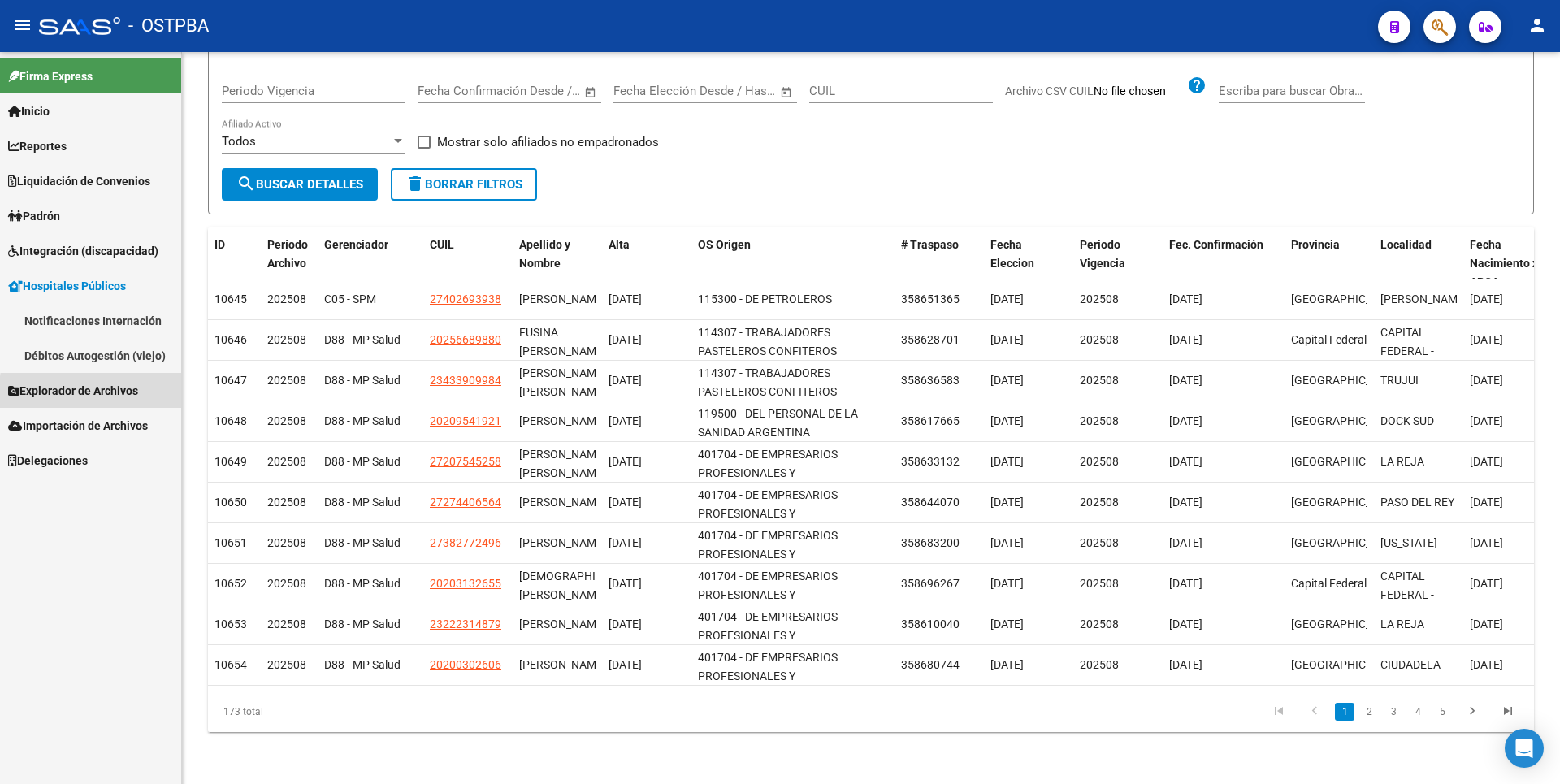
click at [100, 393] on span "Explorador de Archivos" at bounding box center [73, 391] width 130 height 17
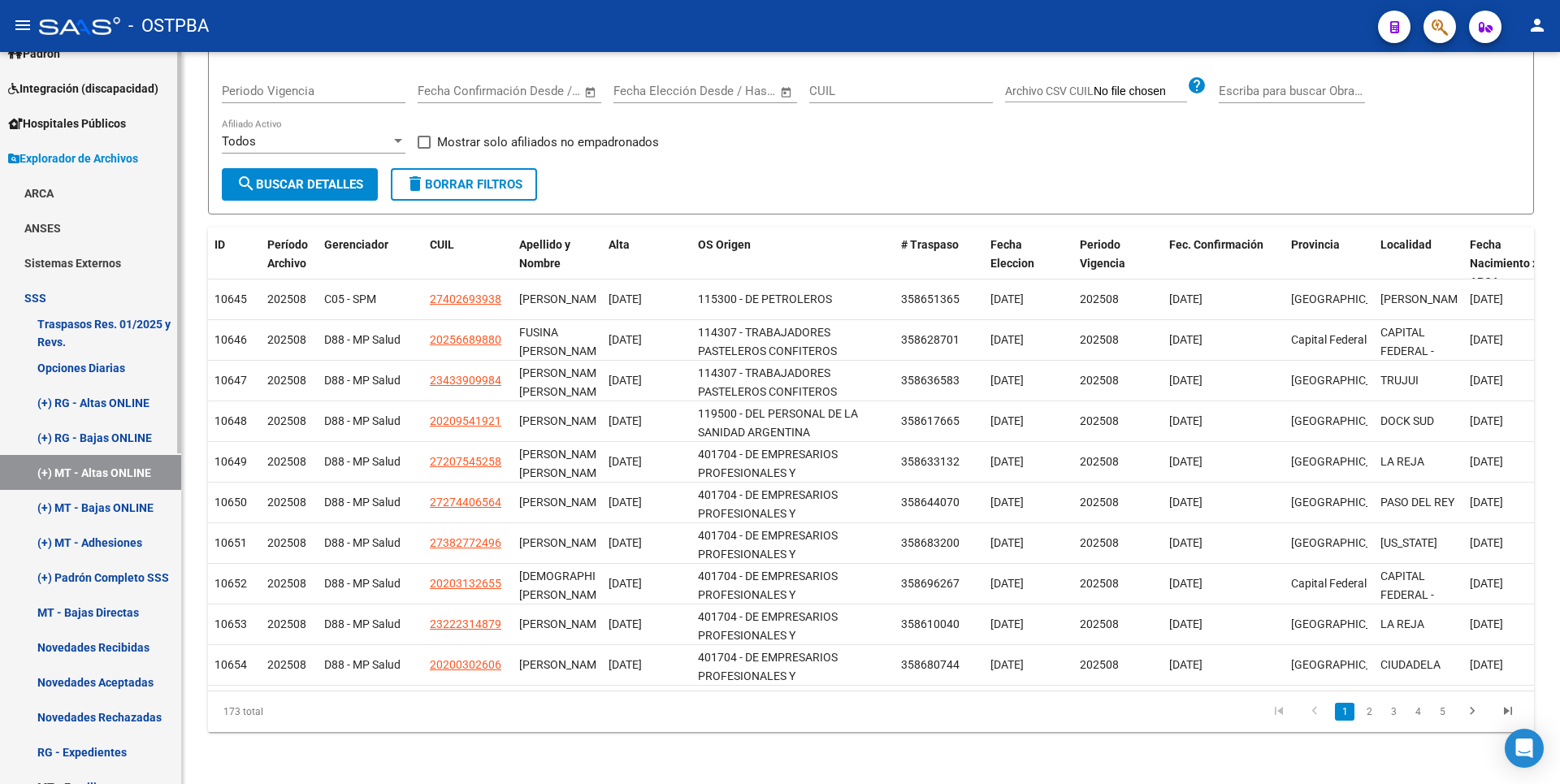
scroll to position [0, 0]
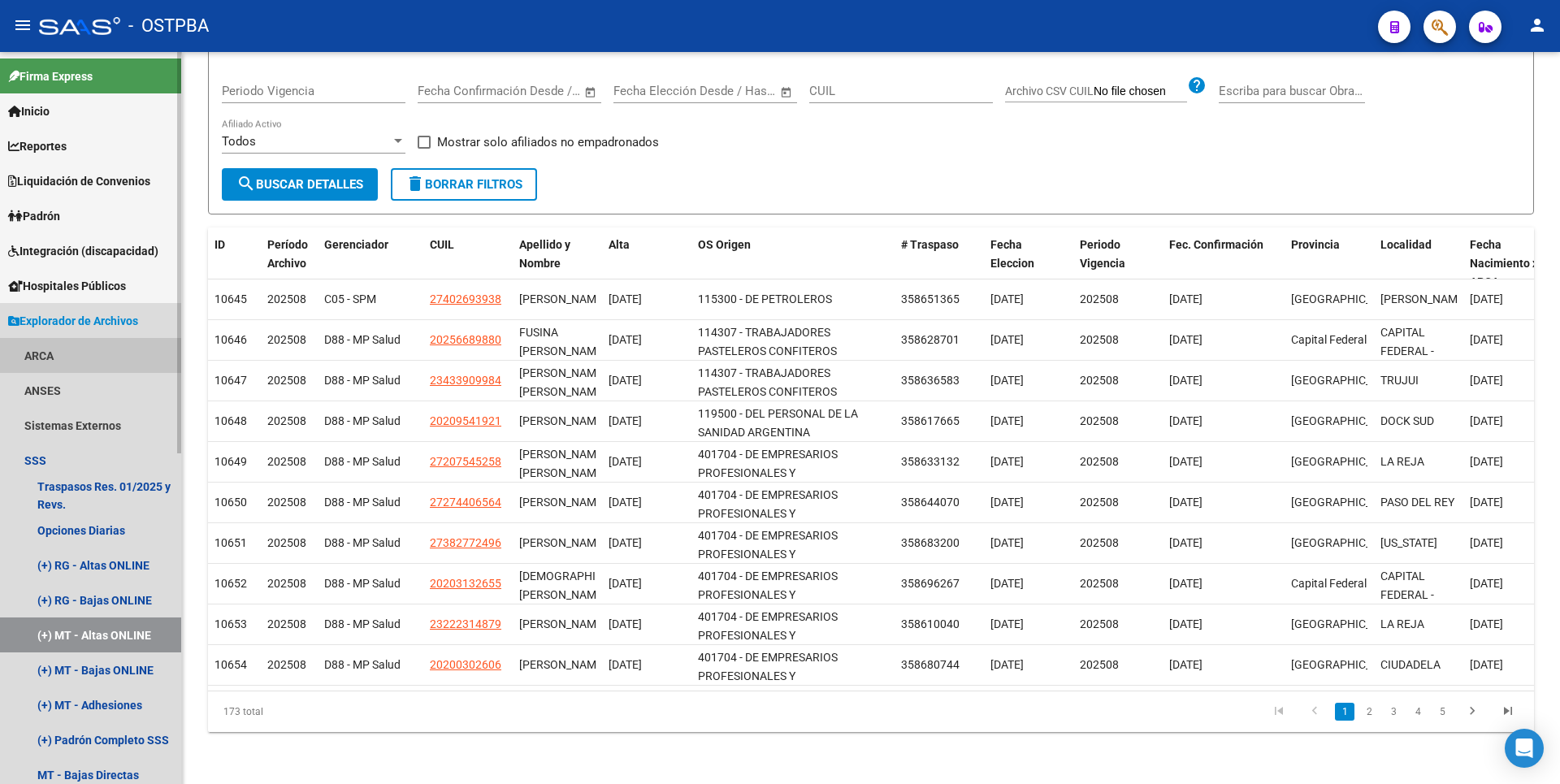
click at [66, 364] on link "ARCA" at bounding box center [90, 355] width 181 height 35
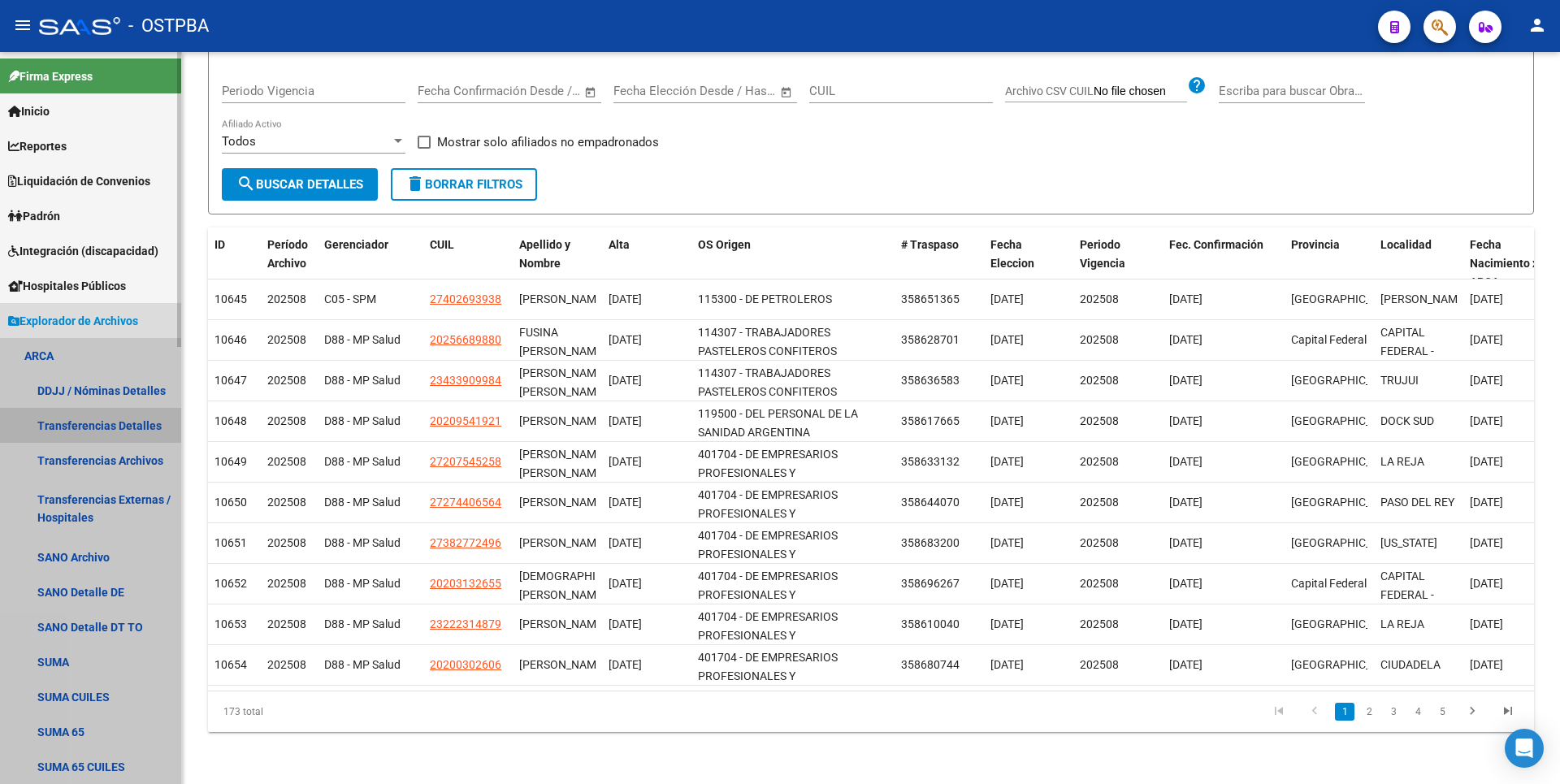
click at [89, 428] on link "Transferencias Detalles" at bounding box center [90, 425] width 181 height 35
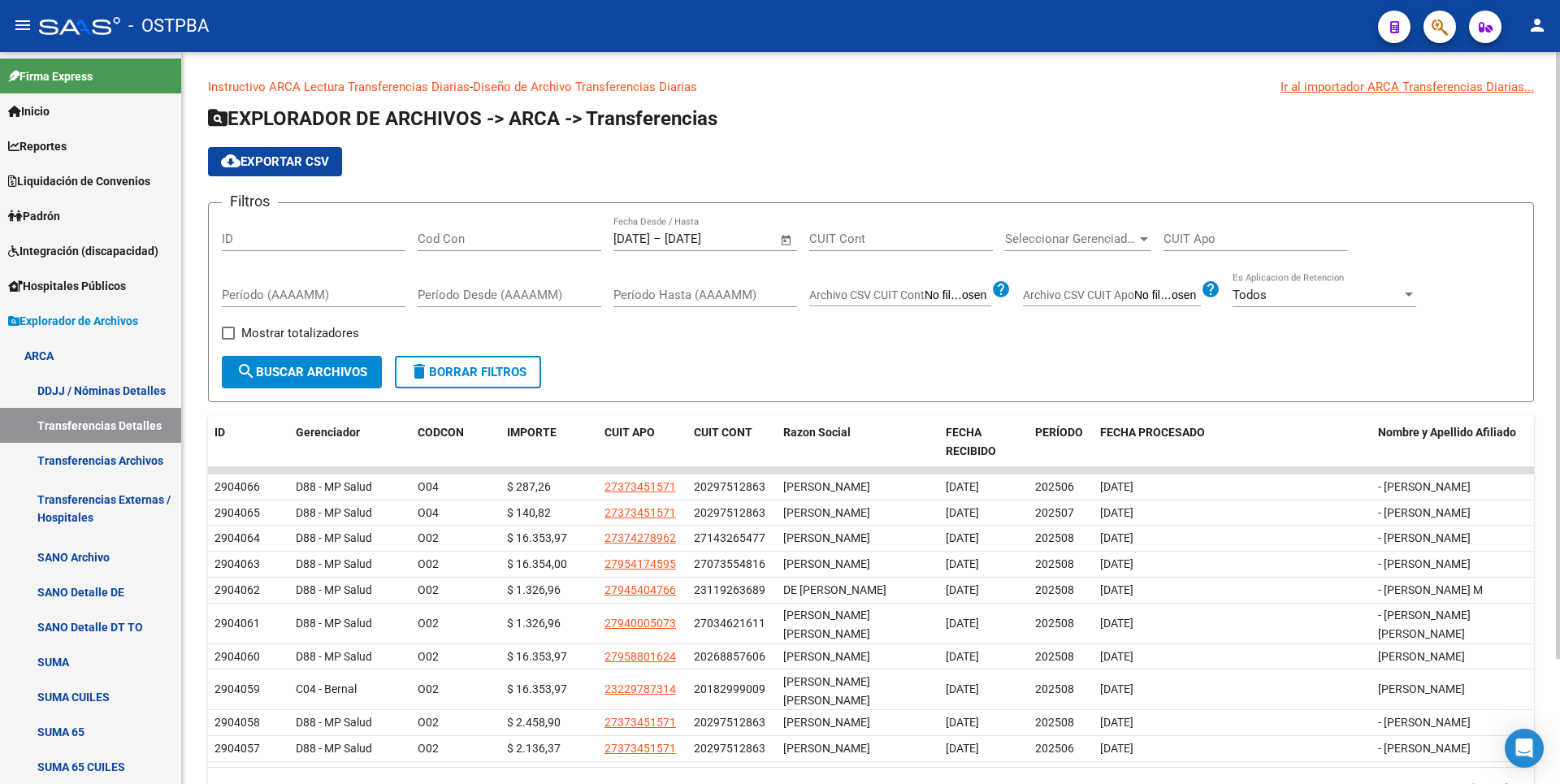
click at [776, 246] on span "Open calendar" at bounding box center [786, 240] width 39 height 39
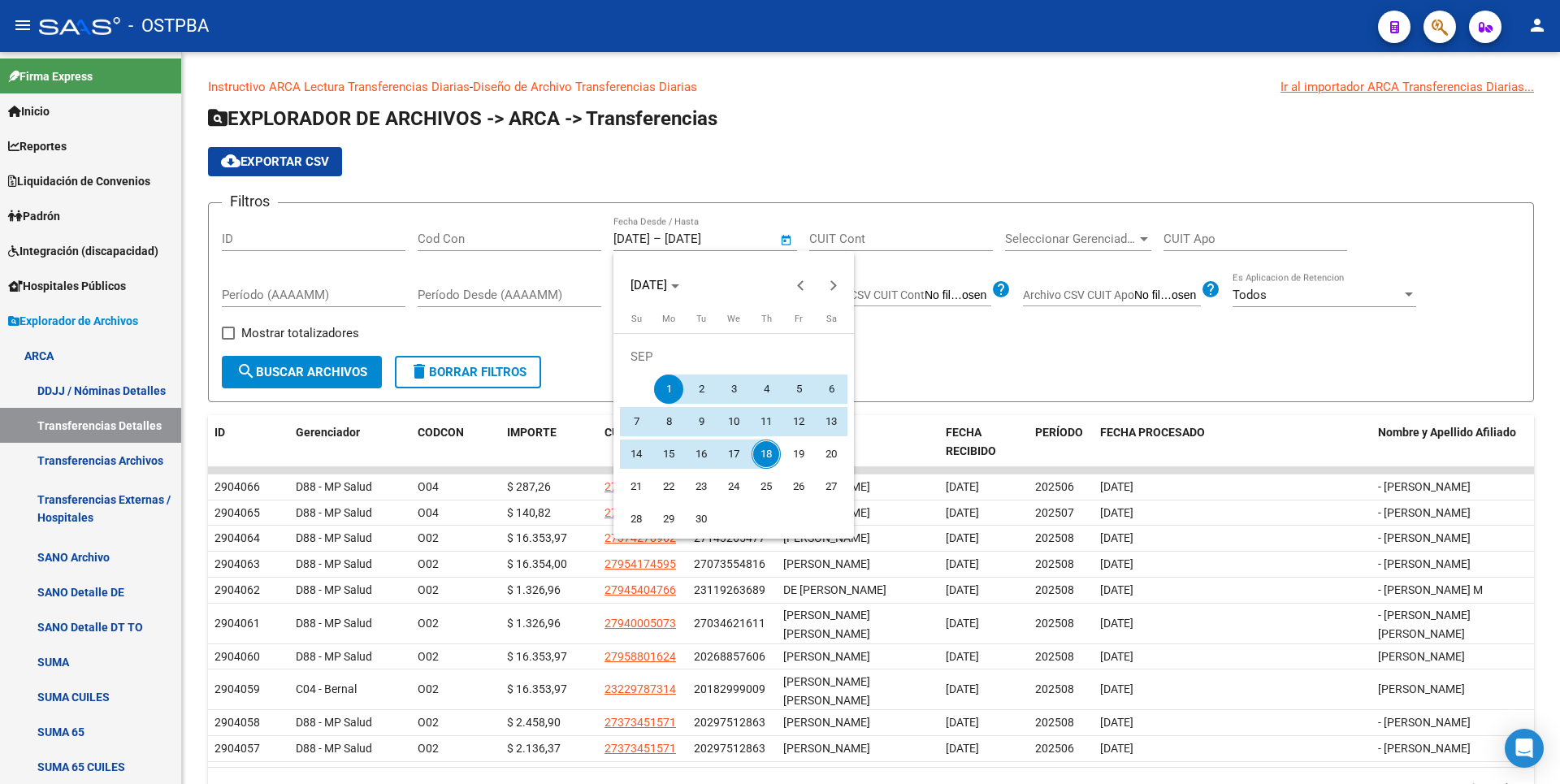
click at [759, 444] on span "18" at bounding box center [766, 453] width 29 height 29
type input "[DATE]"
click at [759, 444] on span "18" at bounding box center [766, 453] width 29 height 29
type input "[DATE]"
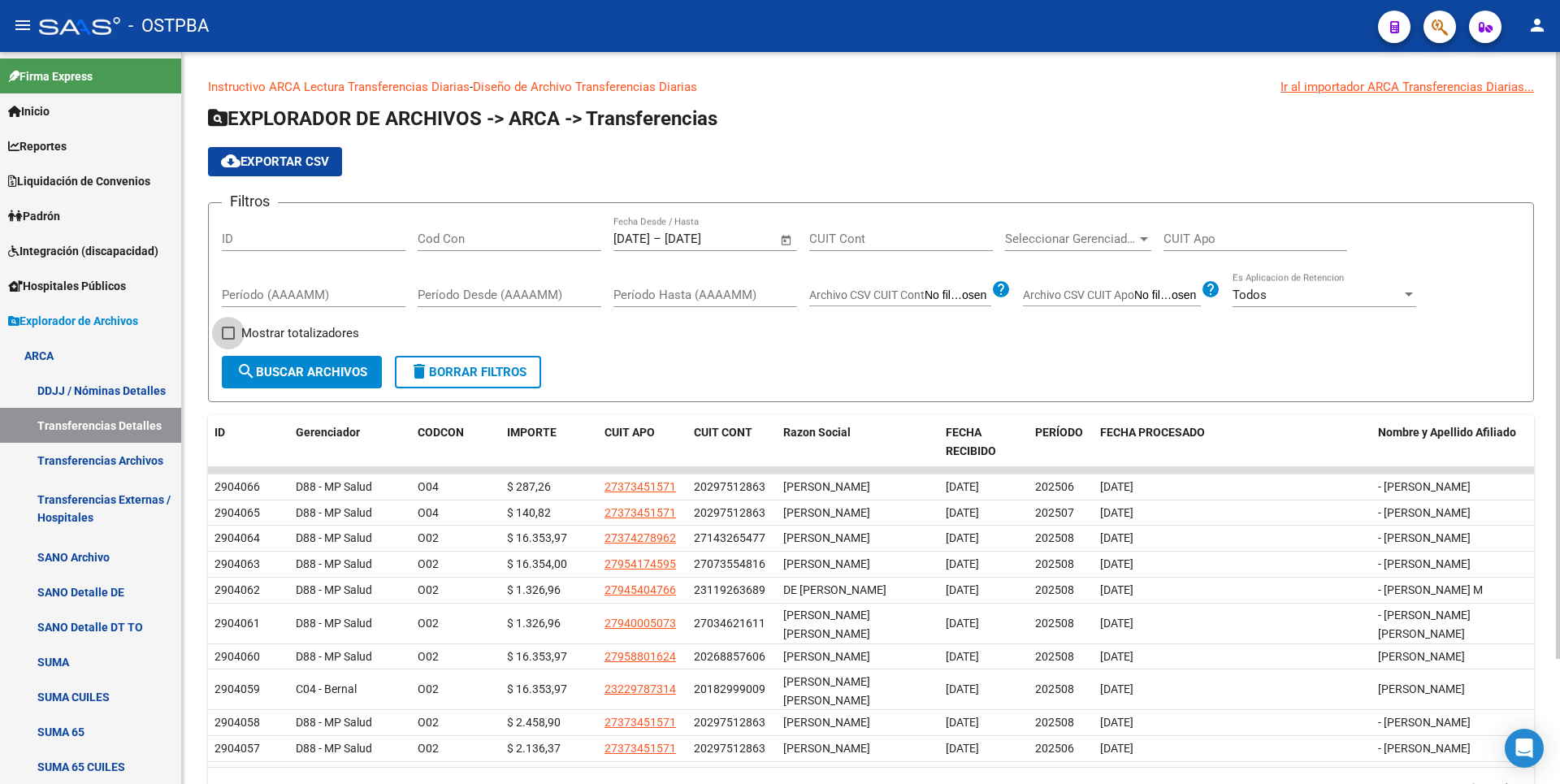
click at [242, 337] on span "Mostrar totalizadores" at bounding box center [300, 333] width 118 height 19
click at [228, 339] on input "Mostrar totalizadores" at bounding box center [227, 339] width 1 height 1
checkbox input "true"
click at [255, 369] on mat-icon "search" at bounding box center [246, 371] width 19 height 19
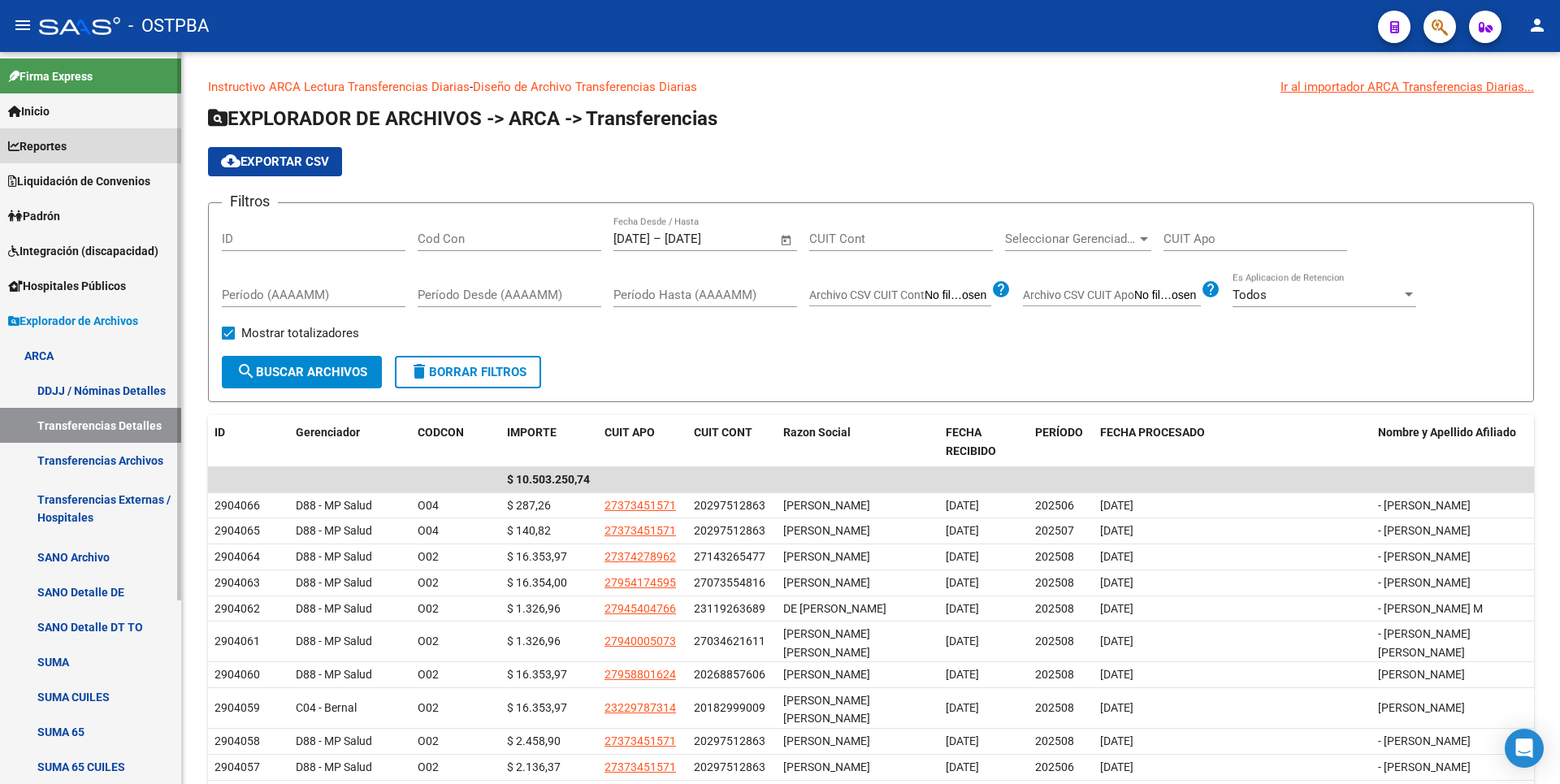
click at [82, 135] on link "Reportes" at bounding box center [90, 146] width 181 height 35
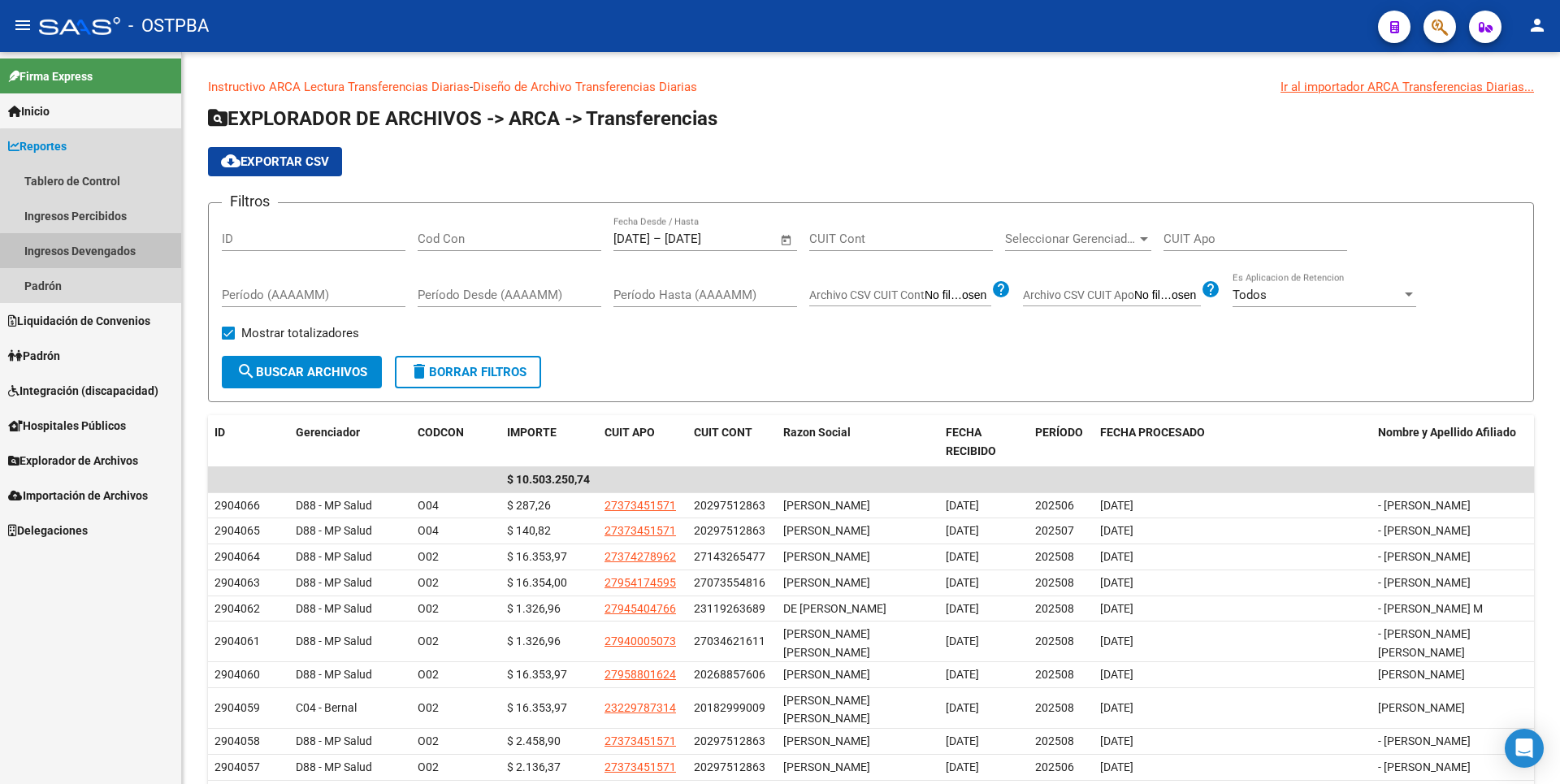
click at [111, 256] on link "Ingresos Devengados" at bounding box center [90, 250] width 181 height 35
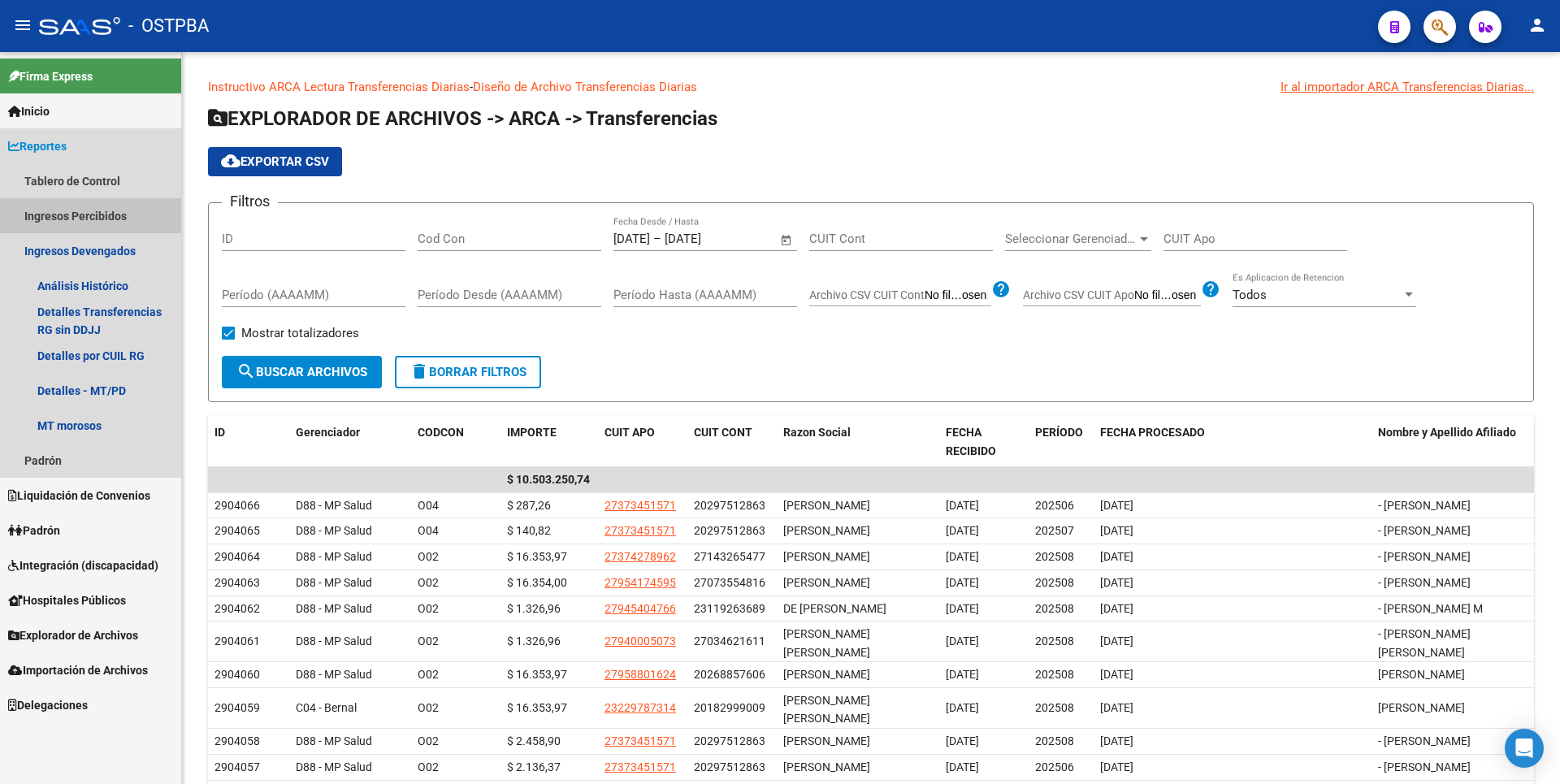
click at [93, 212] on link "Ingresos Percibidos" at bounding box center [90, 216] width 181 height 35
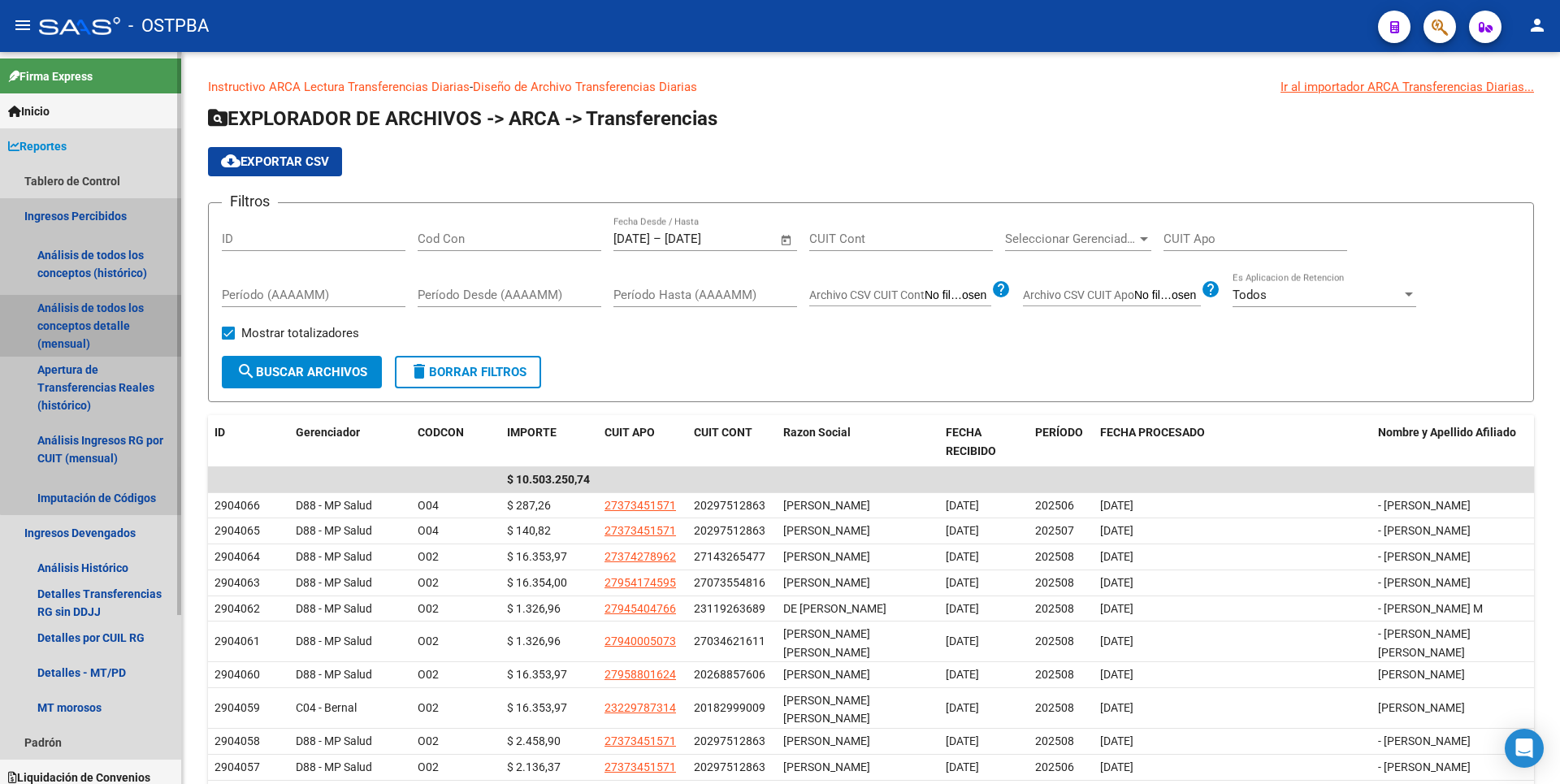
click at [112, 315] on link "Análisis de todos los conceptos detalle (mensual)" at bounding box center [90, 326] width 181 height 62
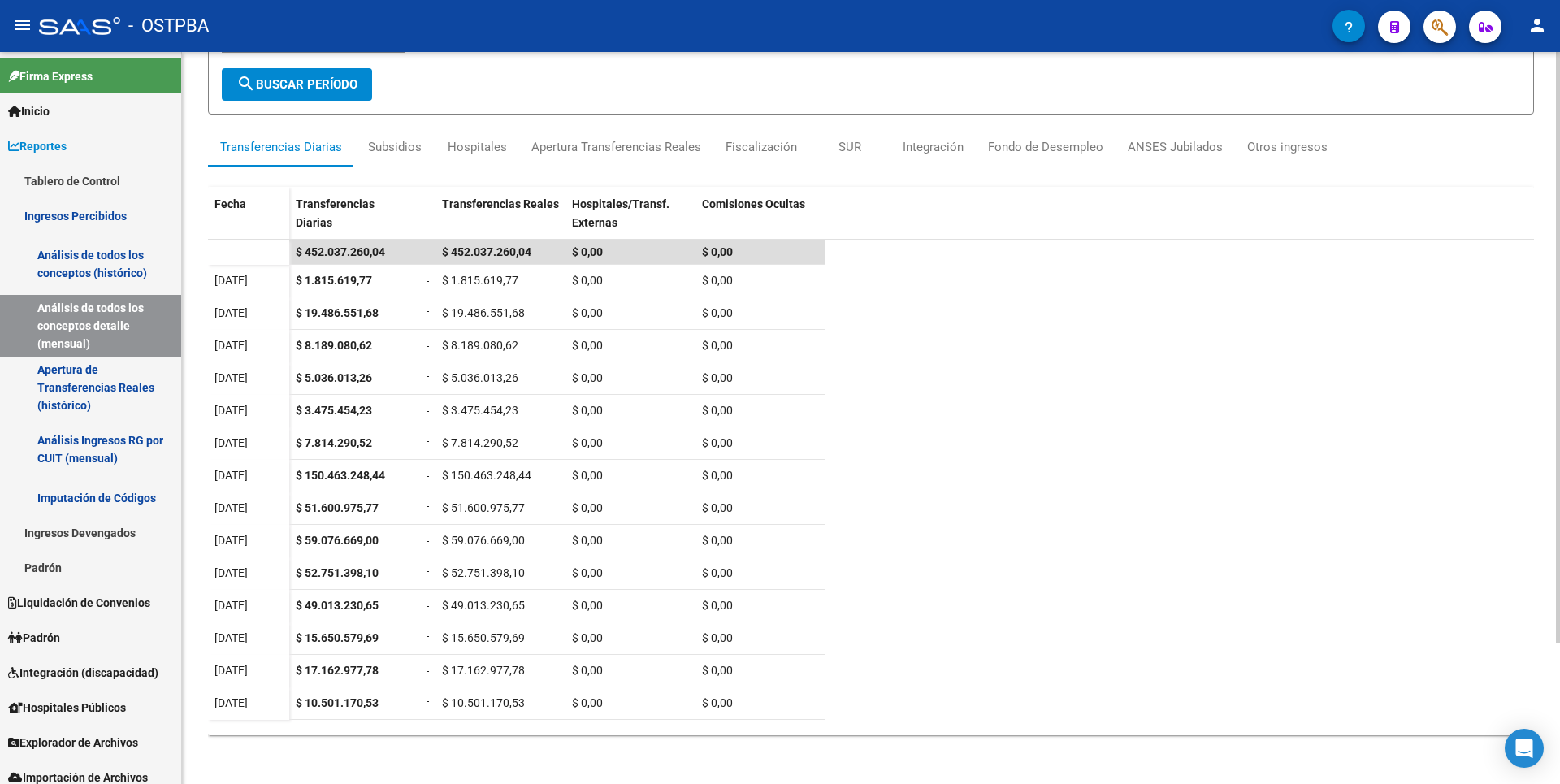
scroll to position [174, 0]
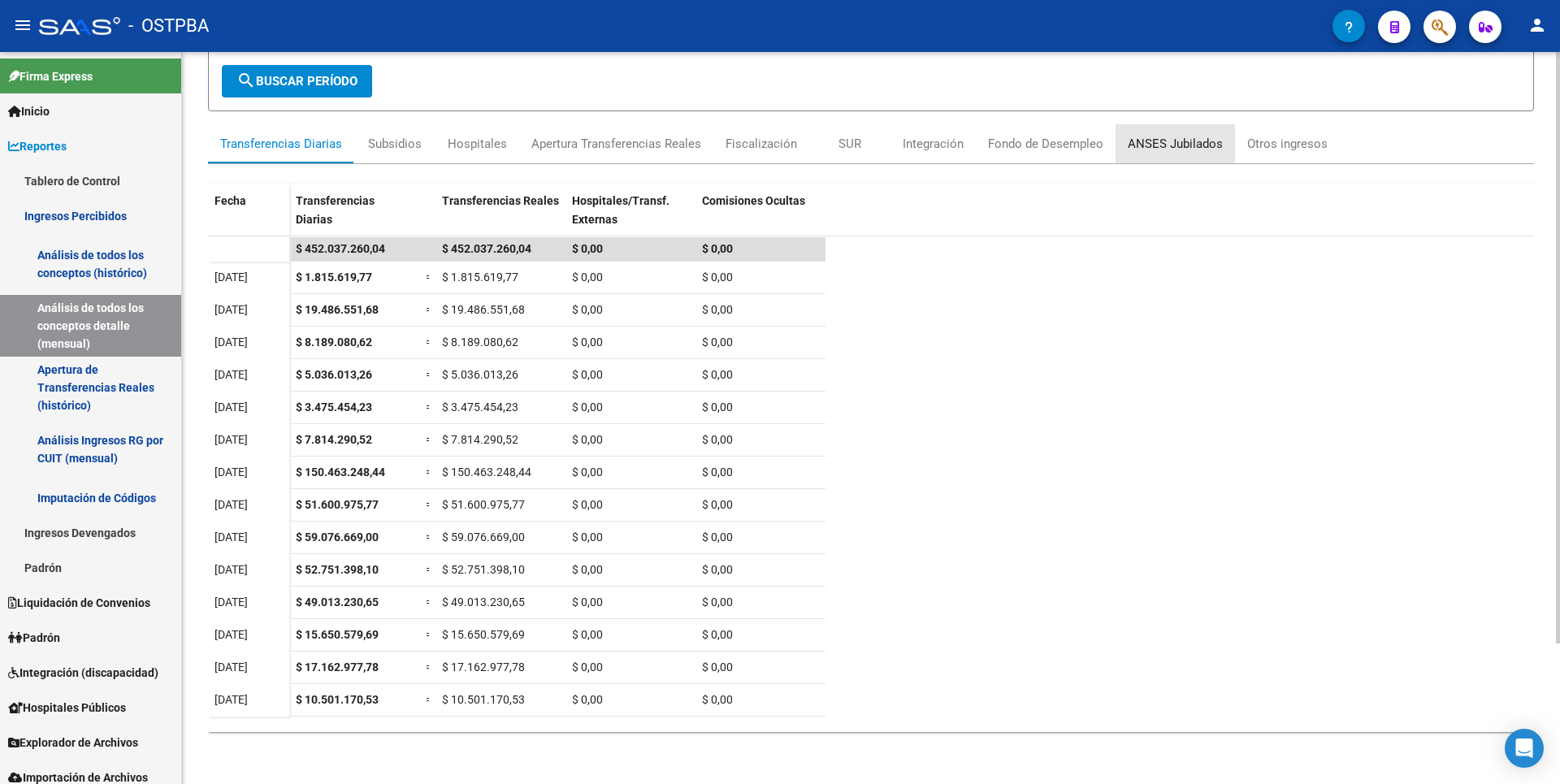
click at [1149, 150] on div "ANSES Jubilados" at bounding box center [1175, 143] width 95 height 17
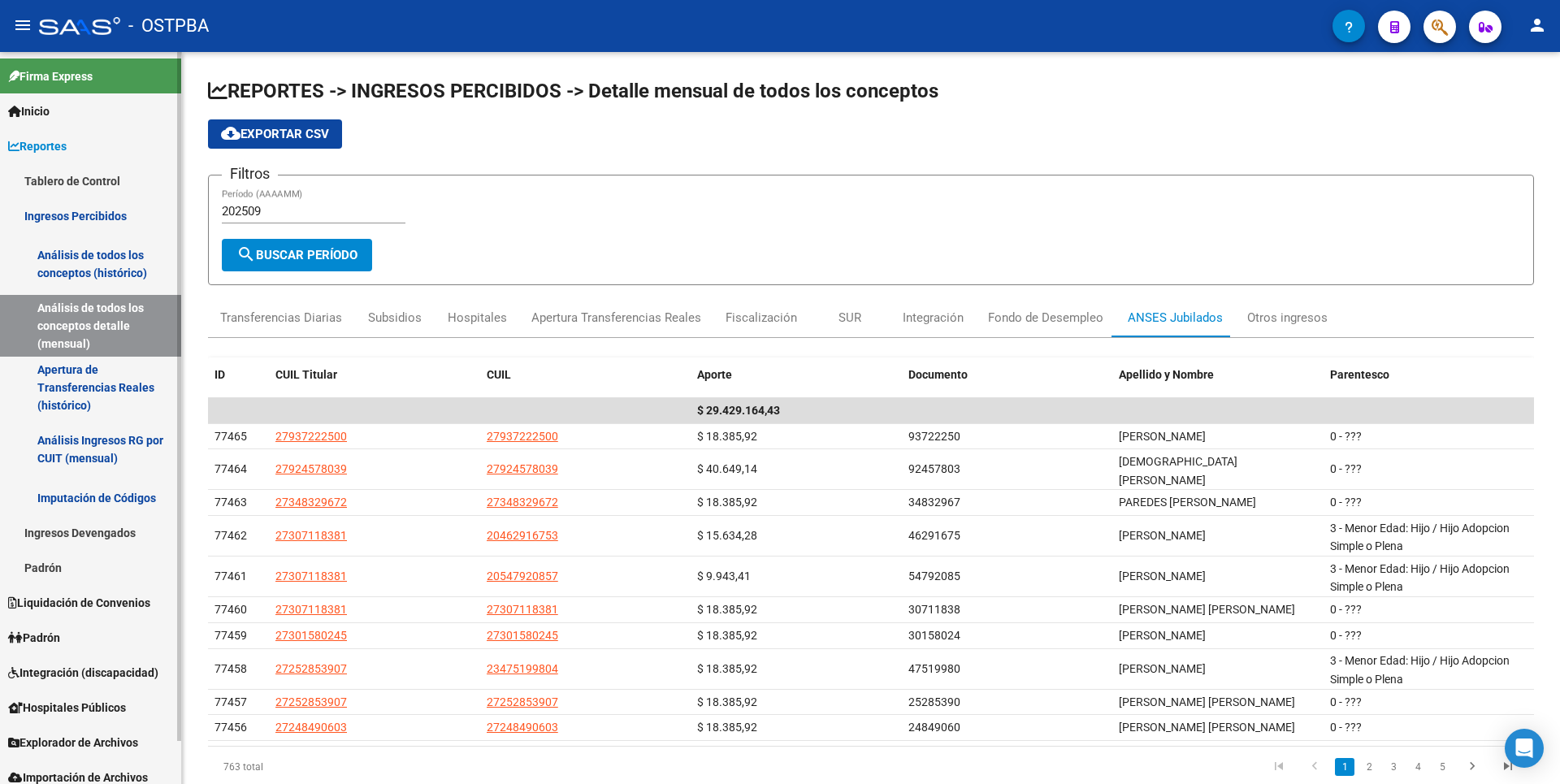
click at [49, 104] on span "Inicio" at bounding box center [28, 111] width 42 height 17
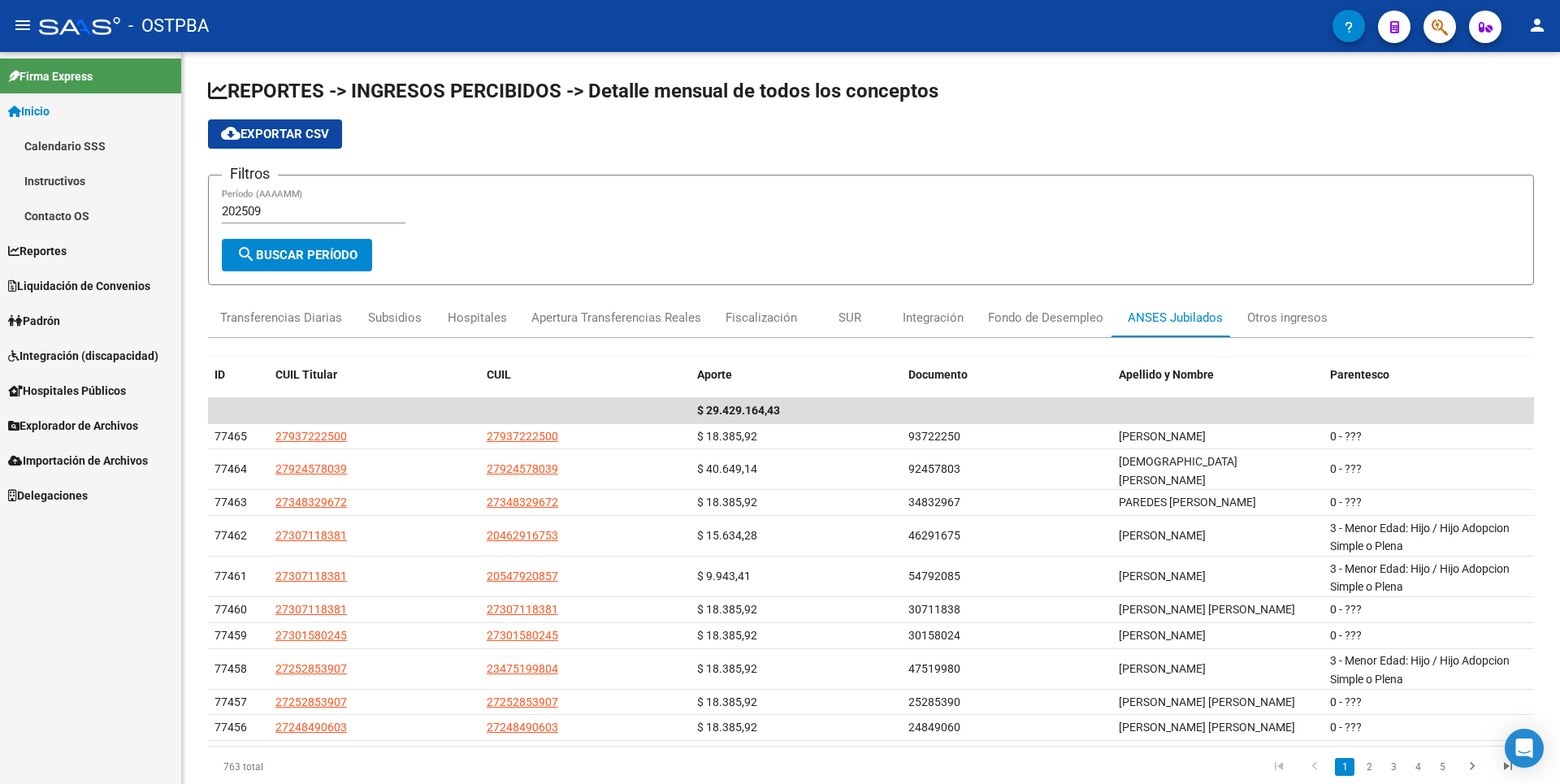
click at [86, 148] on link "Calendario SSS" at bounding box center [90, 146] width 181 height 35
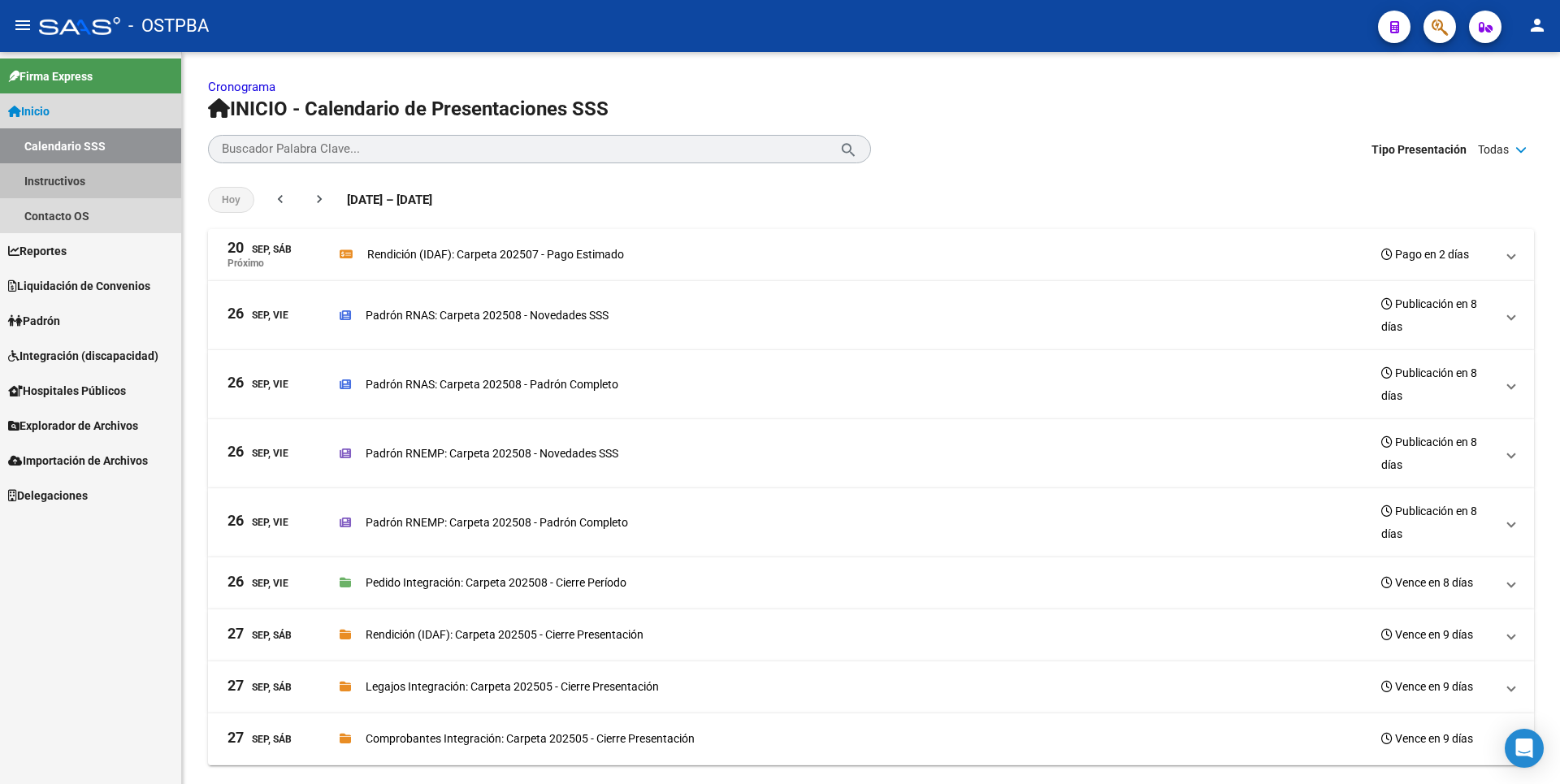
click at [62, 187] on link "Instructivos" at bounding box center [90, 181] width 181 height 35
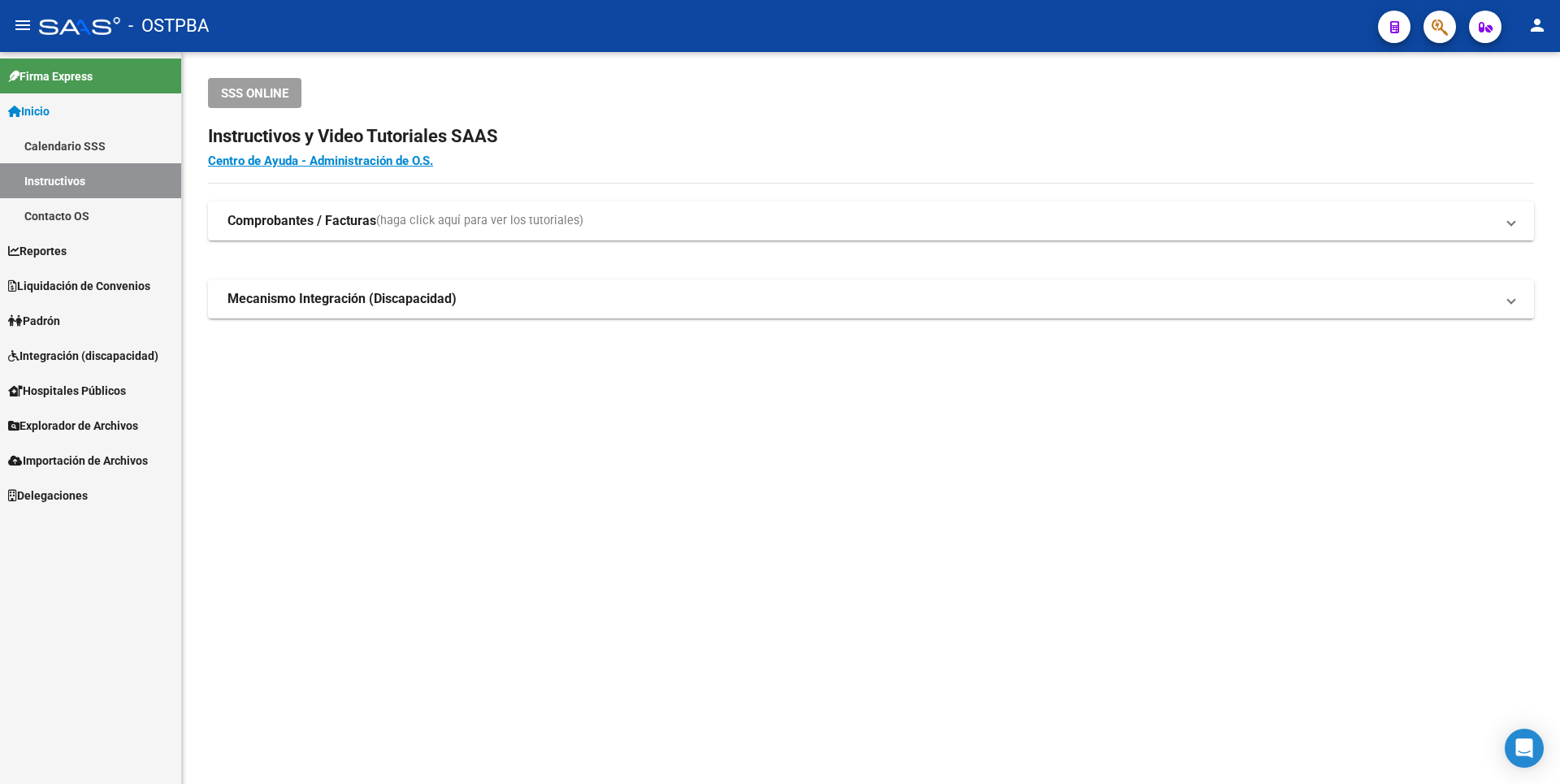
click at [389, 219] on span "(haga click aquí para ver los tutoriales)" at bounding box center [480, 220] width 207 height 17
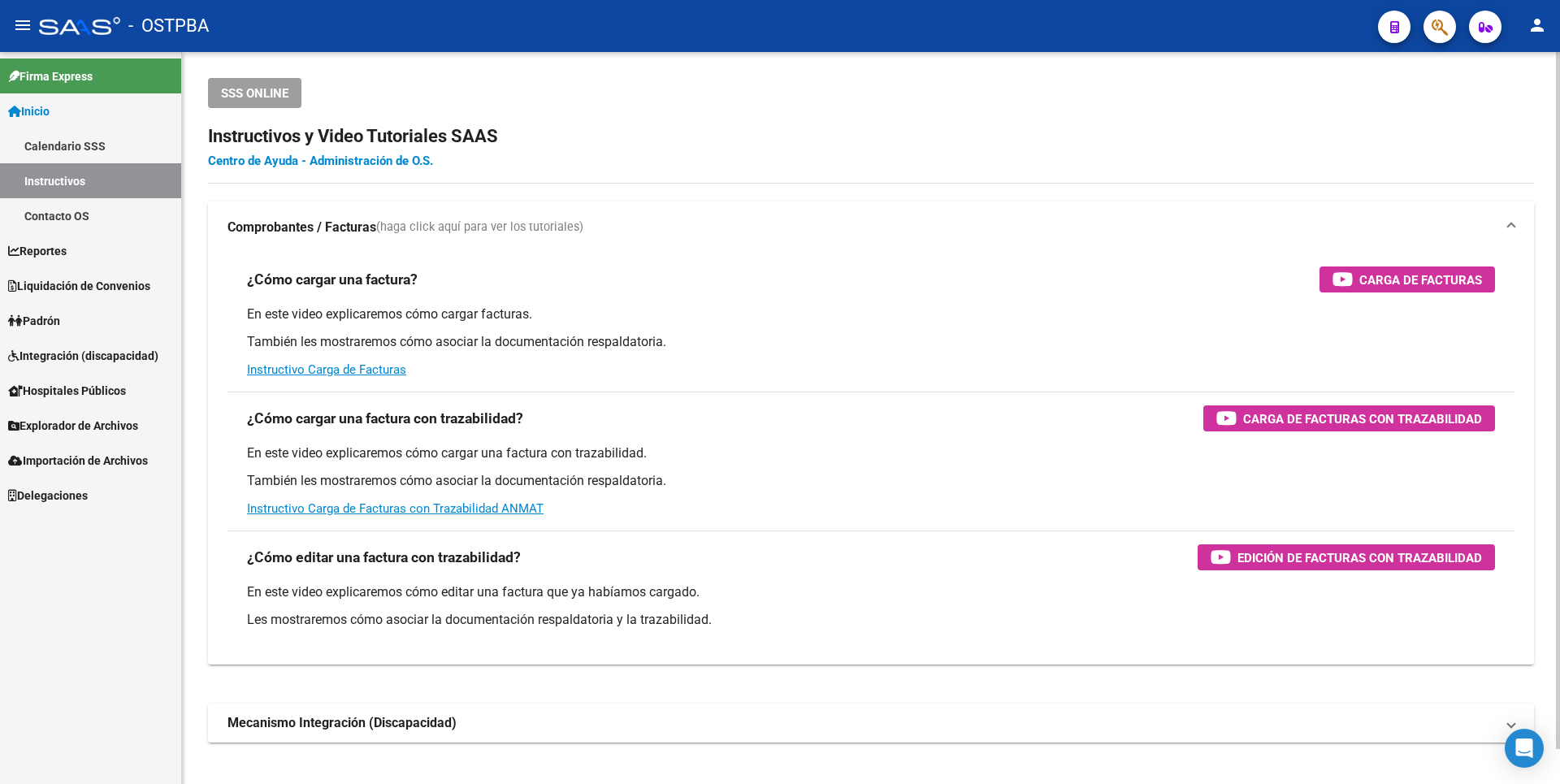
click at [318, 160] on link "Centro de Ayuda - Administración de O.S." at bounding box center [320, 160] width 225 height 15
click at [109, 415] on link "Explorador de Archivos" at bounding box center [90, 425] width 181 height 35
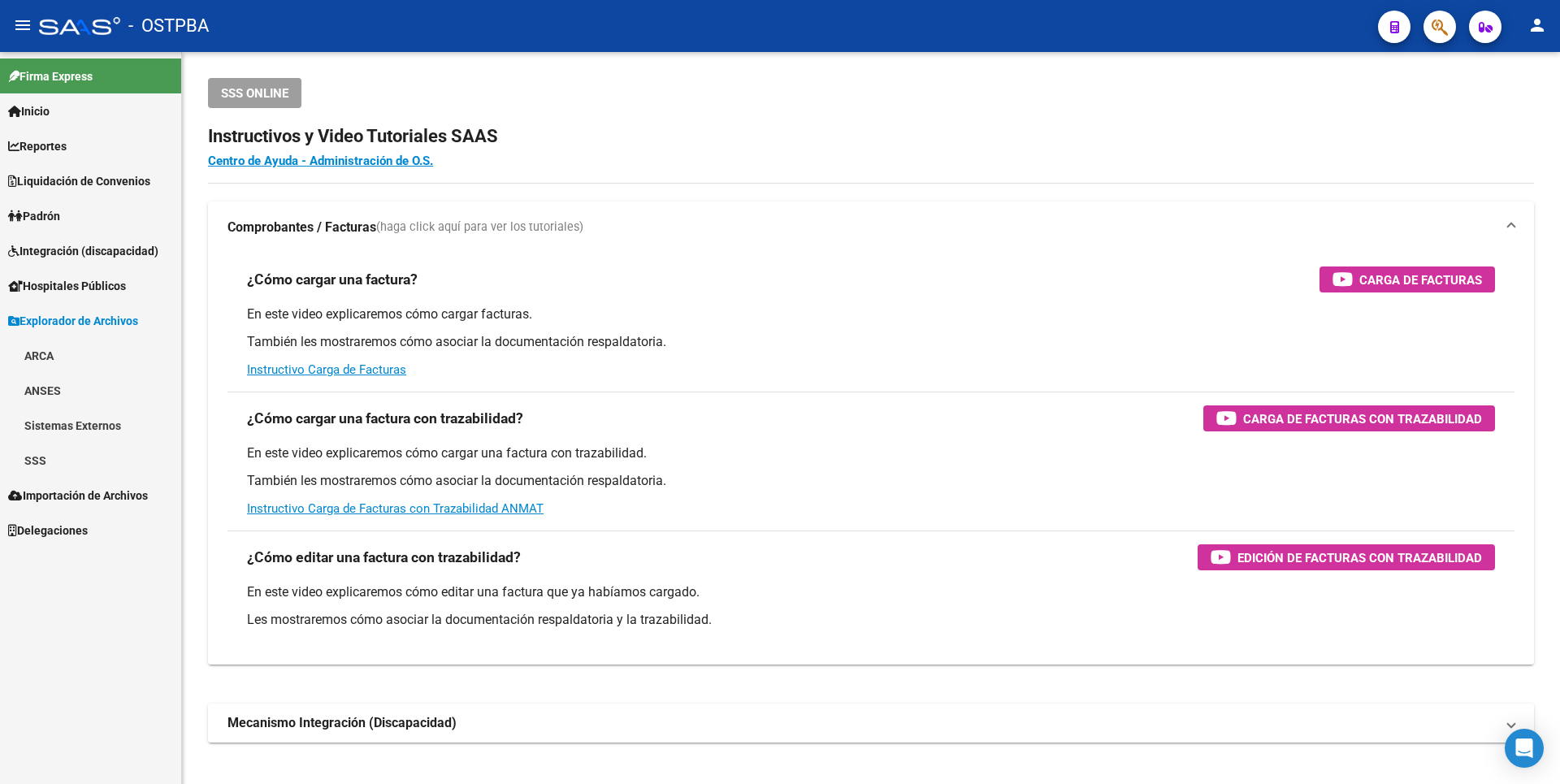
click at [74, 210] on link "Padrón" at bounding box center [90, 216] width 181 height 35
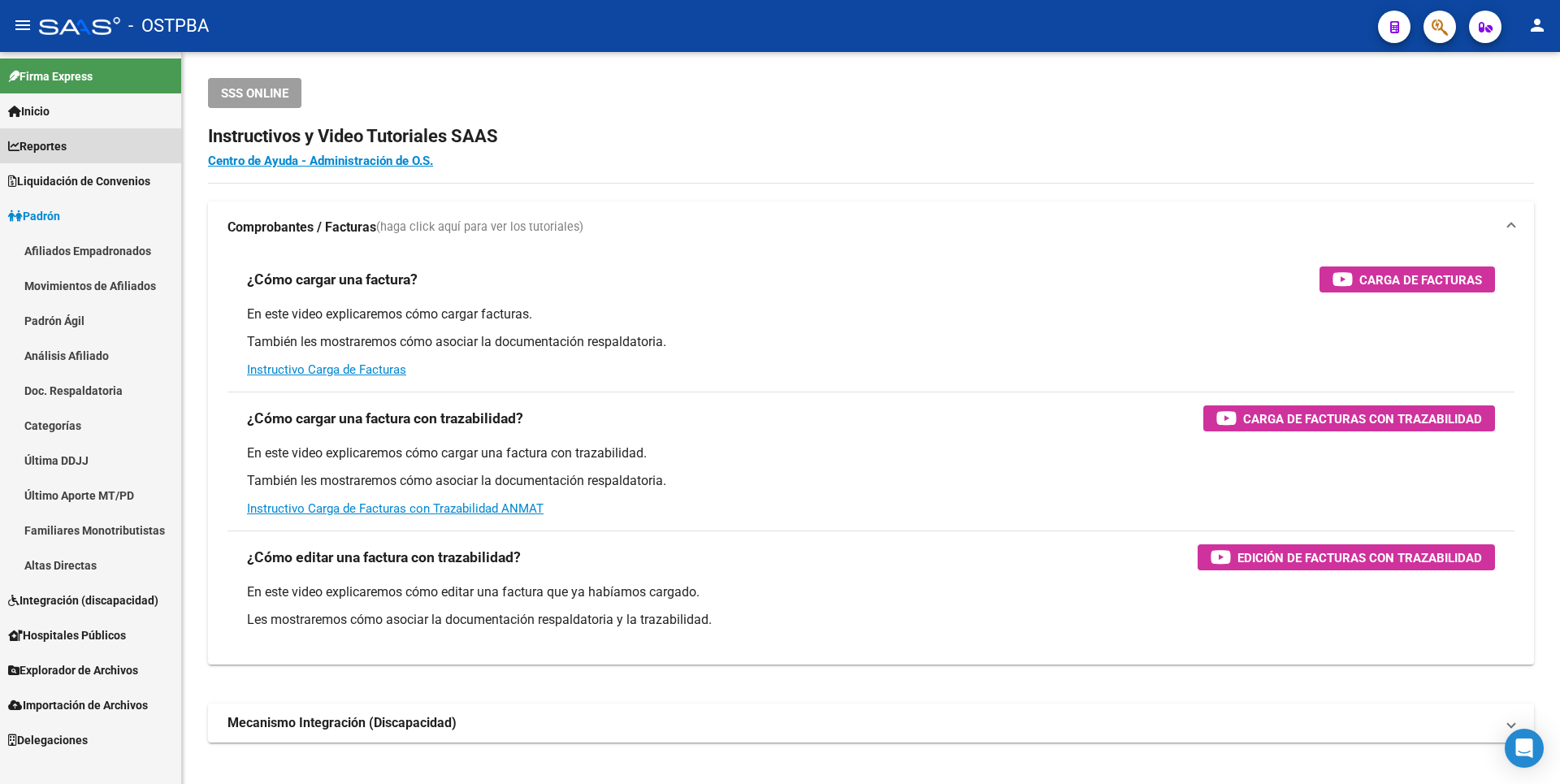
click at [68, 156] on link "Reportes" at bounding box center [90, 146] width 181 height 35
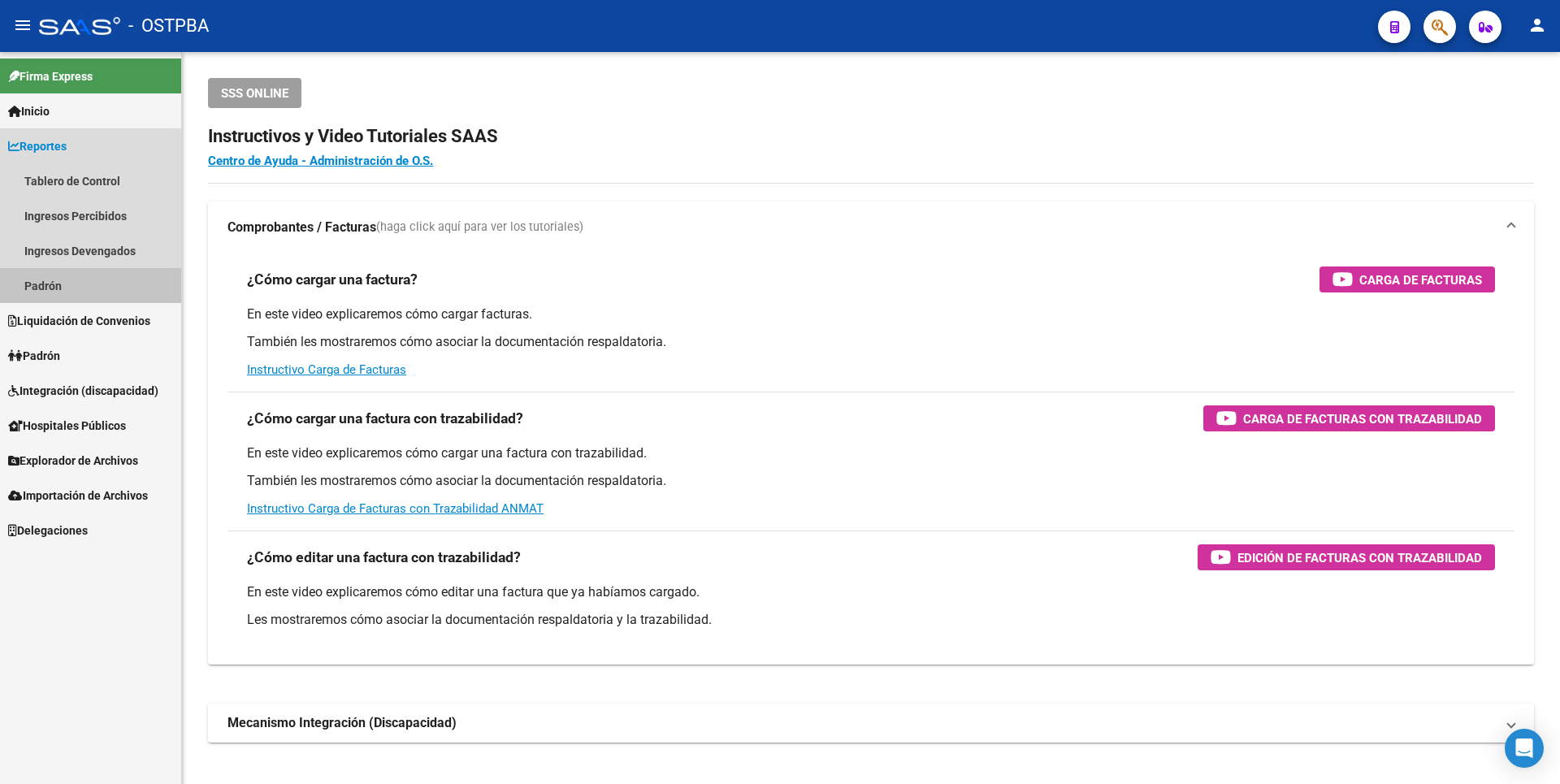
click at [62, 281] on link "Padrón" at bounding box center [90, 285] width 181 height 35
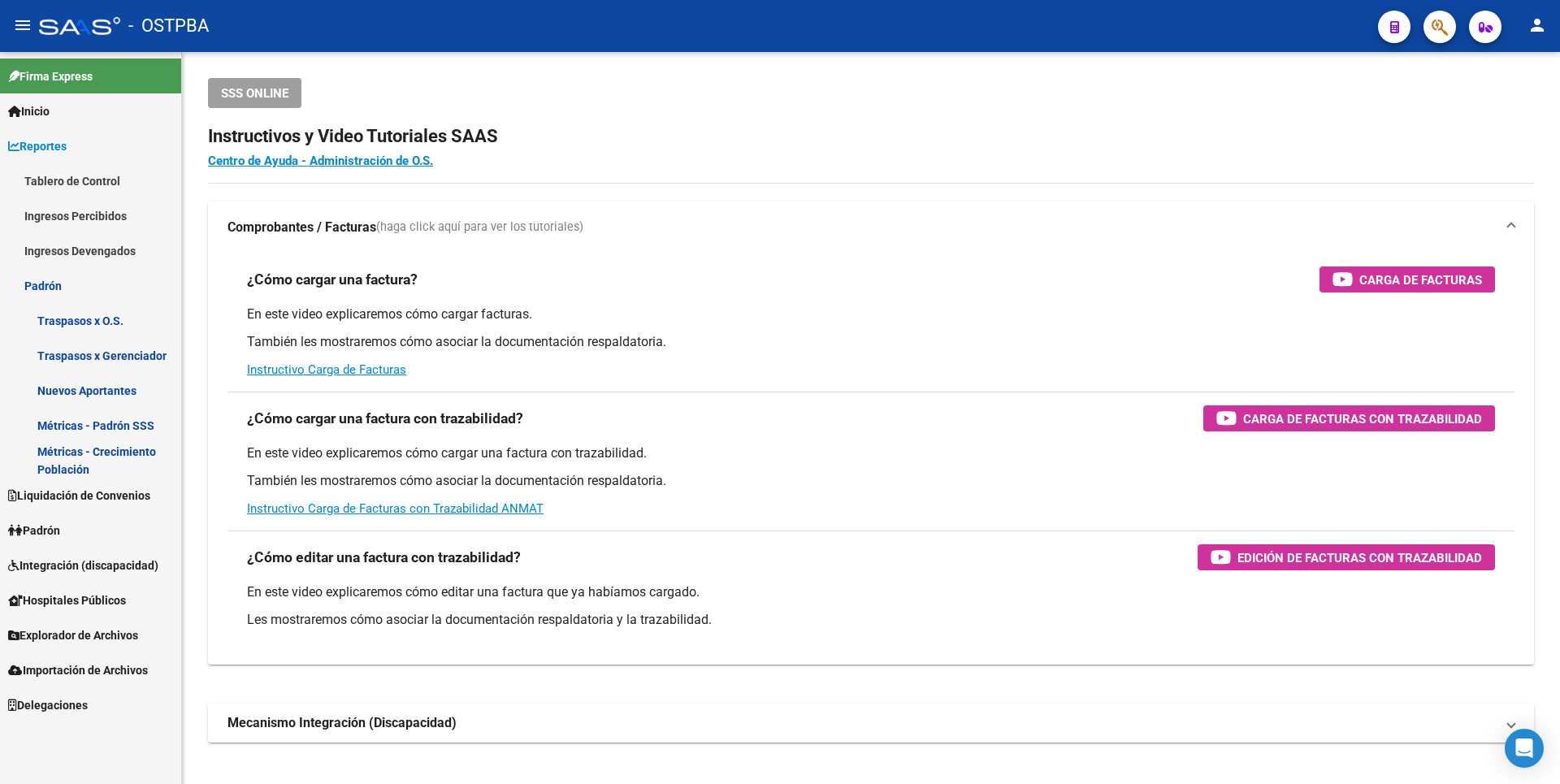
click at [109, 249] on link "Ingresos Devengados" at bounding box center [90, 250] width 181 height 35
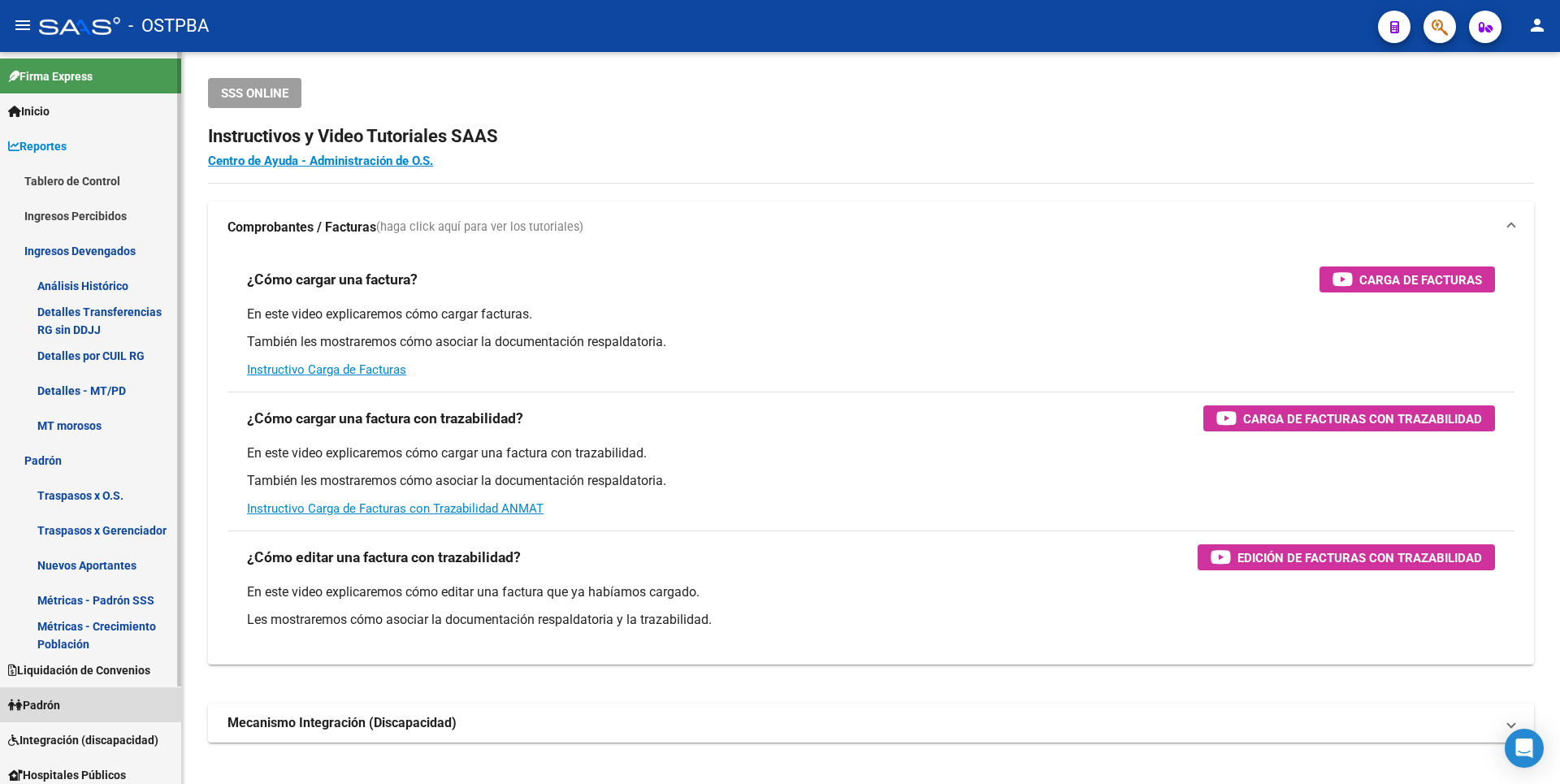
click at [66, 718] on link "Padrón" at bounding box center [90, 705] width 181 height 35
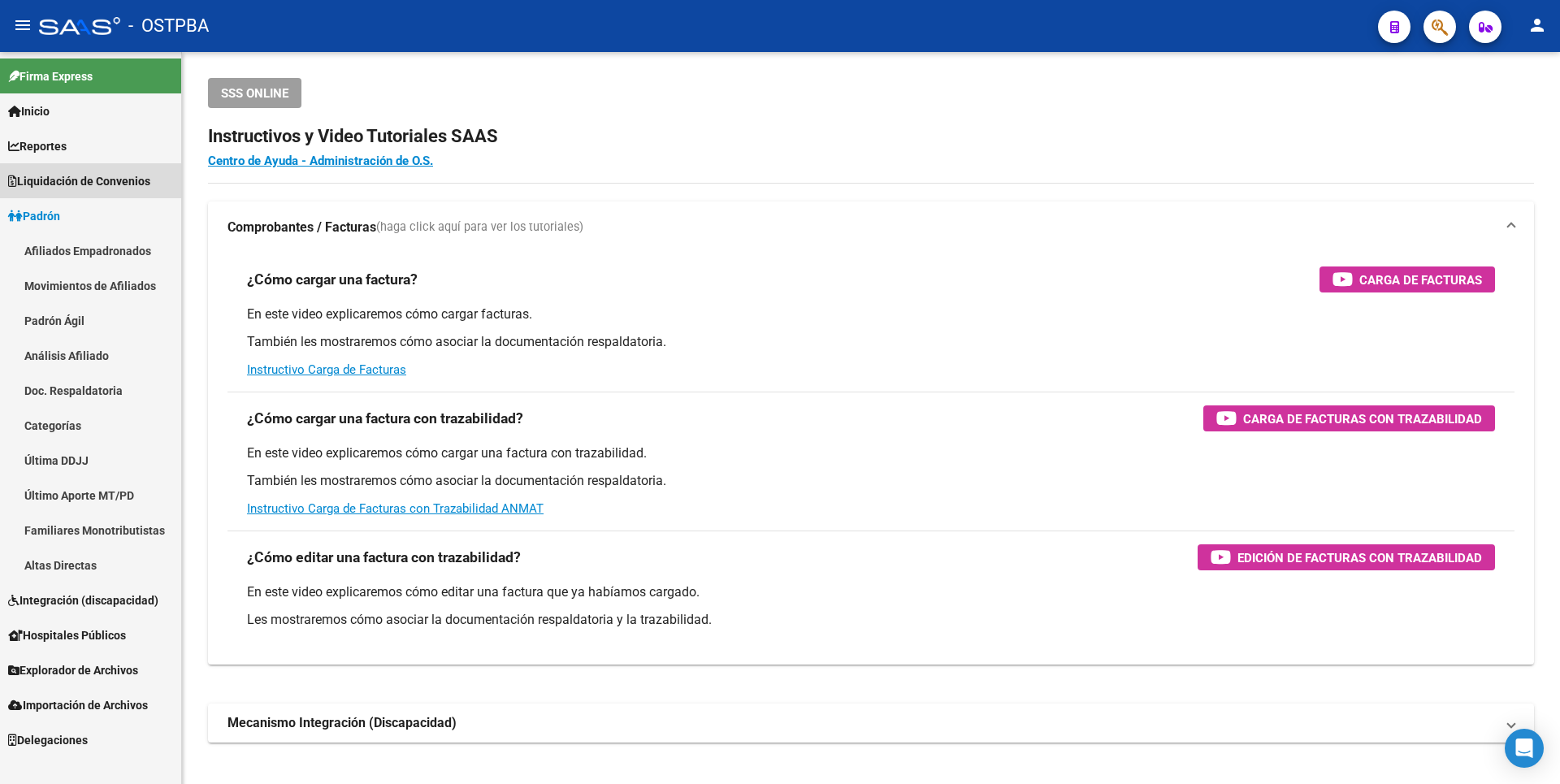
click at [89, 188] on span "Liquidación de Convenios" at bounding box center [78, 181] width 142 height 17
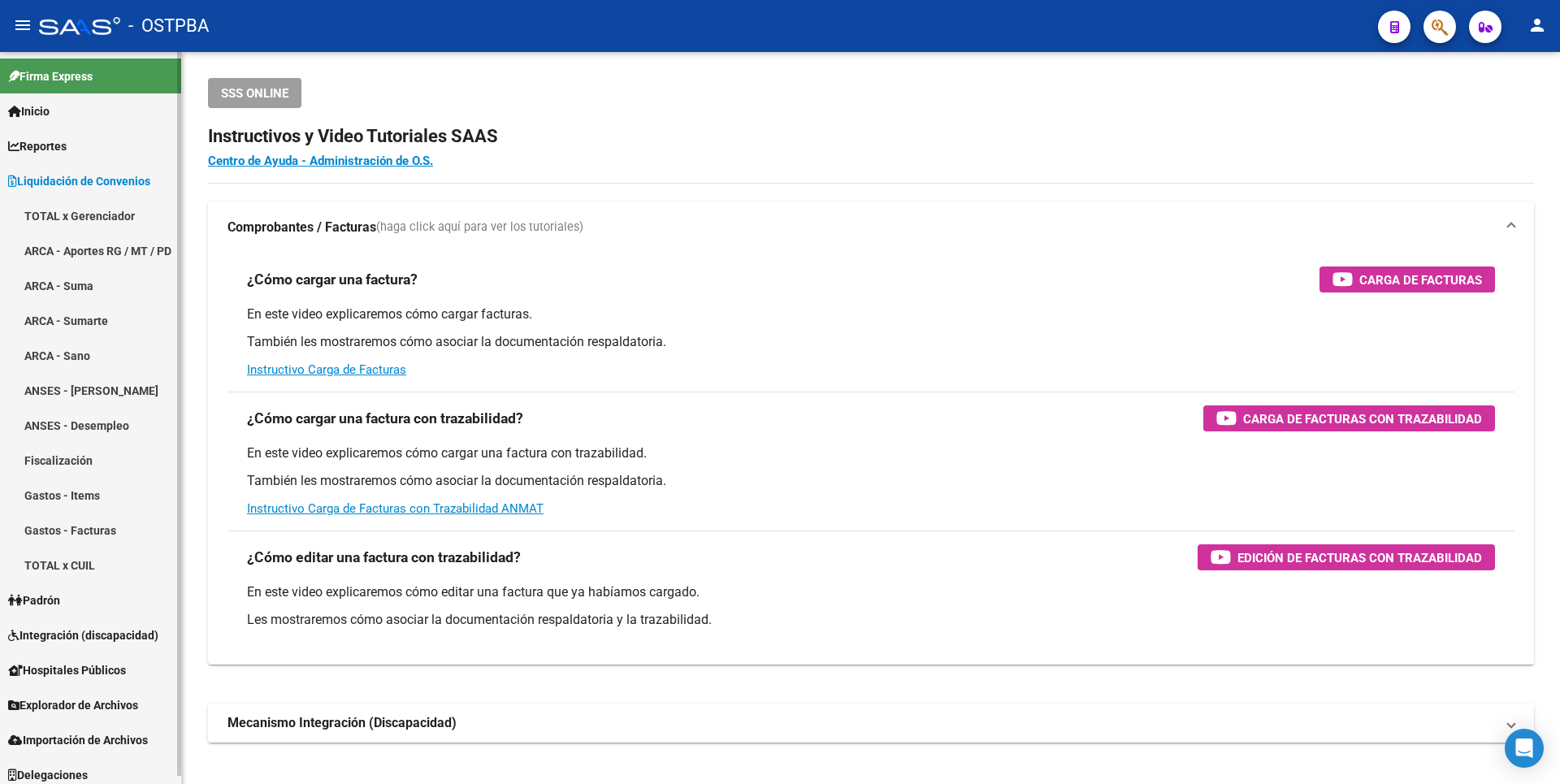
click at [102, 431] on link "ANSES - Desempleo" at bounding box center [90, 425] width 181 height 35
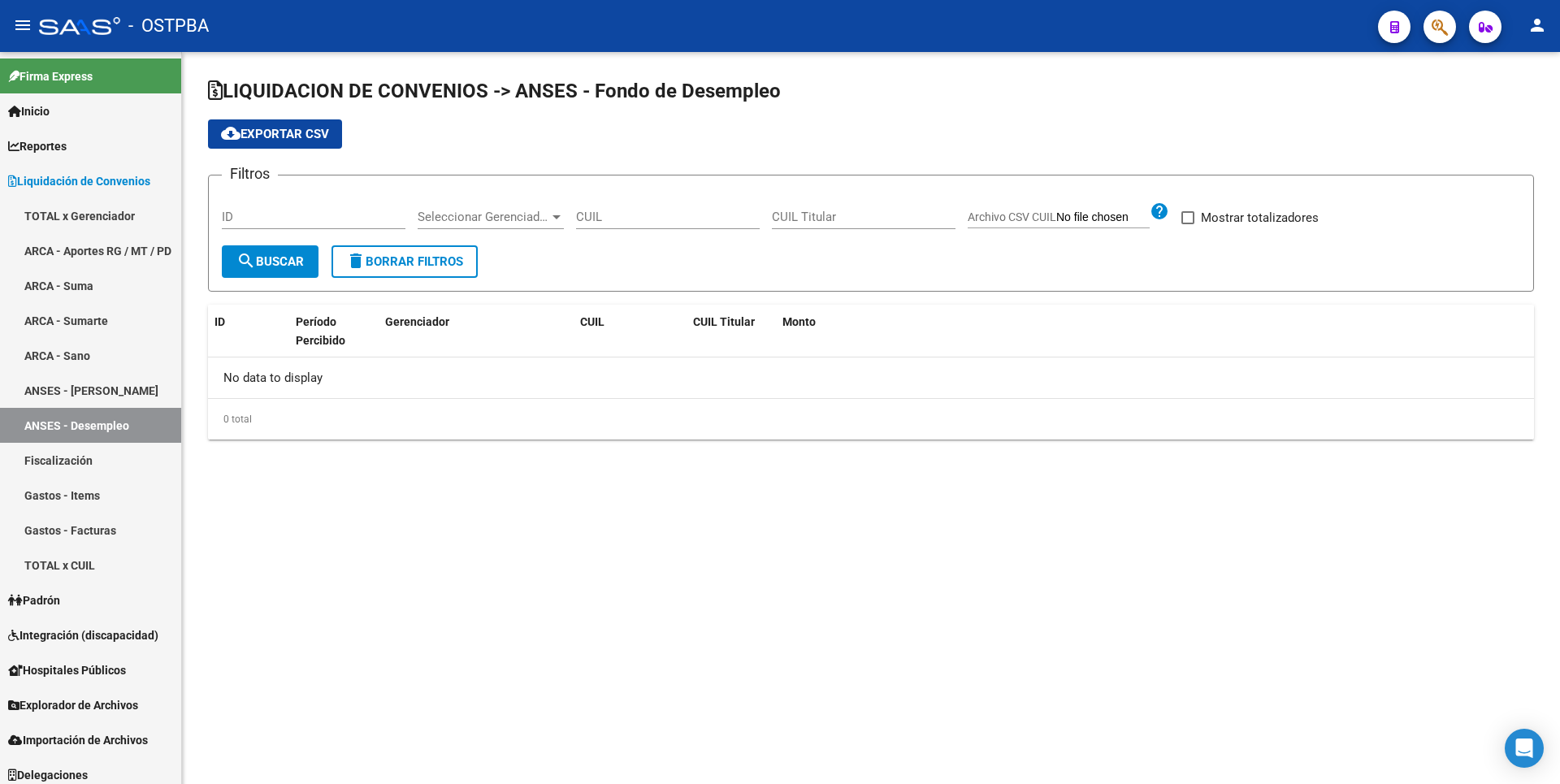
checkbox input "true"
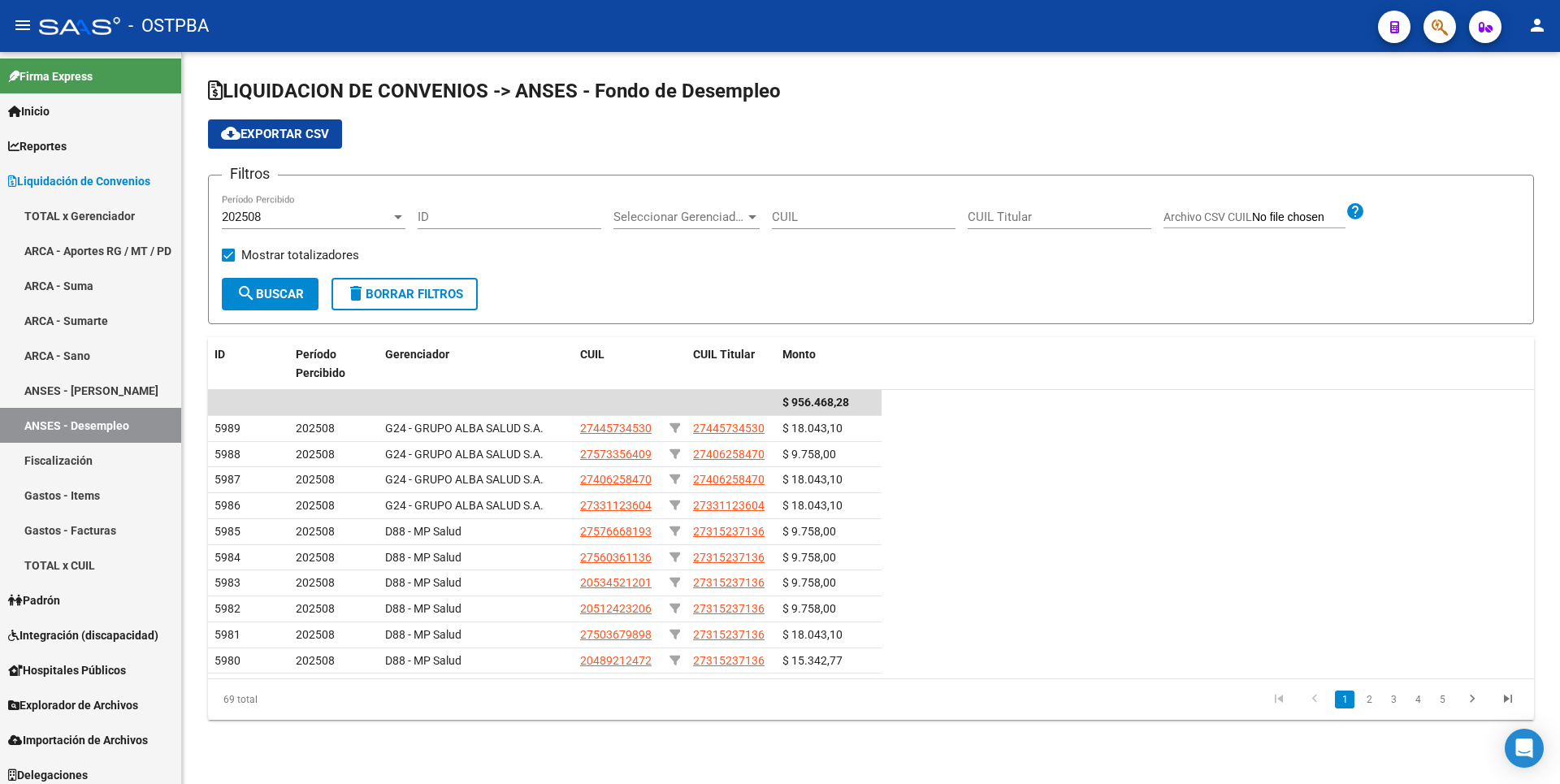
click at [747, 216] on div at bounding box center [751, 217] width 15 height 13
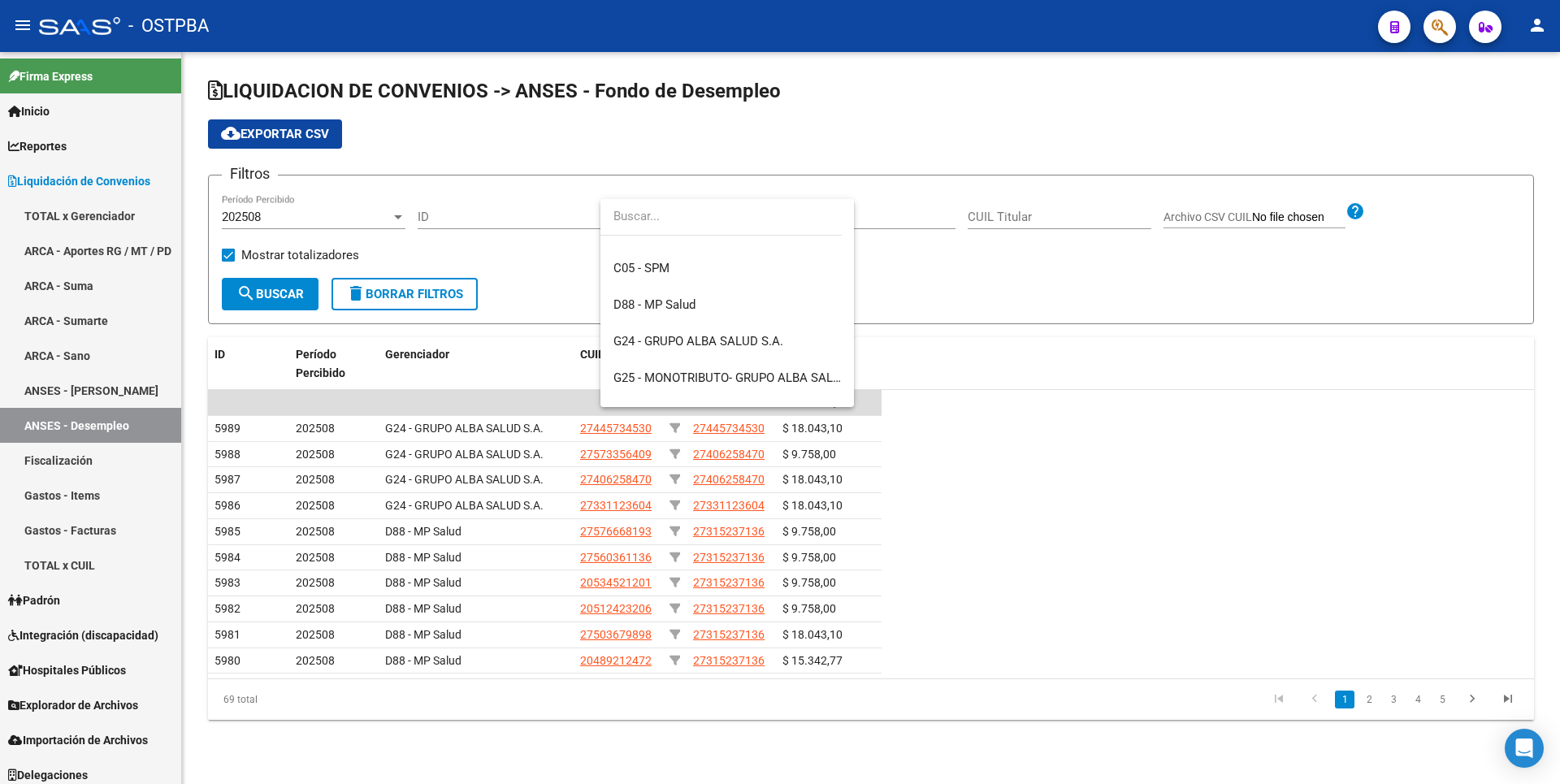
scroll to position [162, 0]
click at [684, 336] on span "G24 - GRUPO ALBA SALUD S.A." at bounding box center [726, 347] width 227 height 37
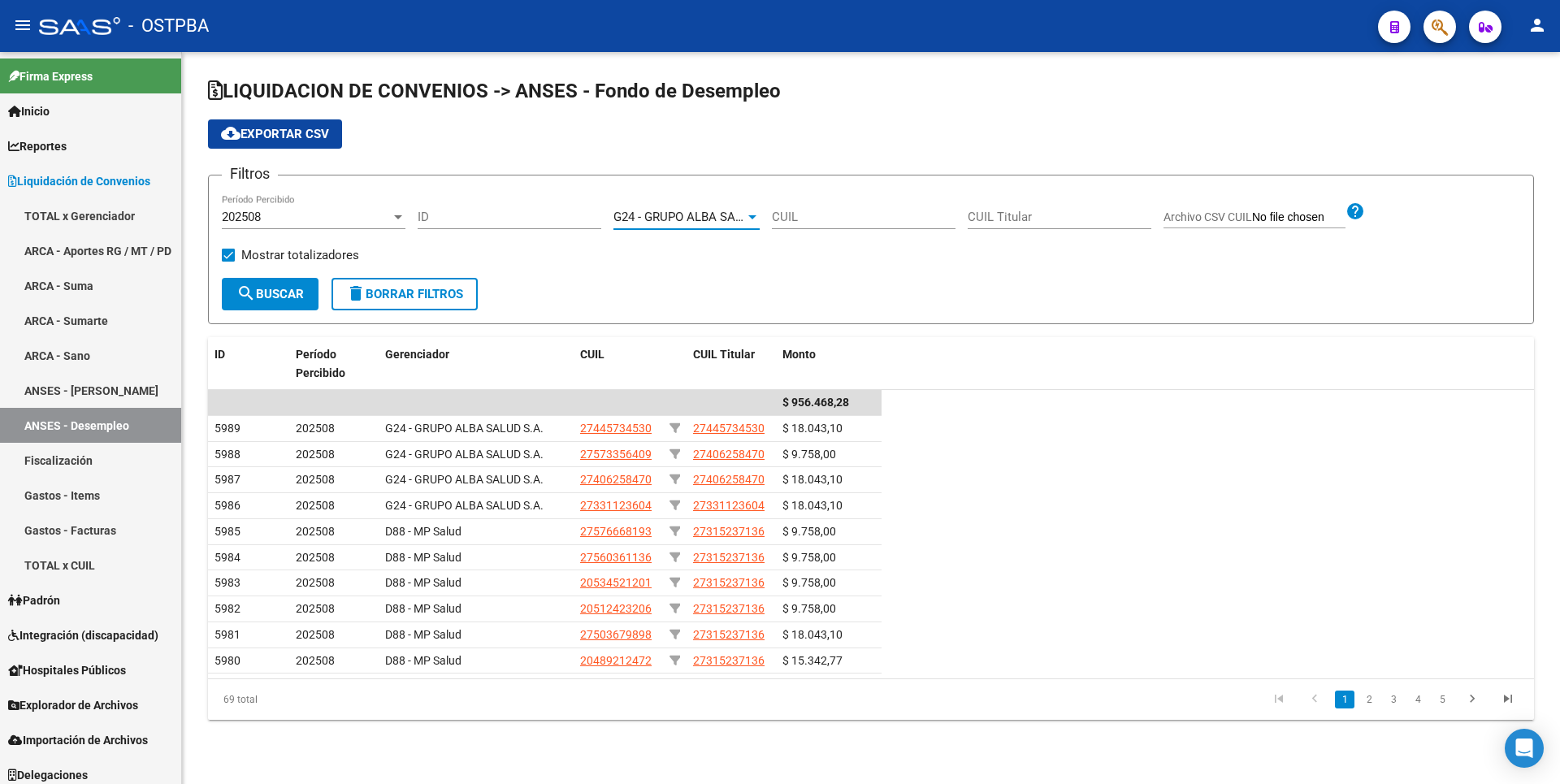
click at [260, 294] on span "search Buscar" at bounding box center [270, 294] width 68 height 15
click at [292, 135] on span "cloud_download Exportar CSV" at bounding box center [275, 133] width 108 height 15
click at [60, 600] on span "Padrón" at bounding box center [34, 600] width 52 height 17
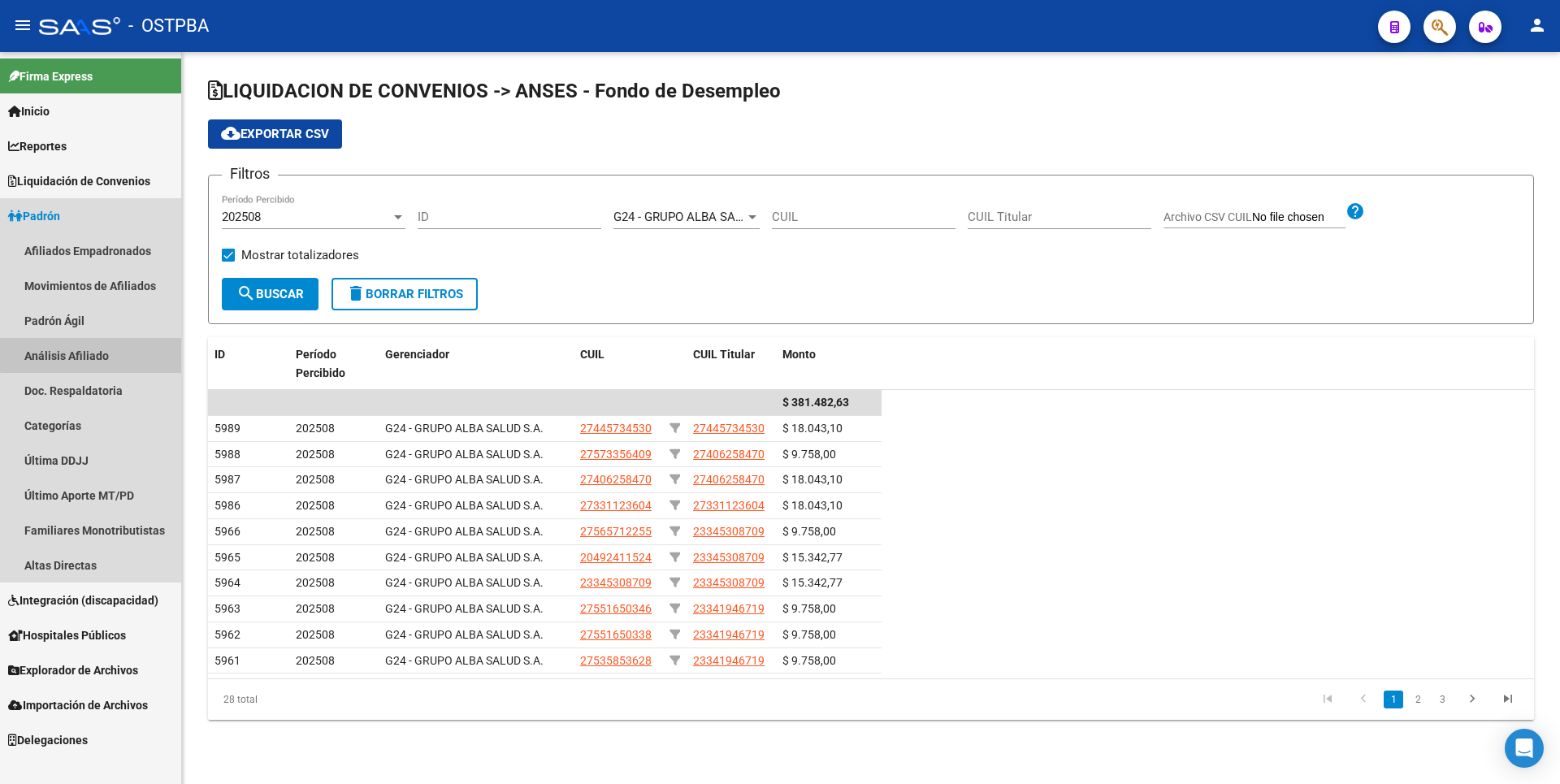
click at [94, 350] on link "Análisis Afiliado" at bounding box center [90, 355] width 181 height 35
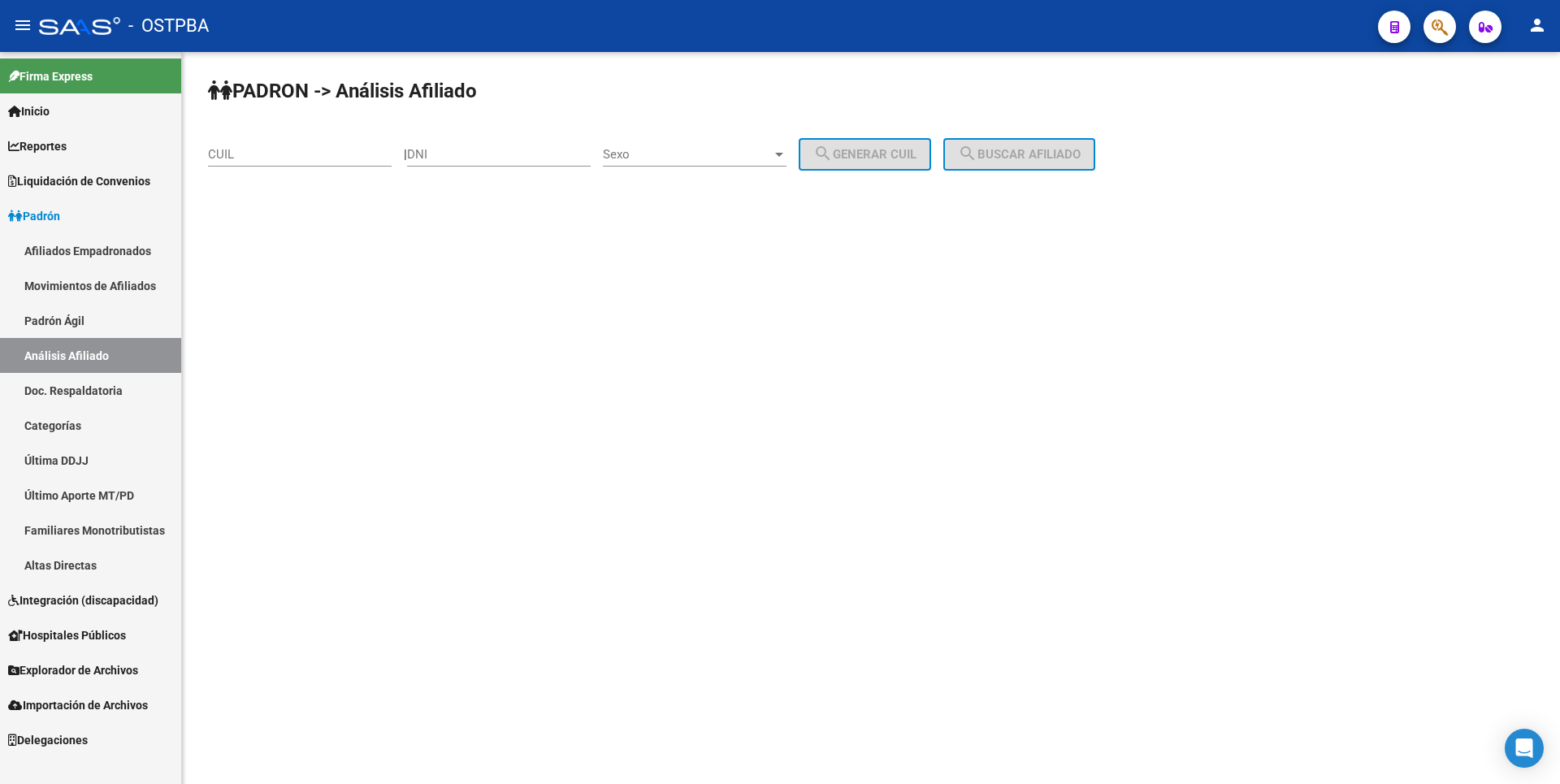
click at [474, 163] on div "DNI" at bounding box center [499, 149] width 184 height 35
click at [236, 158] on input "CUIL" at bounding box center [300, 154] width 184 height 15
type input "27-46422594-9"
click at [1009, 139] on button "search Buscar afiliado" at bounding box center [1018, 155] width 152 height 33
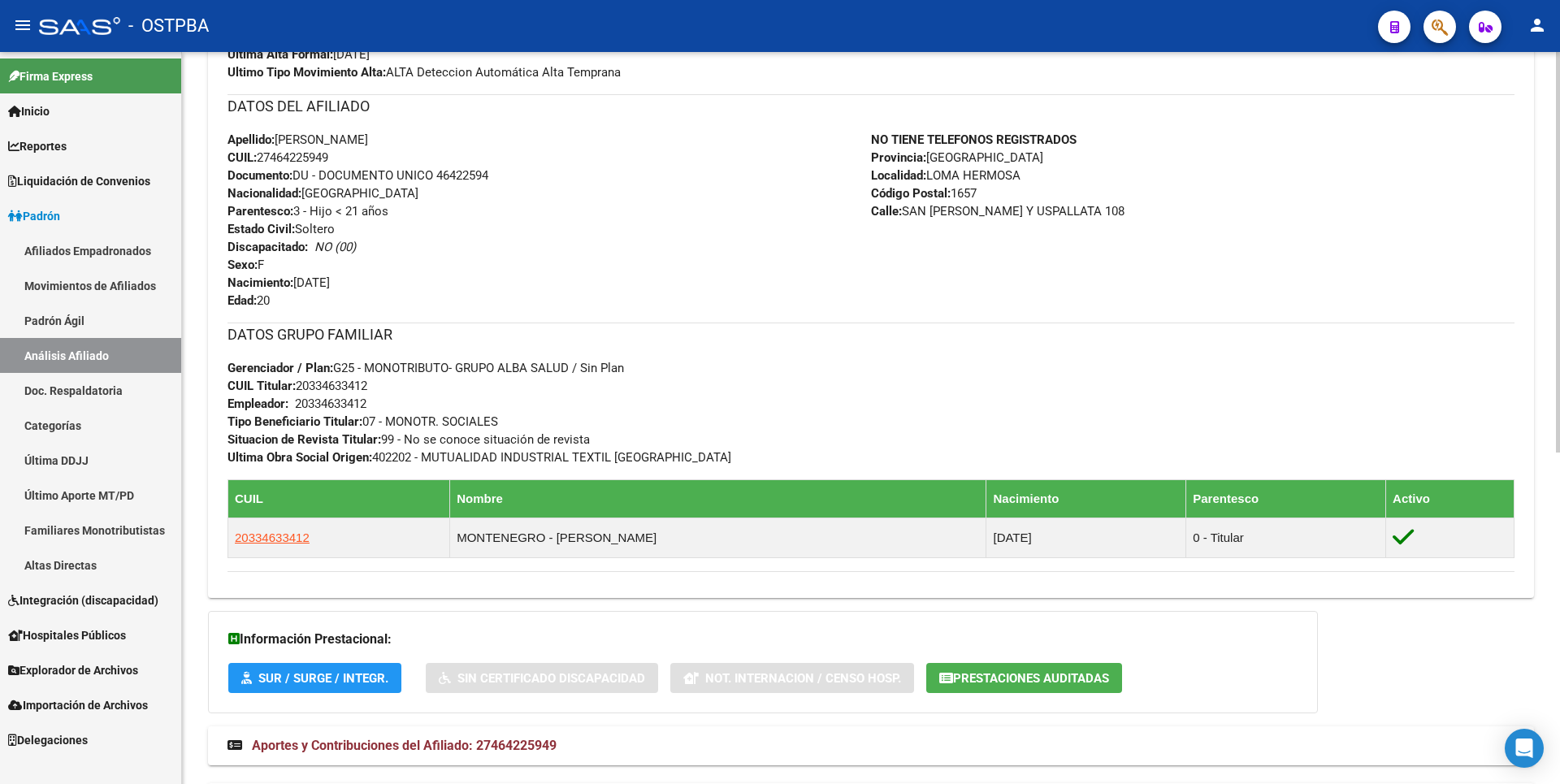
scroll to position [568, 0]
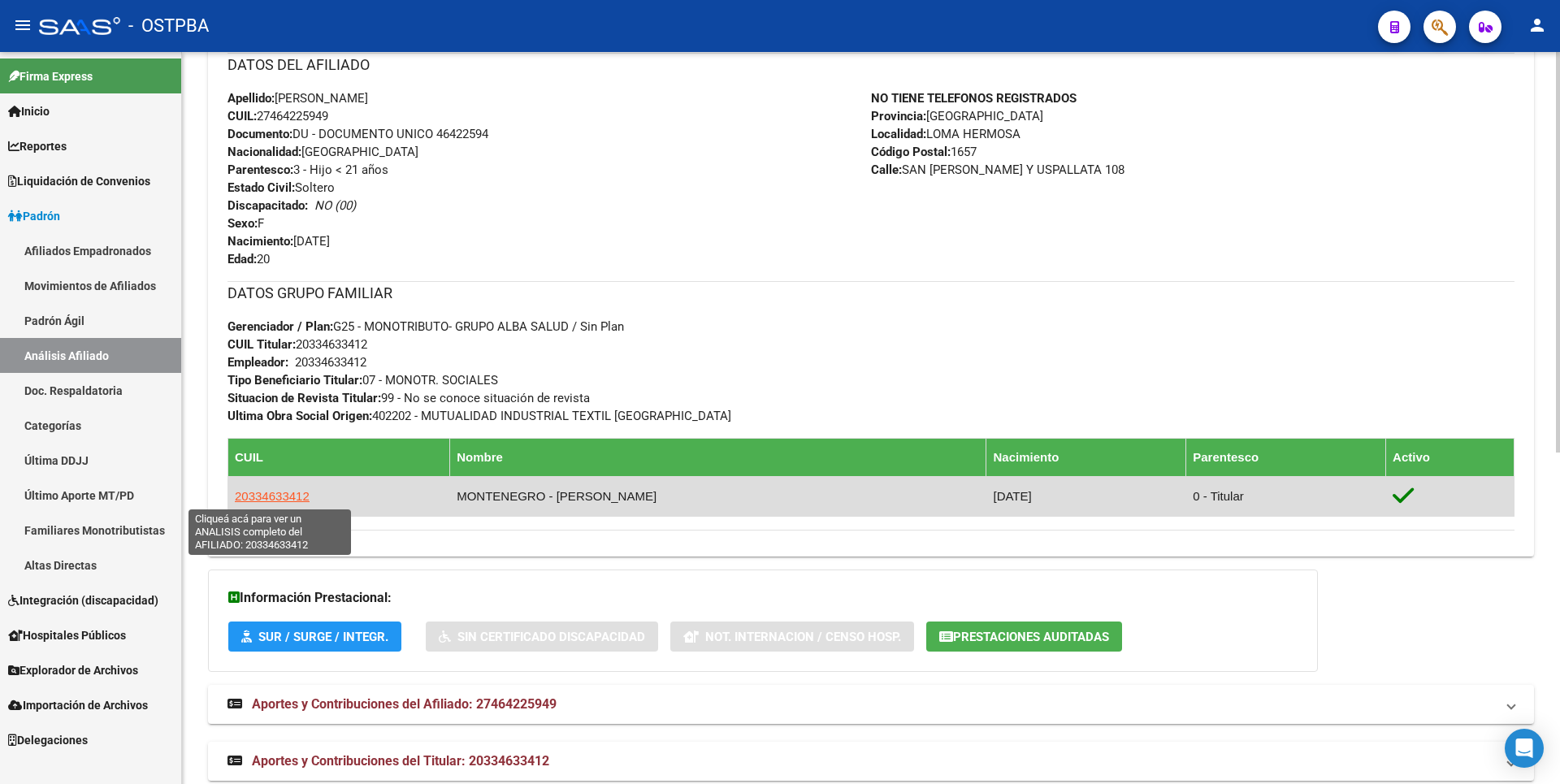
click at [276, 501] on span "20334633412" at bounding box center [272, 496] width 74 height 14
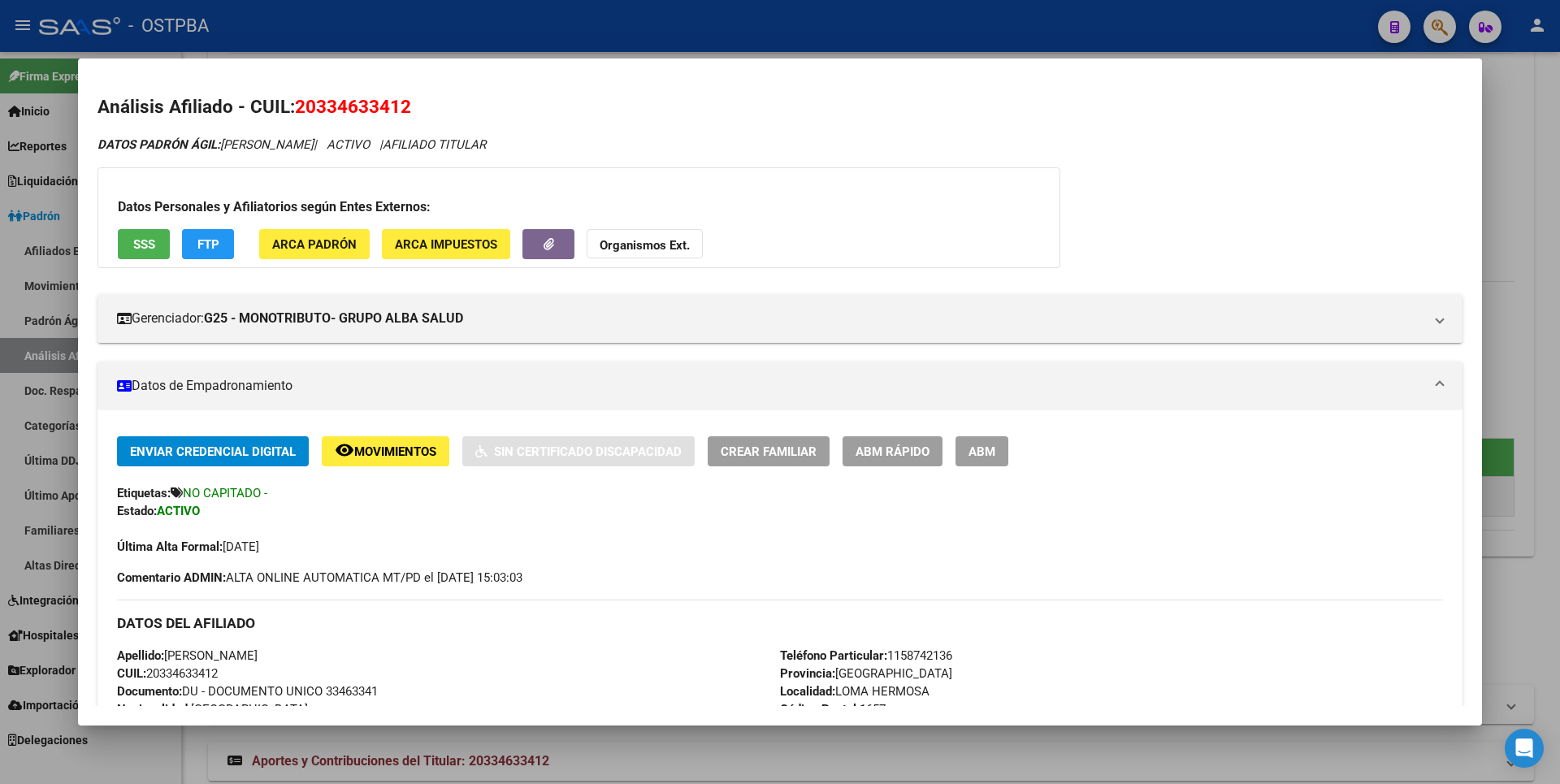
scroll to position [614, 0]
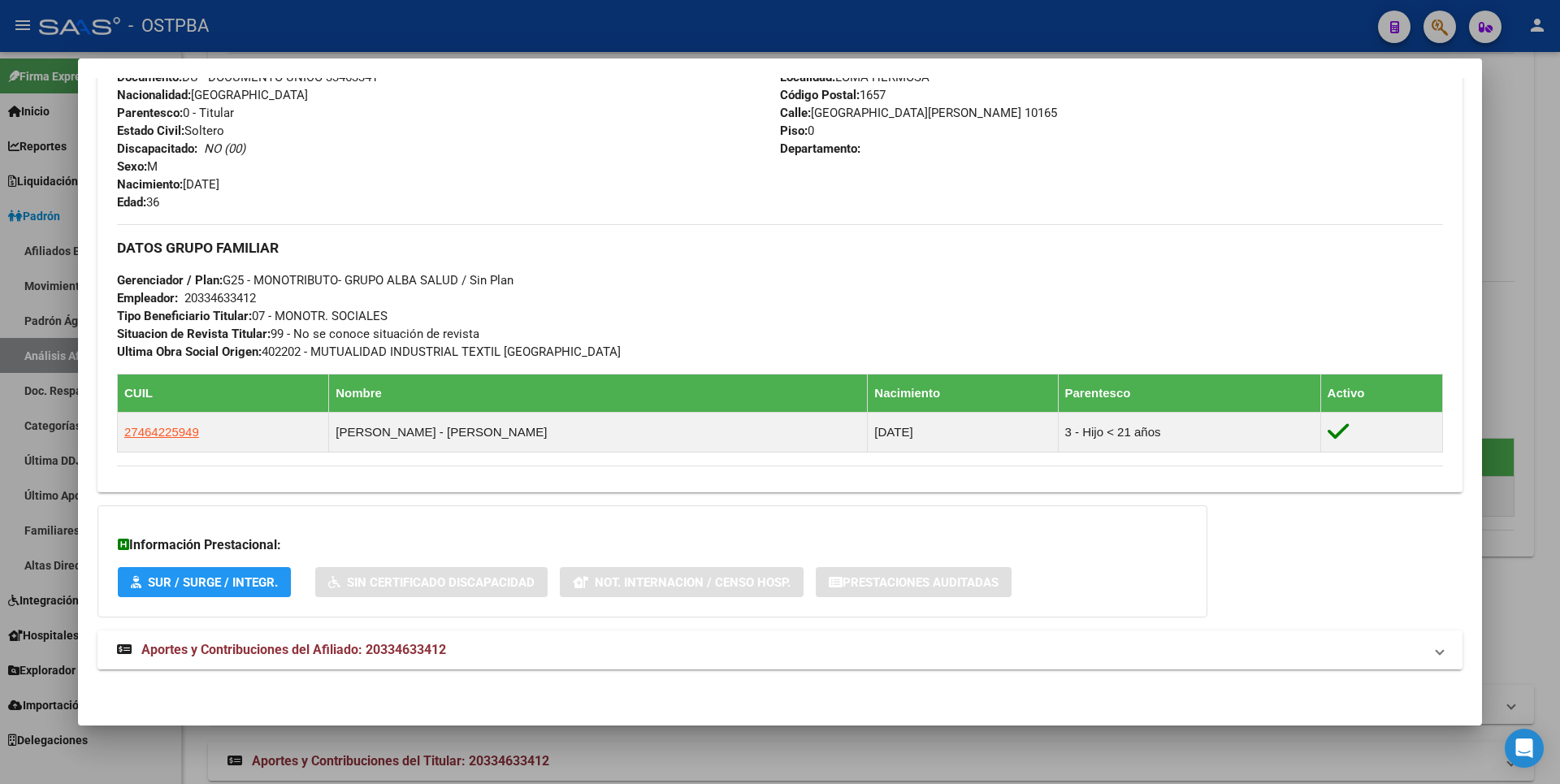
click at [280, 642] on span "Aportes y Contribuciones del Afiliado: 20334633412" at bounding box center [293, 650] width 305 height 15
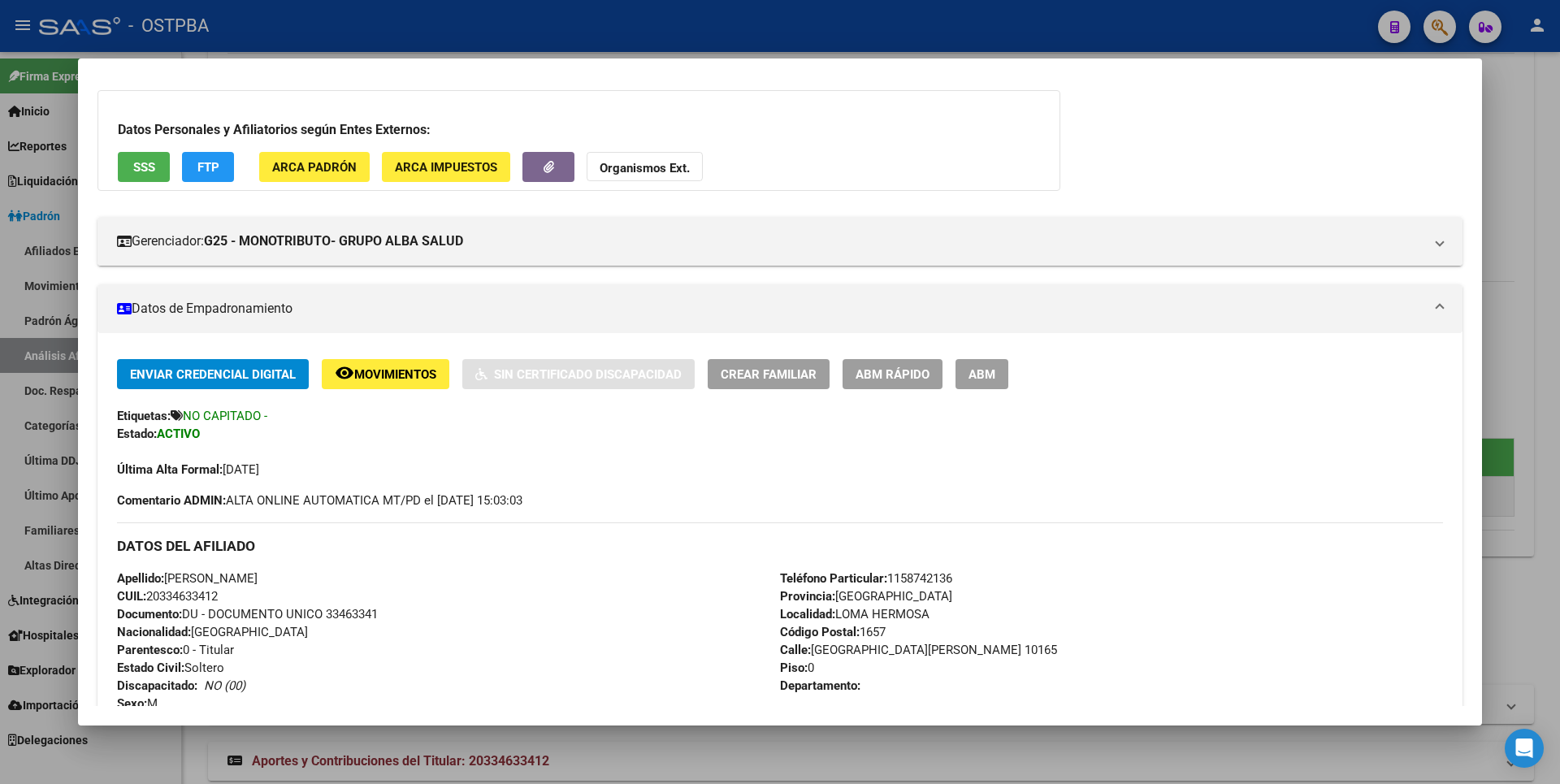
scroll to position [0, 0]
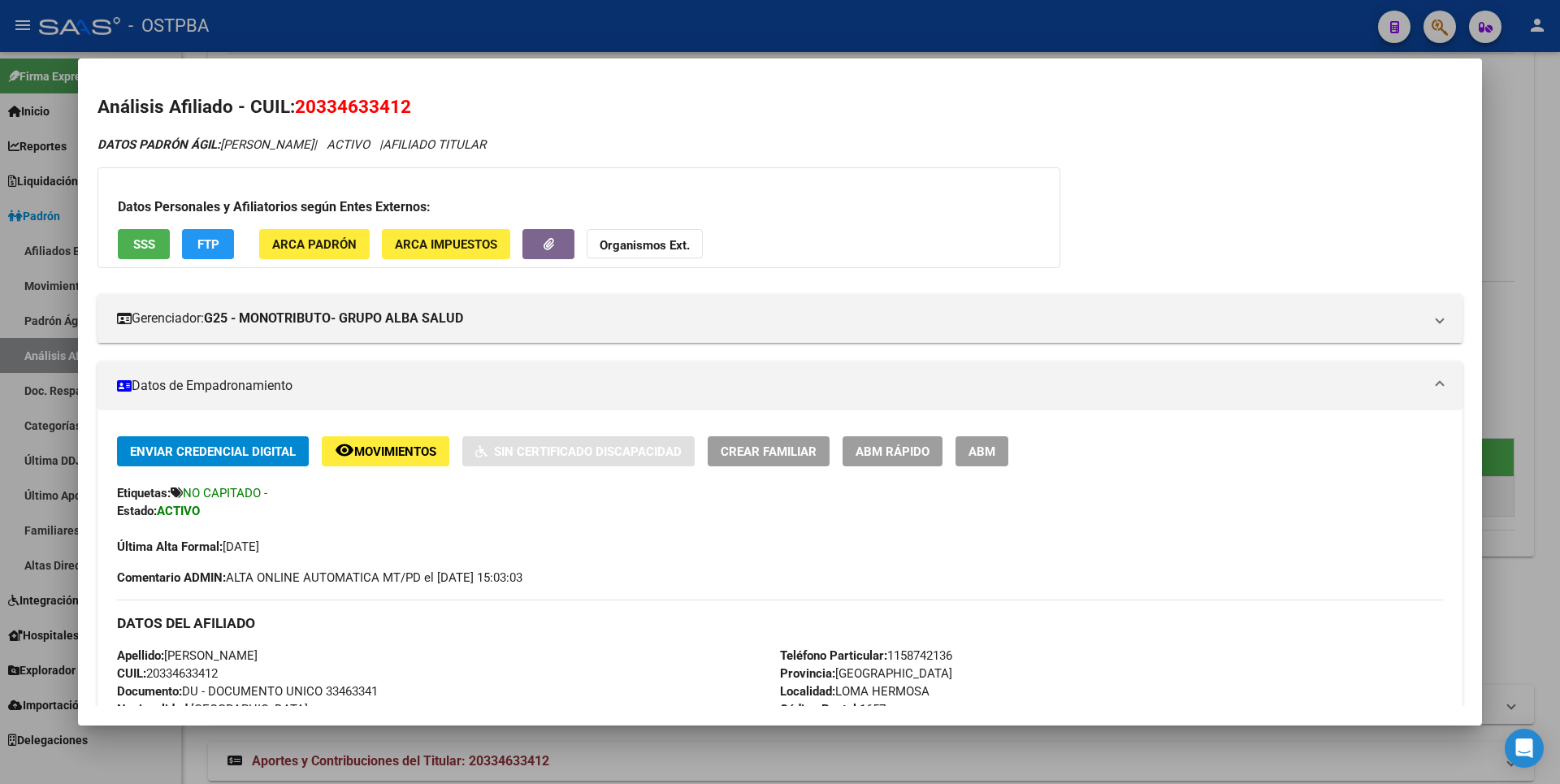
click at [139, 250] on span "SSS" at bounding box center [144, 244] width 22 height 15
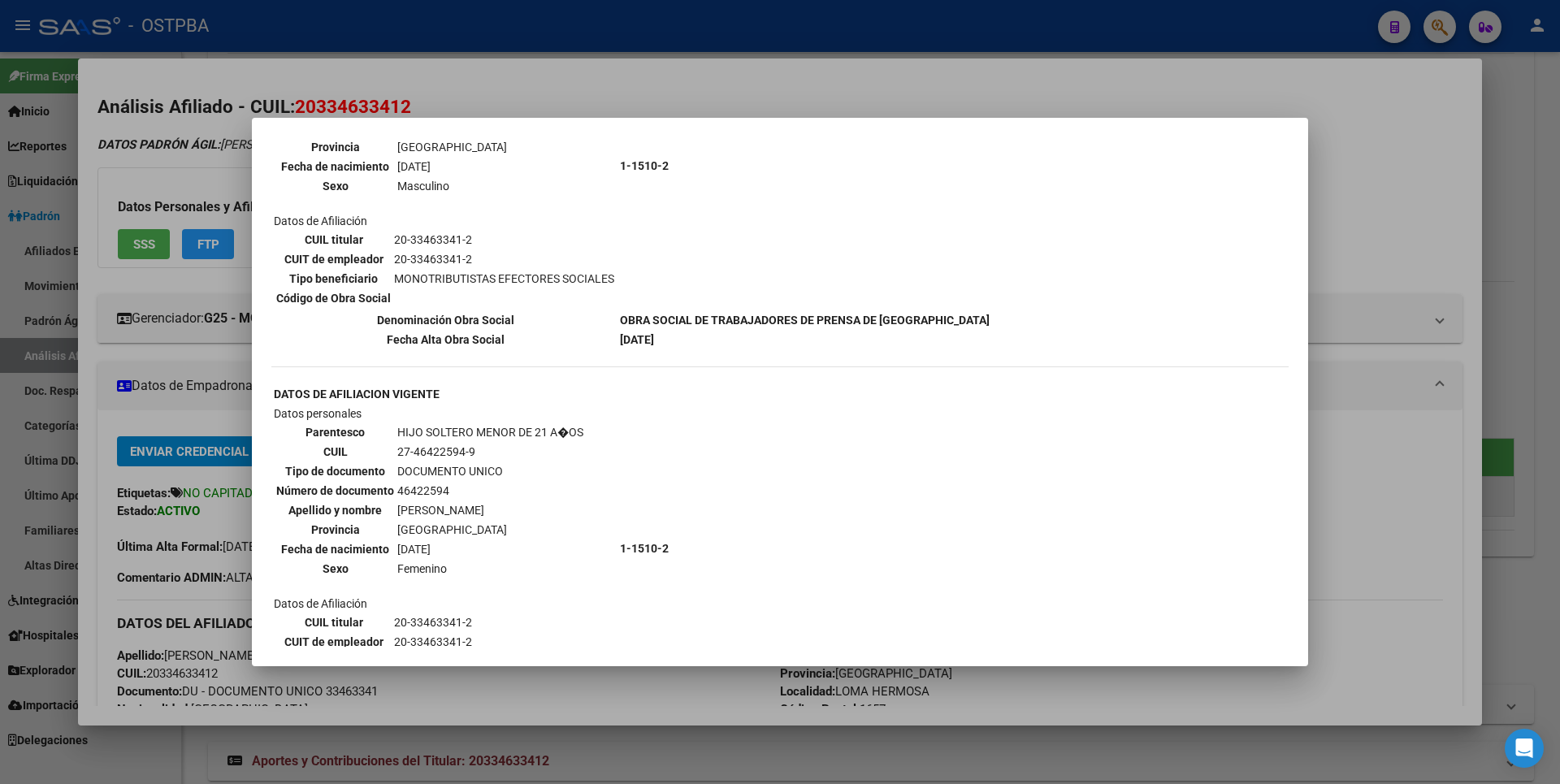
scroll to position [430, 0]
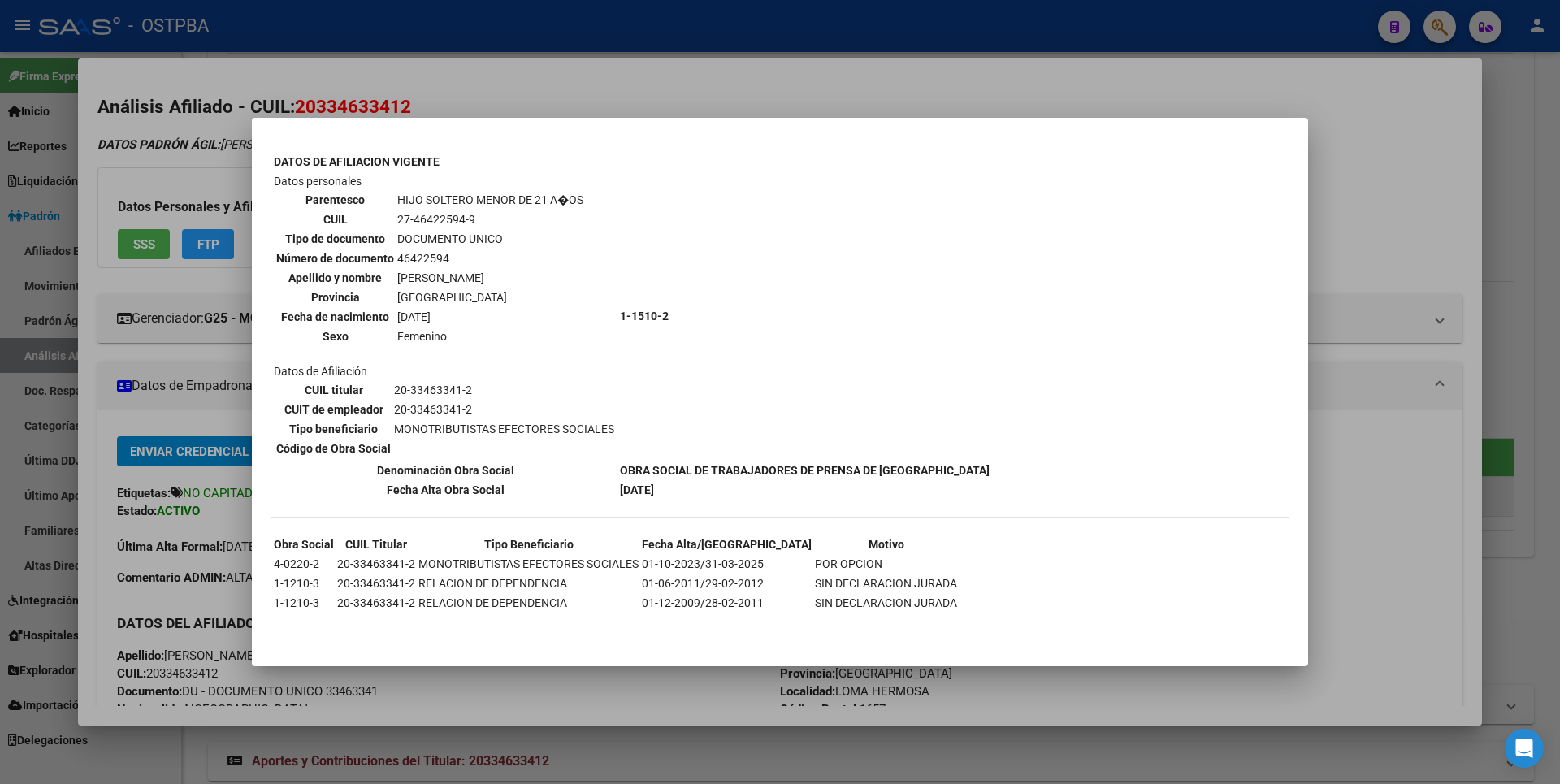
click at [1413, 236] on div at bounding box center [780, 392] width 1560 height 784
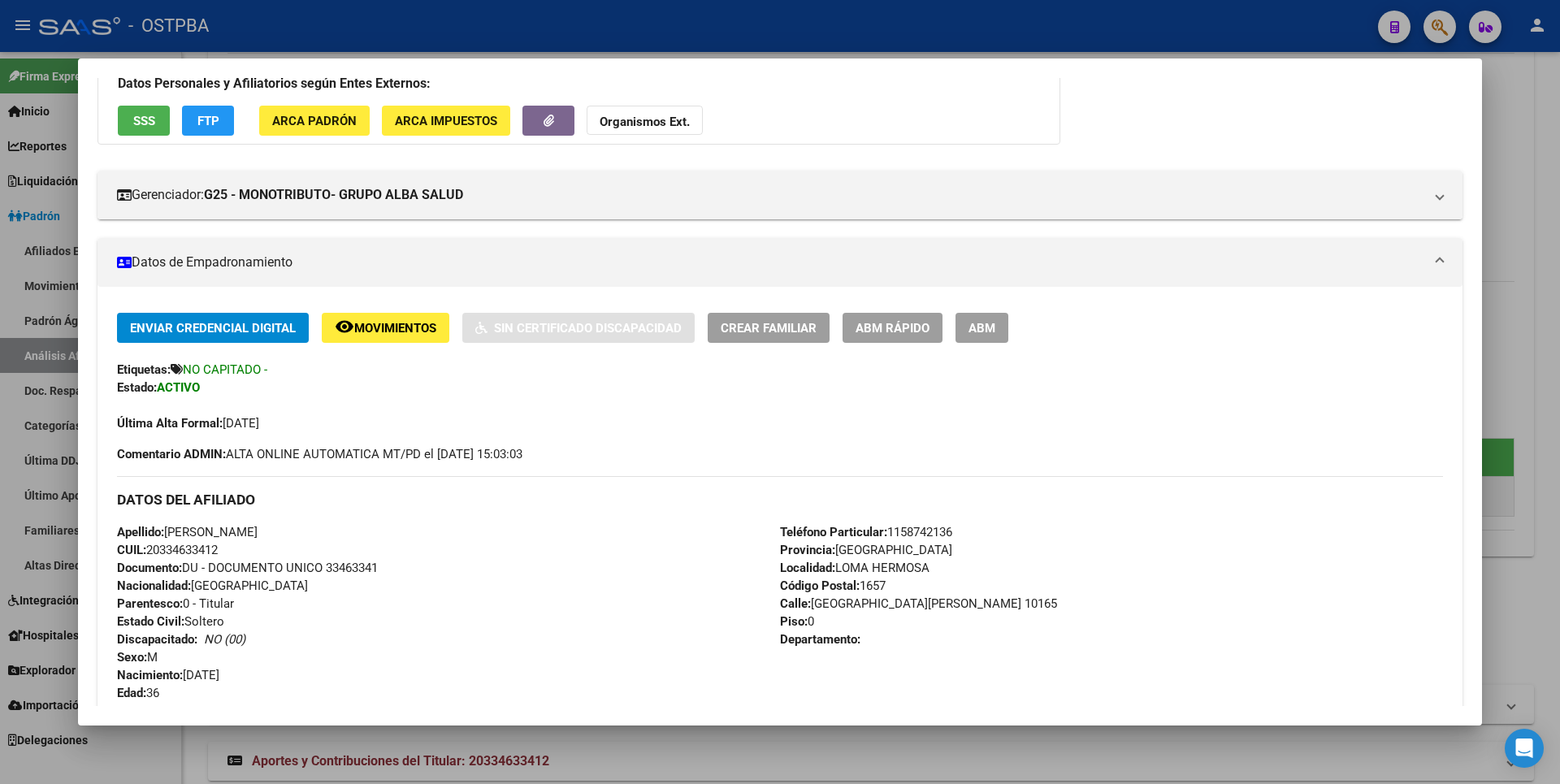
scroll to position [0, 0]
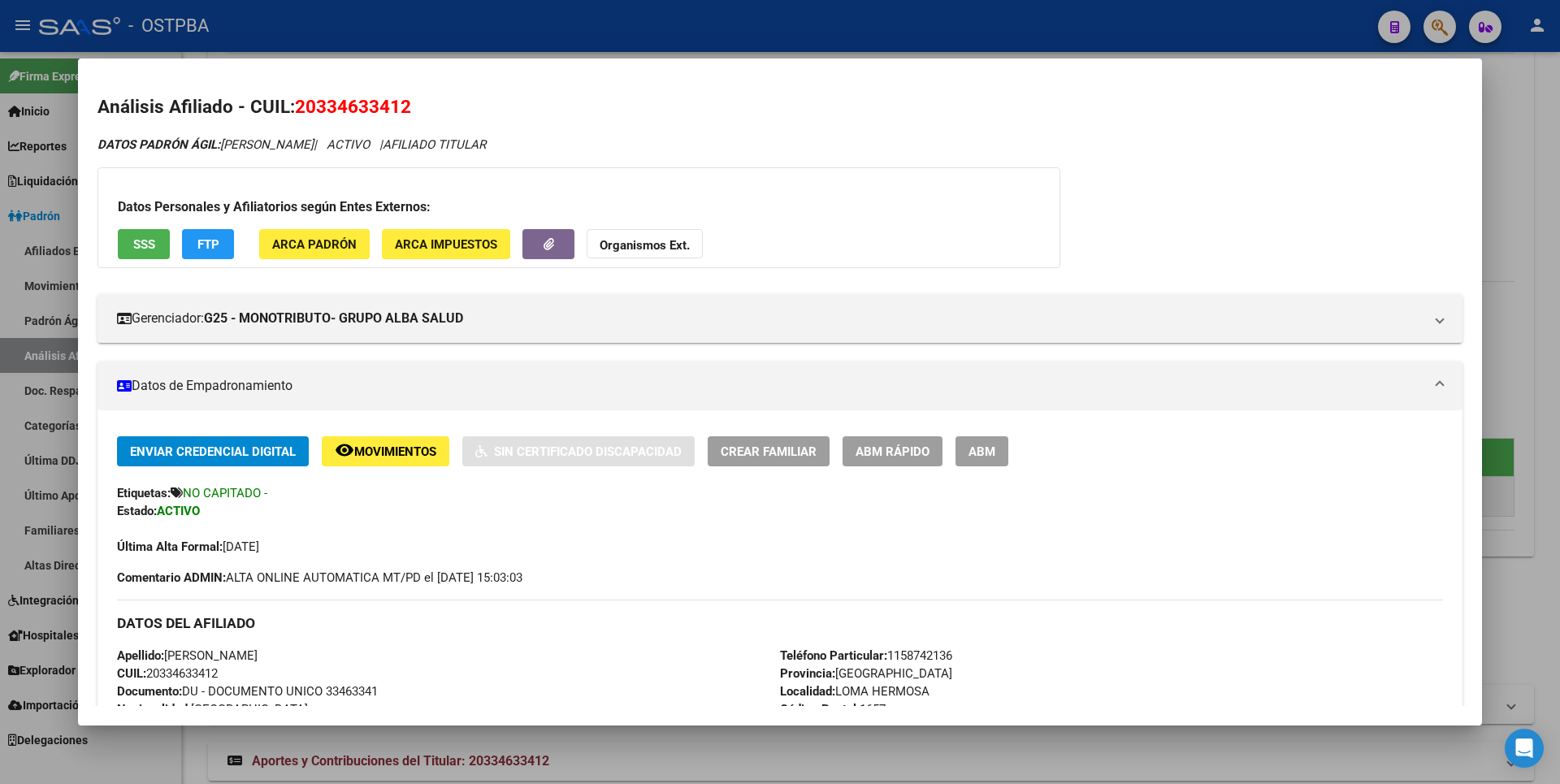
click at [385, 449] on span "Movimientos" at bounding box center [395, 450] width 82 height 15
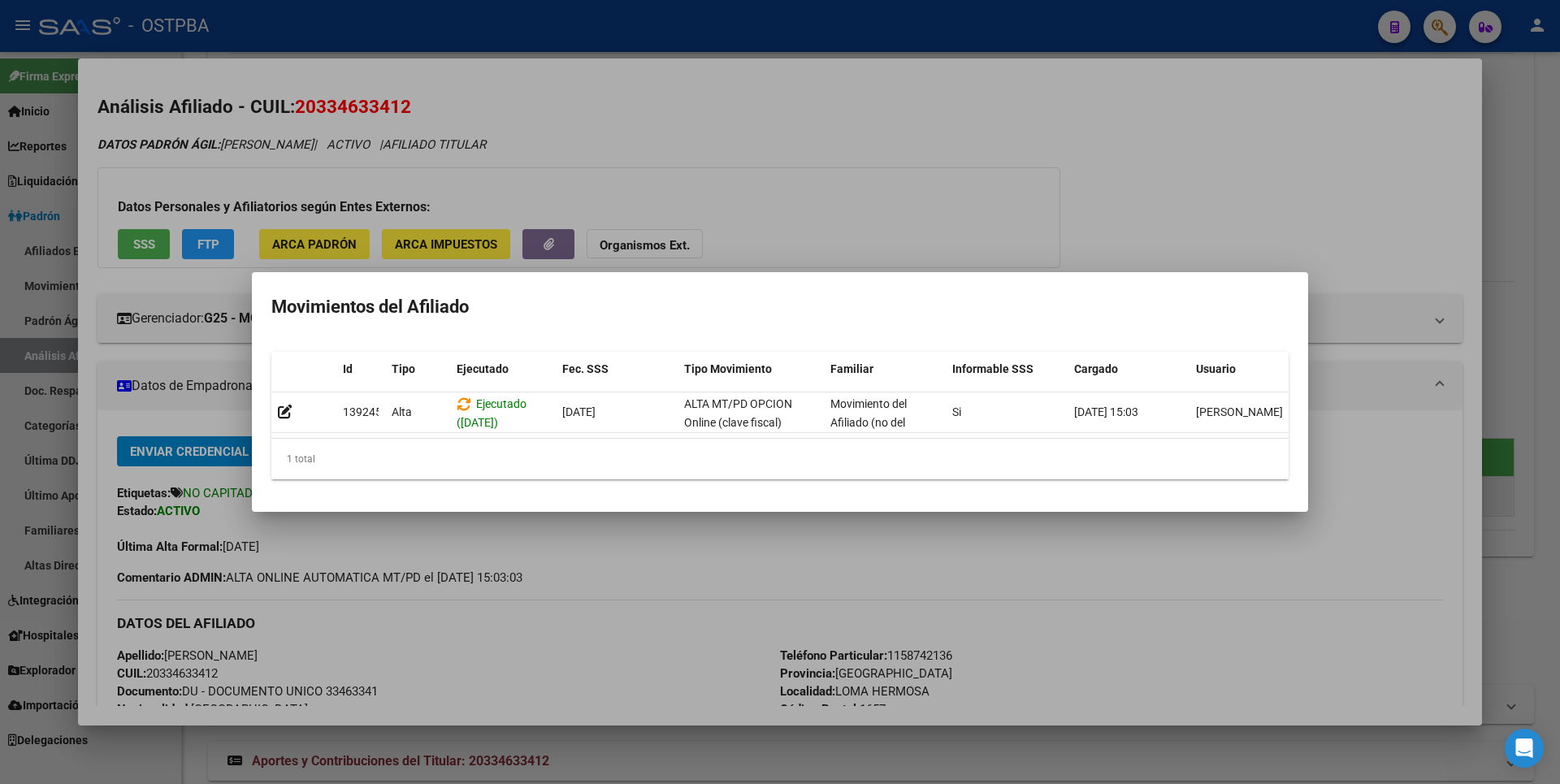
click at [790, 208] on div at bounding box center [780, 392] width 1560 height 784
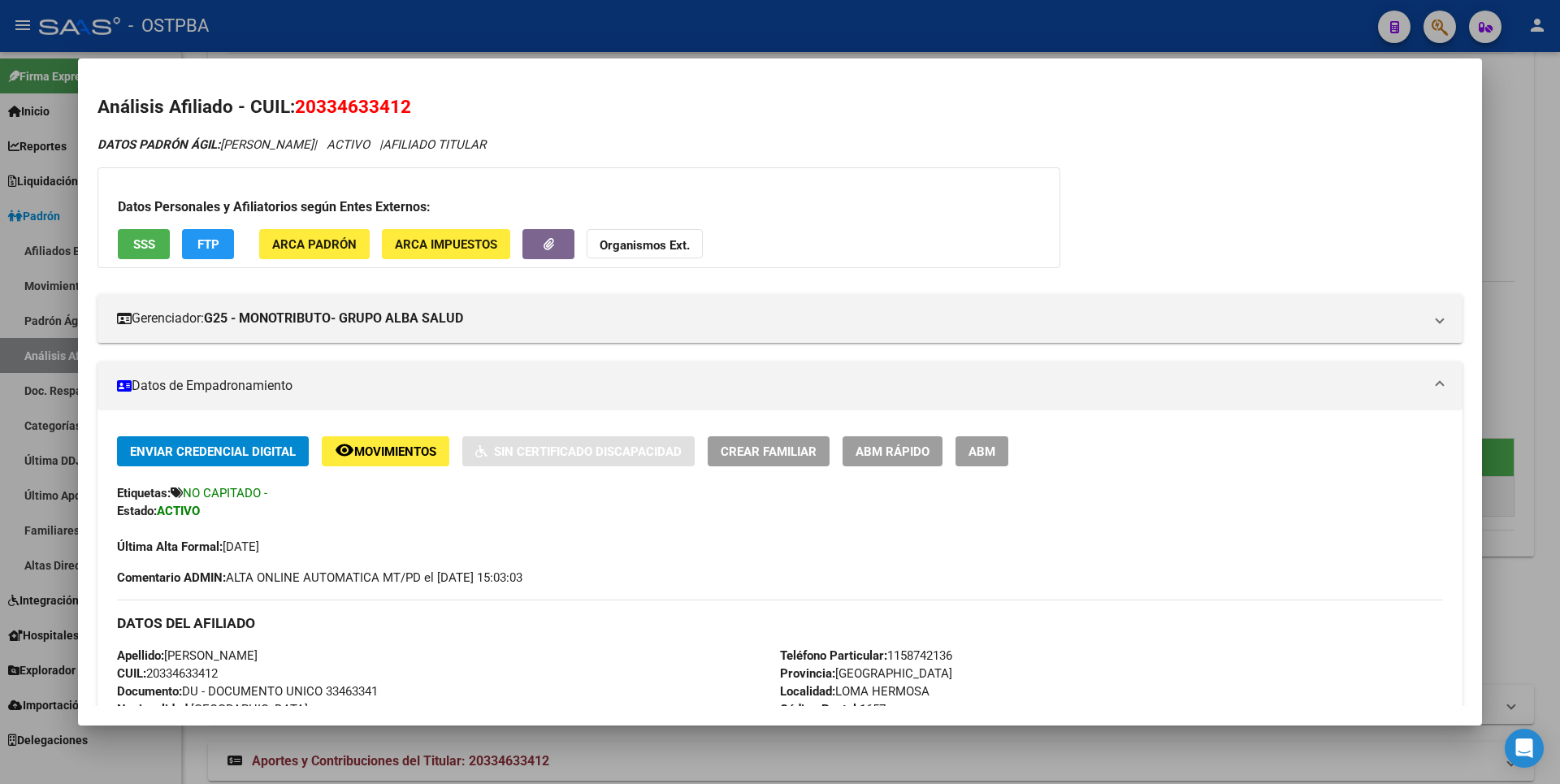
click at [141, 247] on span "SSS" at bounding box center [144, 244] width 22 height 15
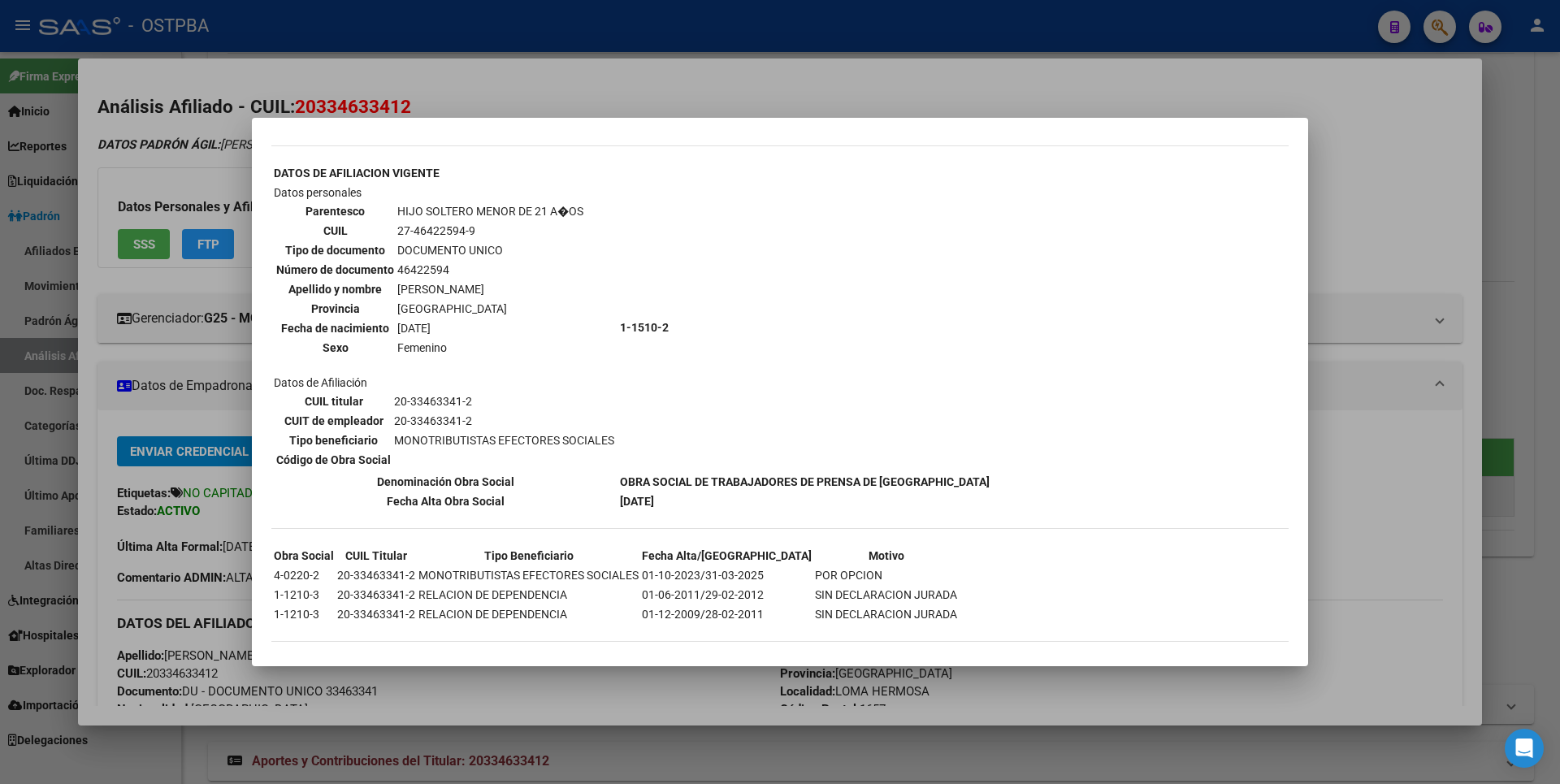
scroll to position [430, 0]
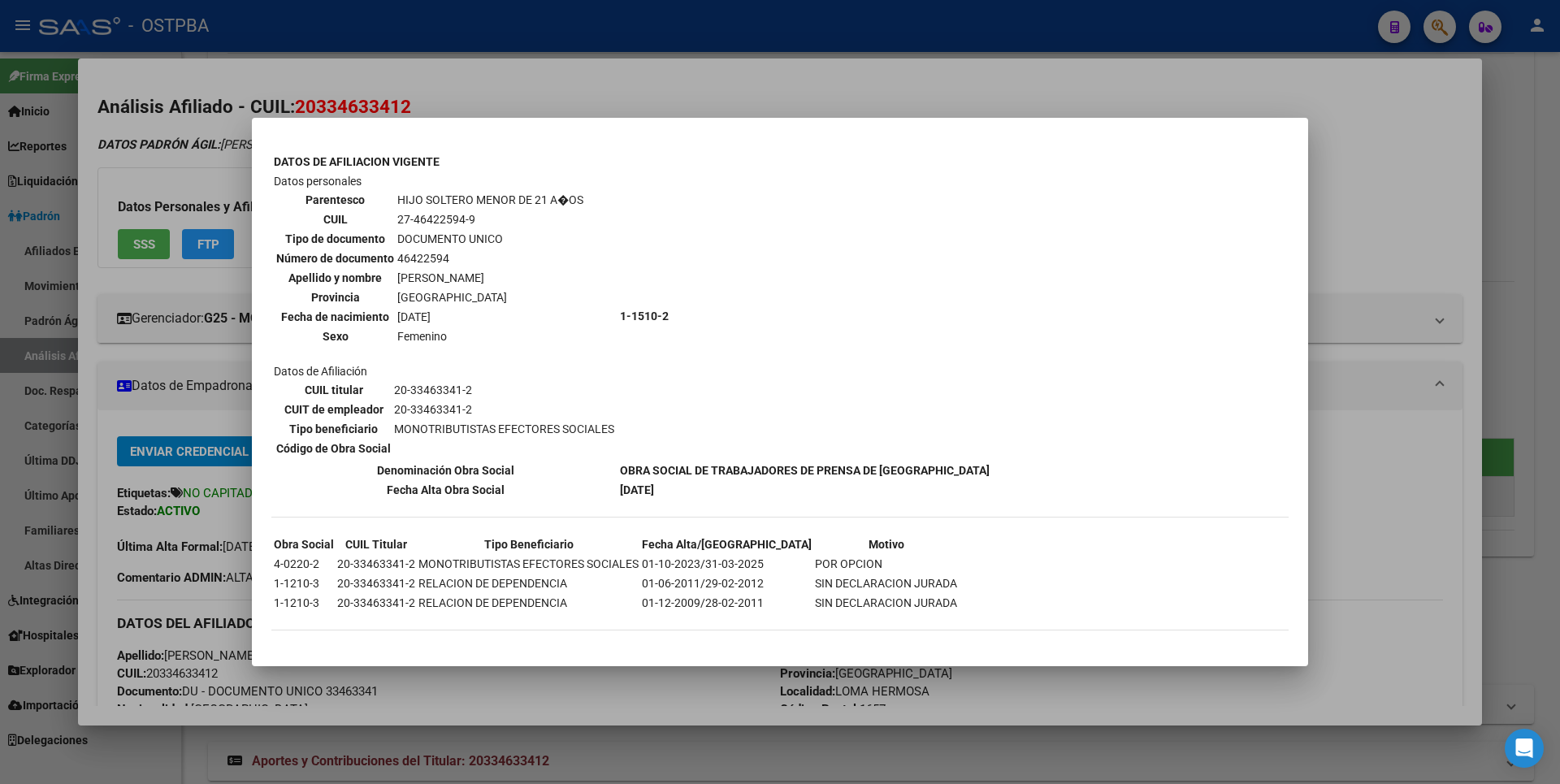
click at [1414, 199] on div at bounding box center [780, 392] width 1560 height 784
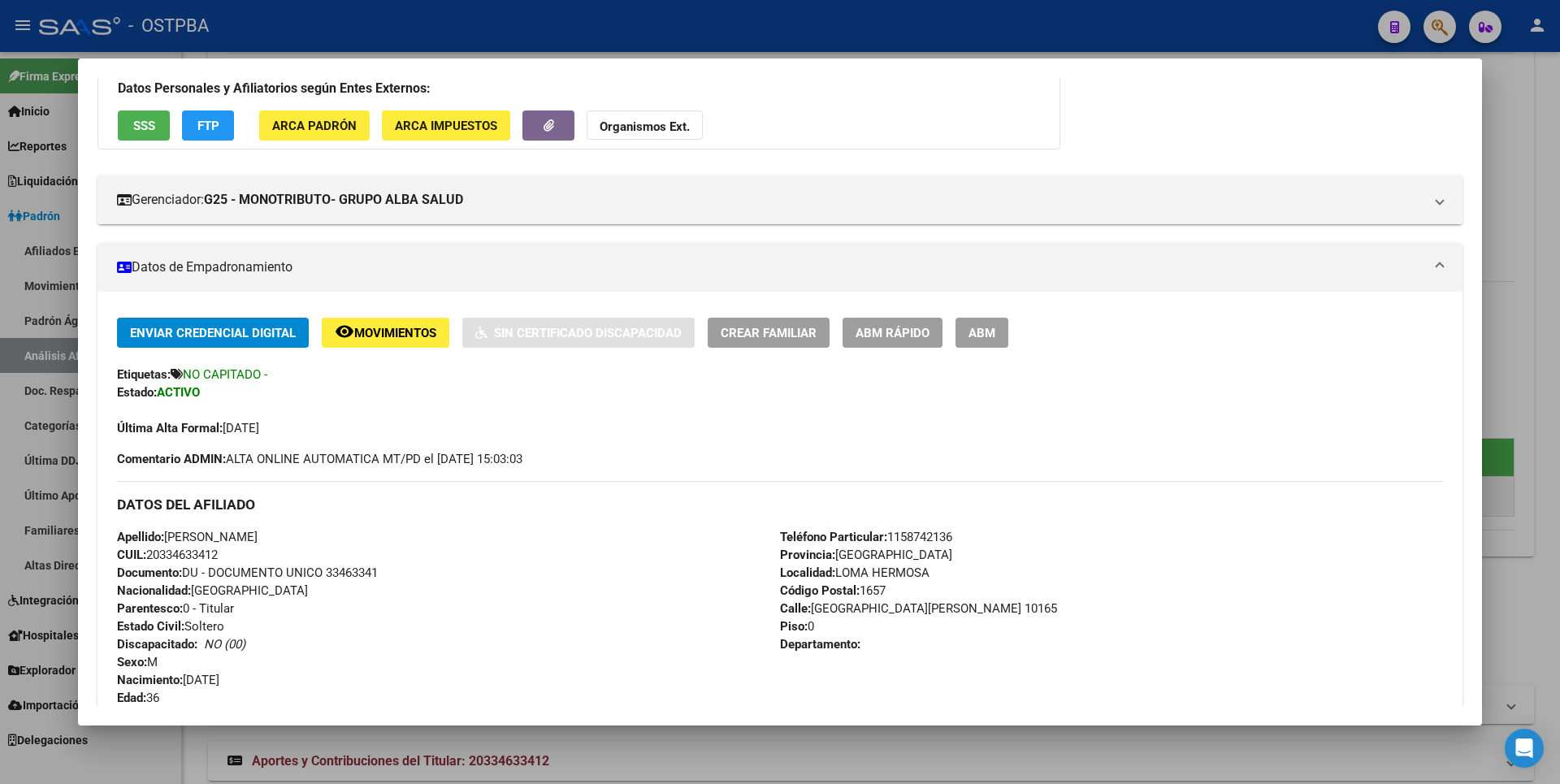
scroll to position [0, 0]
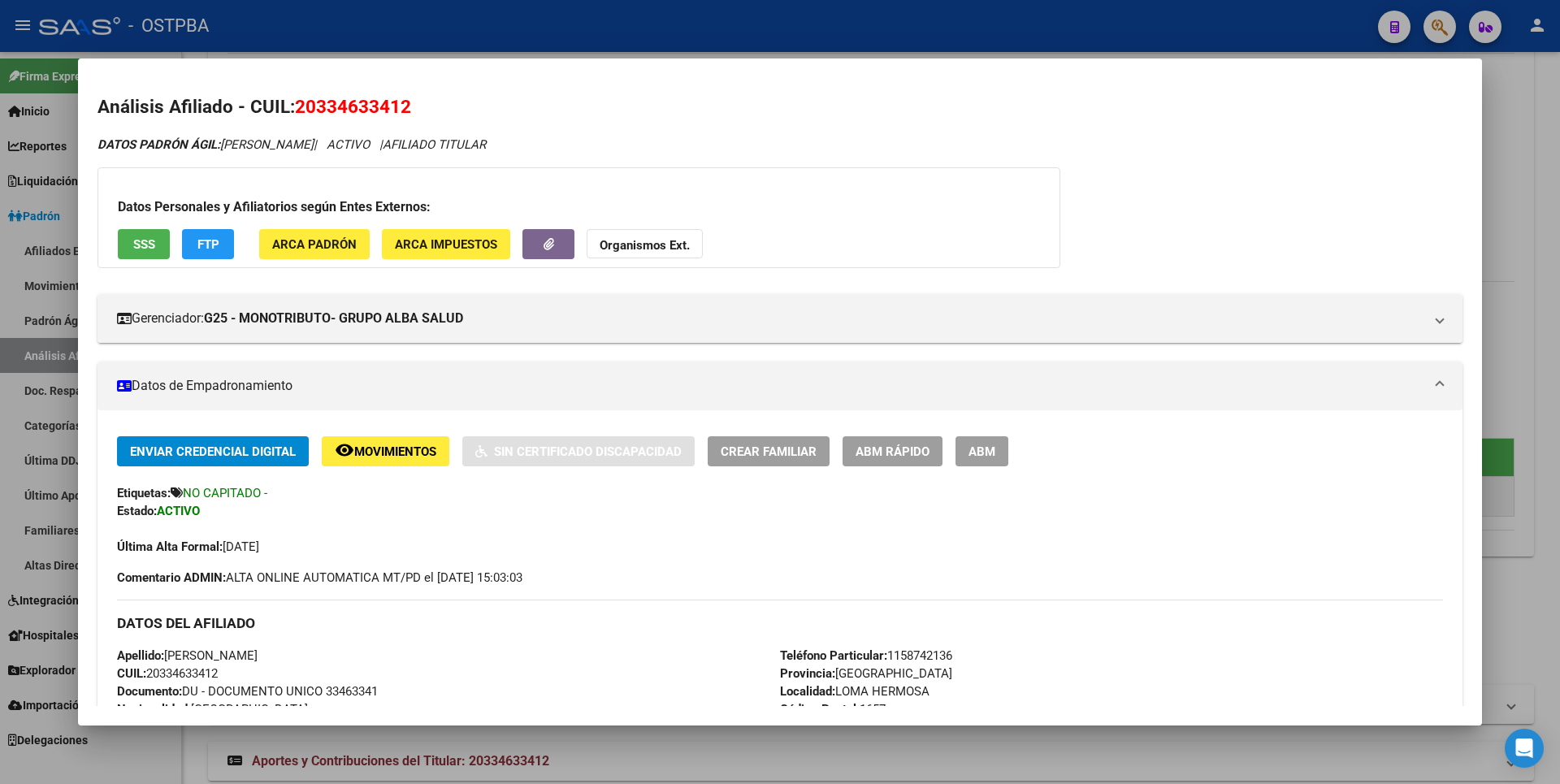
click at [641, 246] on strong "Organismos Ext." at bounding box center [644, 245] width 90 height 15
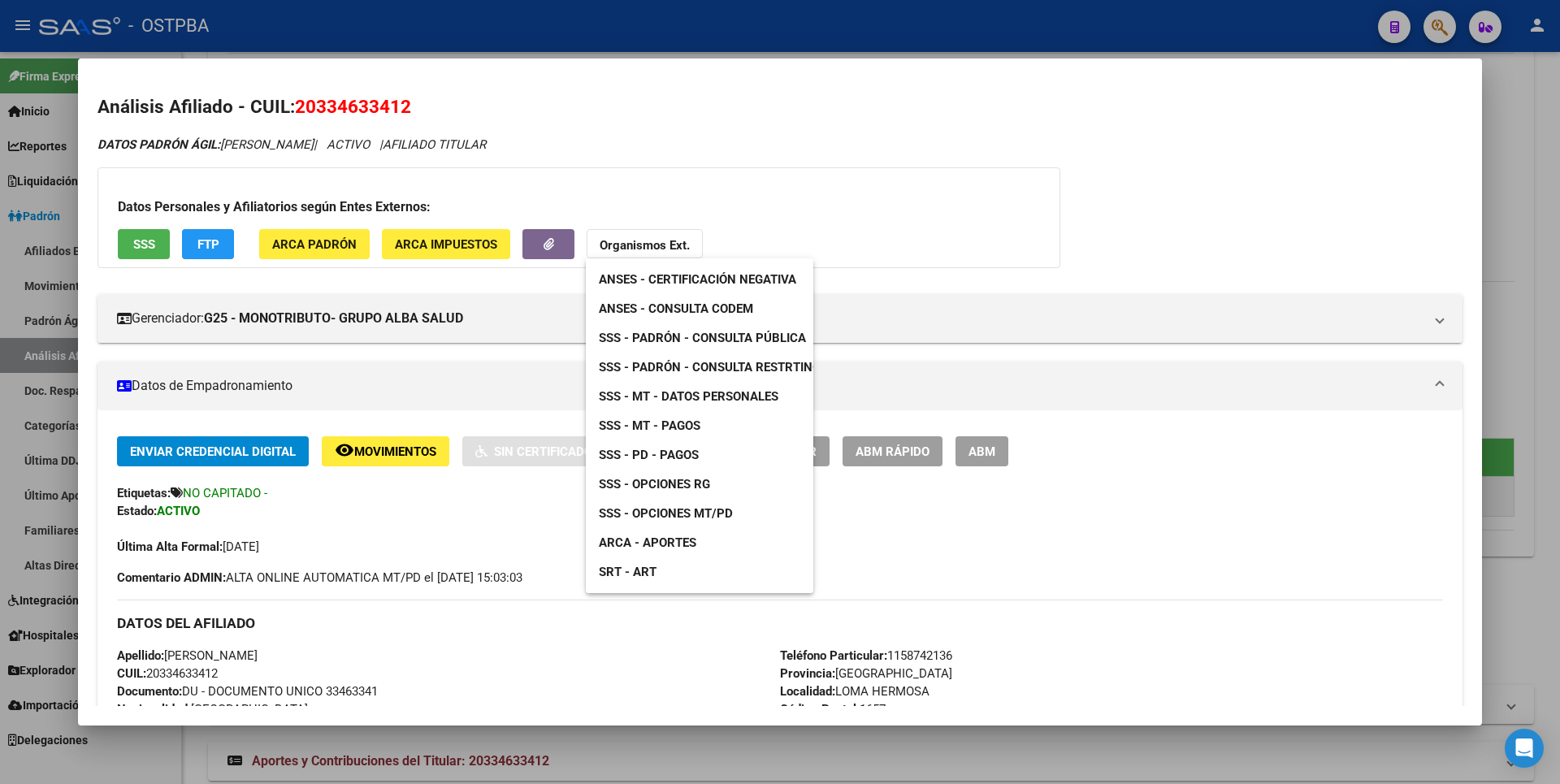
click at [687, 402] on span "SSS - MT - Datos Personales" at bounding box center [689, 395] width 180 height 15
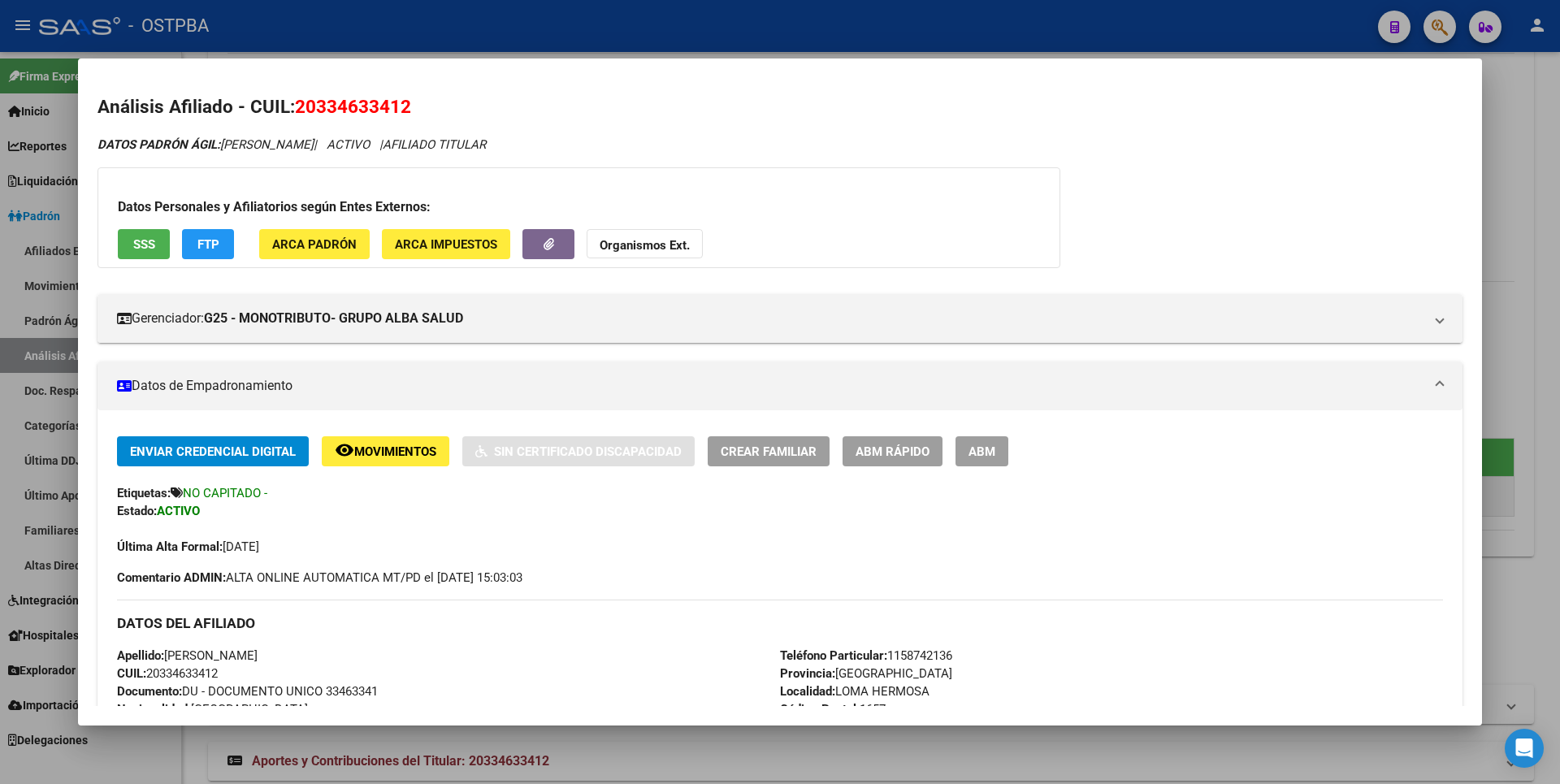
drag, startPoint x: 297, startPoint y: 96, endPoint x: 415, endPoint y: 104, distance: 118.3
click at [415, 104] on h2 "Análisis Afiliado - CUIL: 20334633412" at bounding box center [780, 107] width 1365 height 28
copy span "20334633412"
